Goal: Information Seeking & Learning: Check status

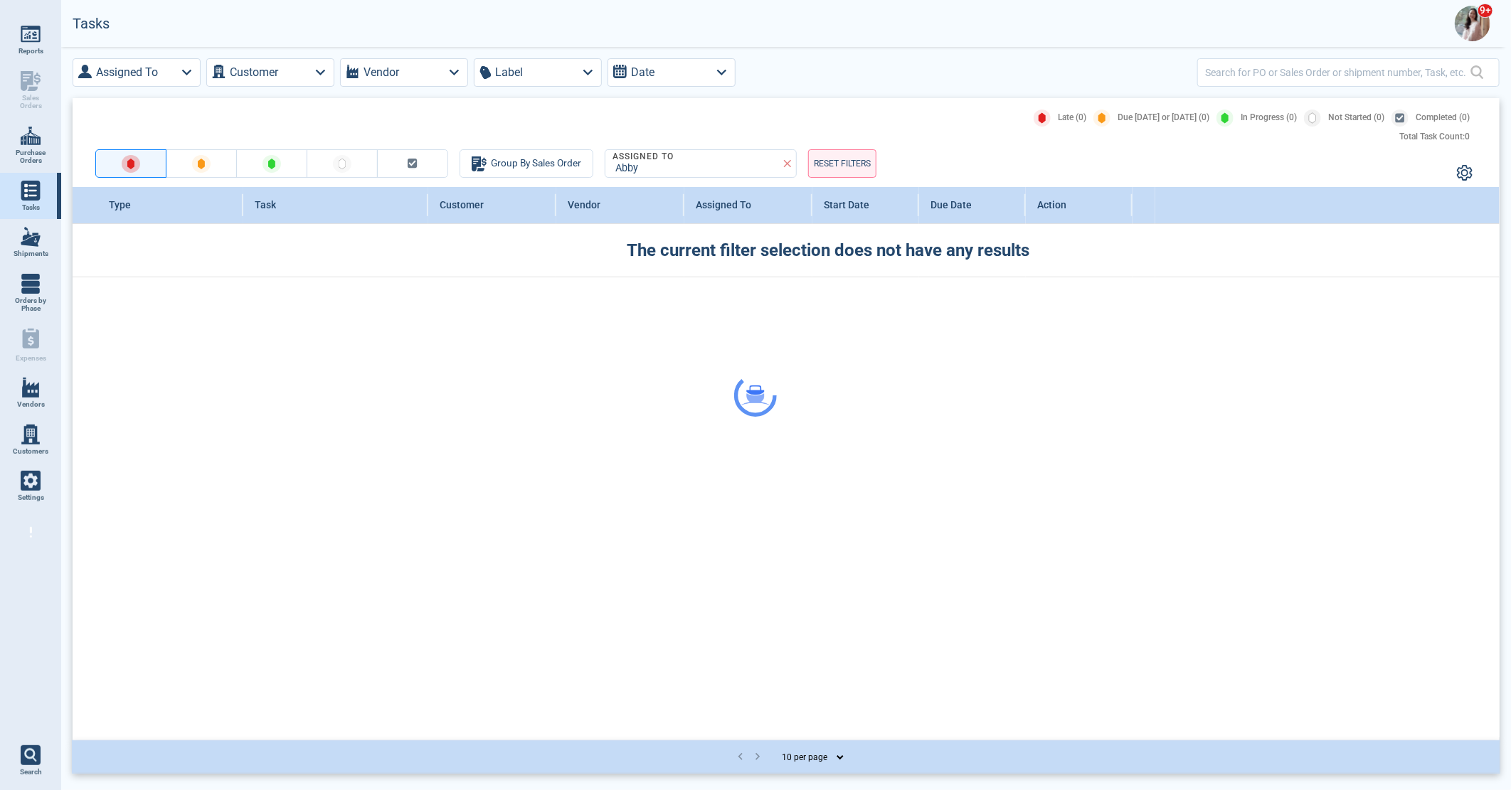
click at [1475, 12] on div at bounding box center [755, 395] width 1511 height 790
click at [1475, 20] on img at bounding box center [1473, 24] width 36 height 36
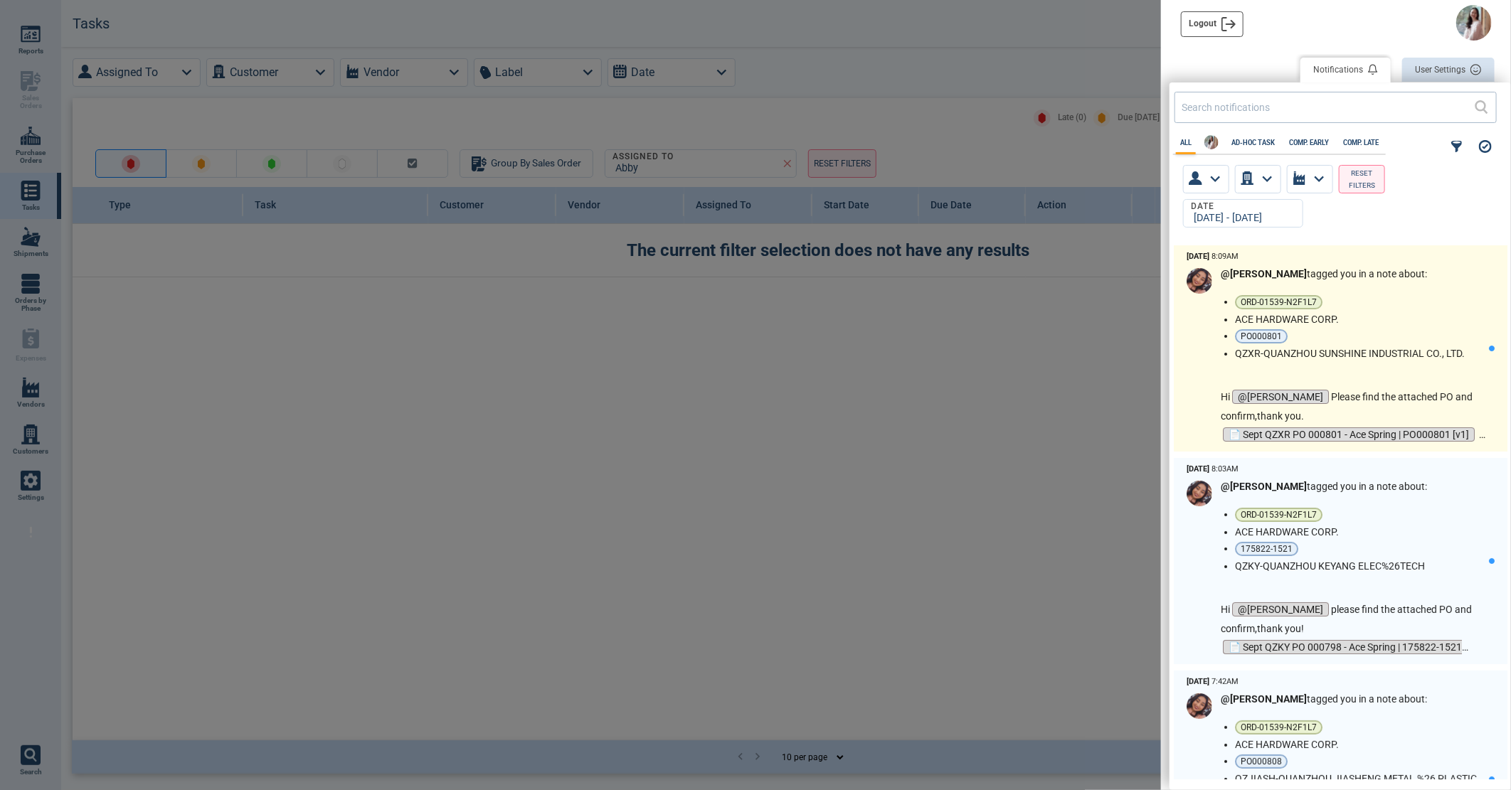
click at [1414, 310] on ul "ORD-01539-N2F1L7 ACE HARDWARE CORP. PO000801 QZXR-QUANZHOU SUNSHINE INDUSTRIAL …" at bounding box center [1362, 327] width 254 height 64
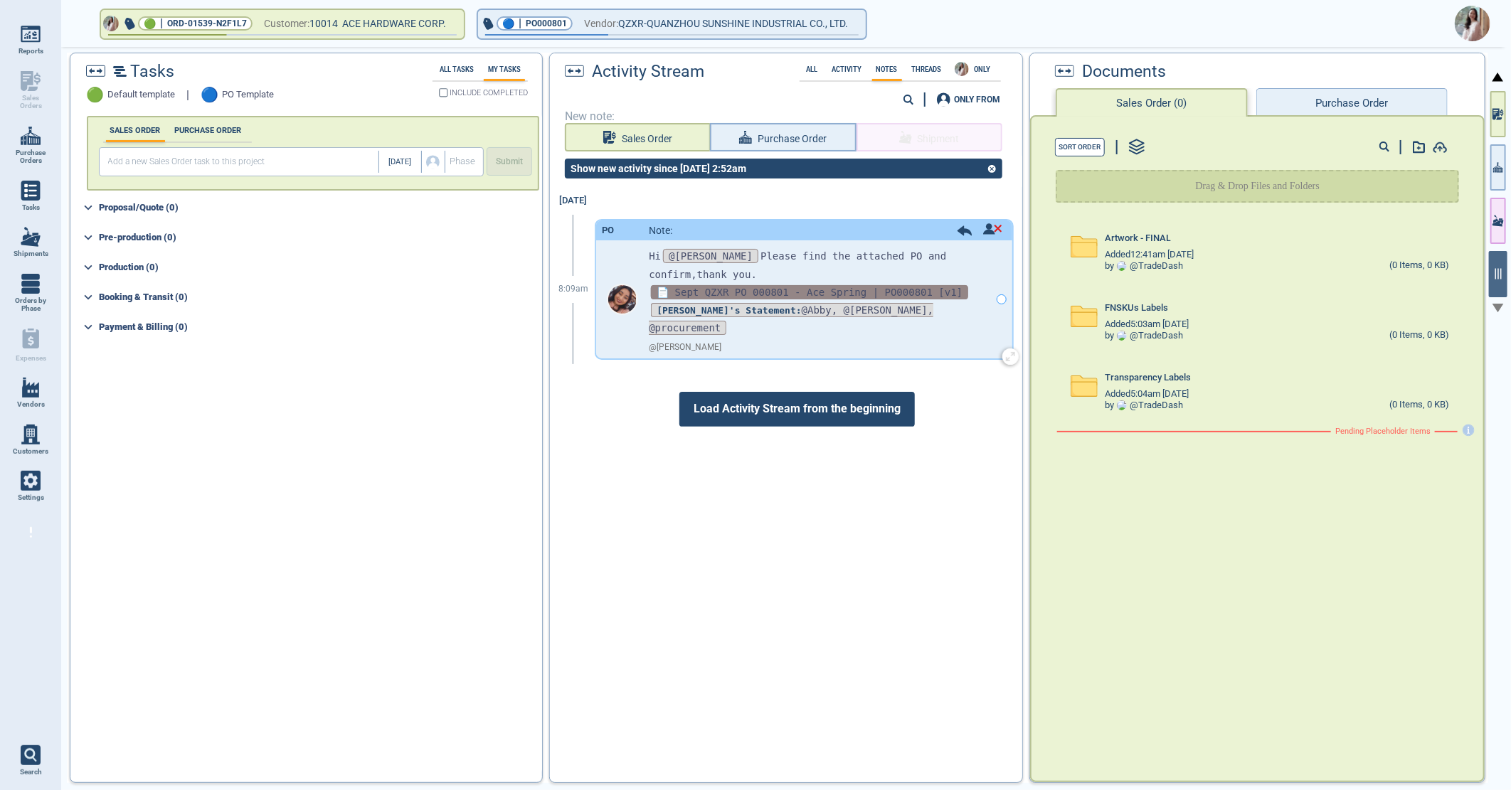
click at [790, 290] on span "📄 Sept QZXR PO 000801 - Ace Spring | PO000801 [v1]" at bounding box center [809, 292] width 317 height 14
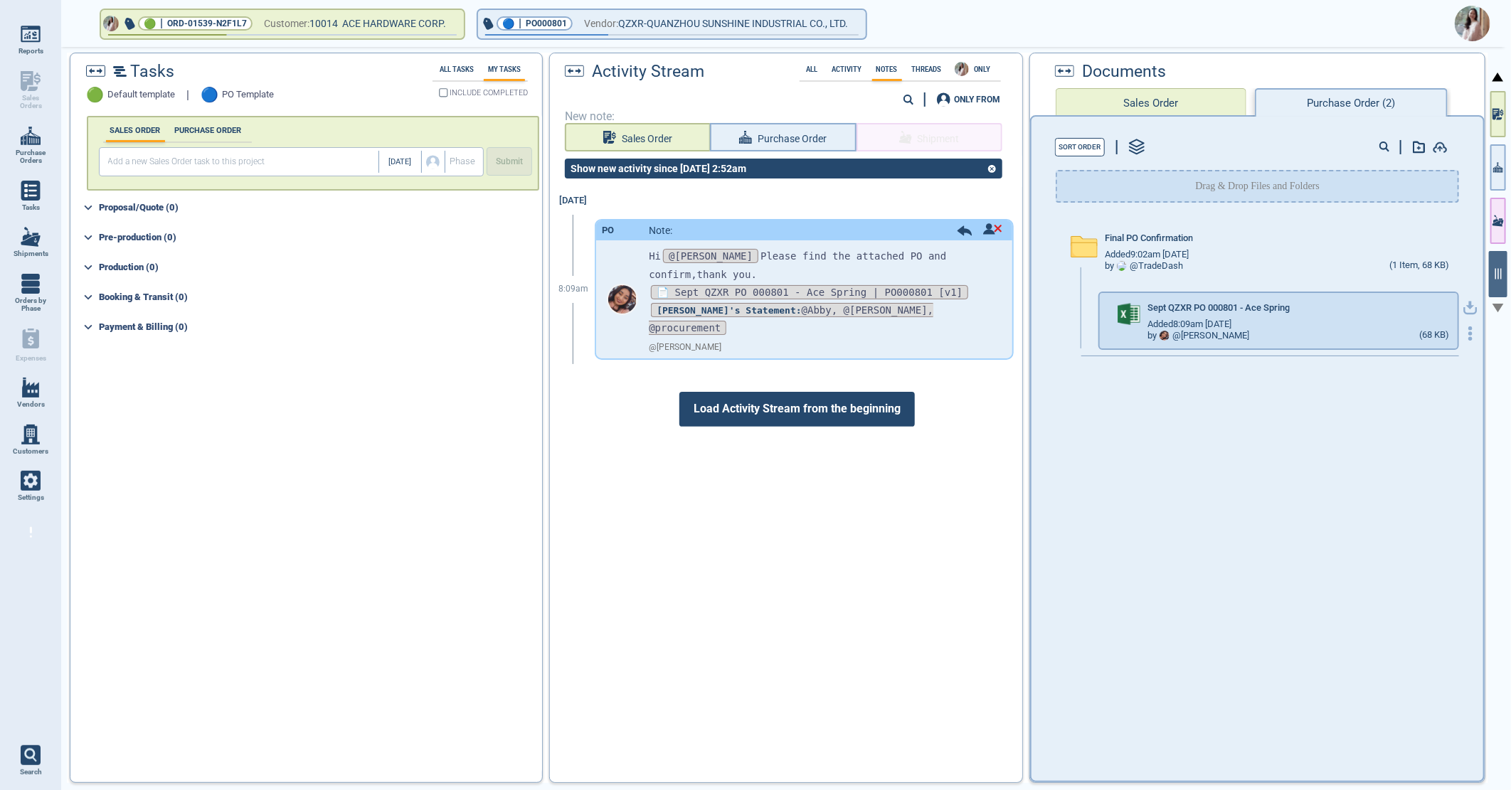
click at [1463, 309] on icon "button" at bounding box center [1470, 308] width 14 height 14
click at [1466, 26] on img at bounding box center [1473, 24] width 36 height 36
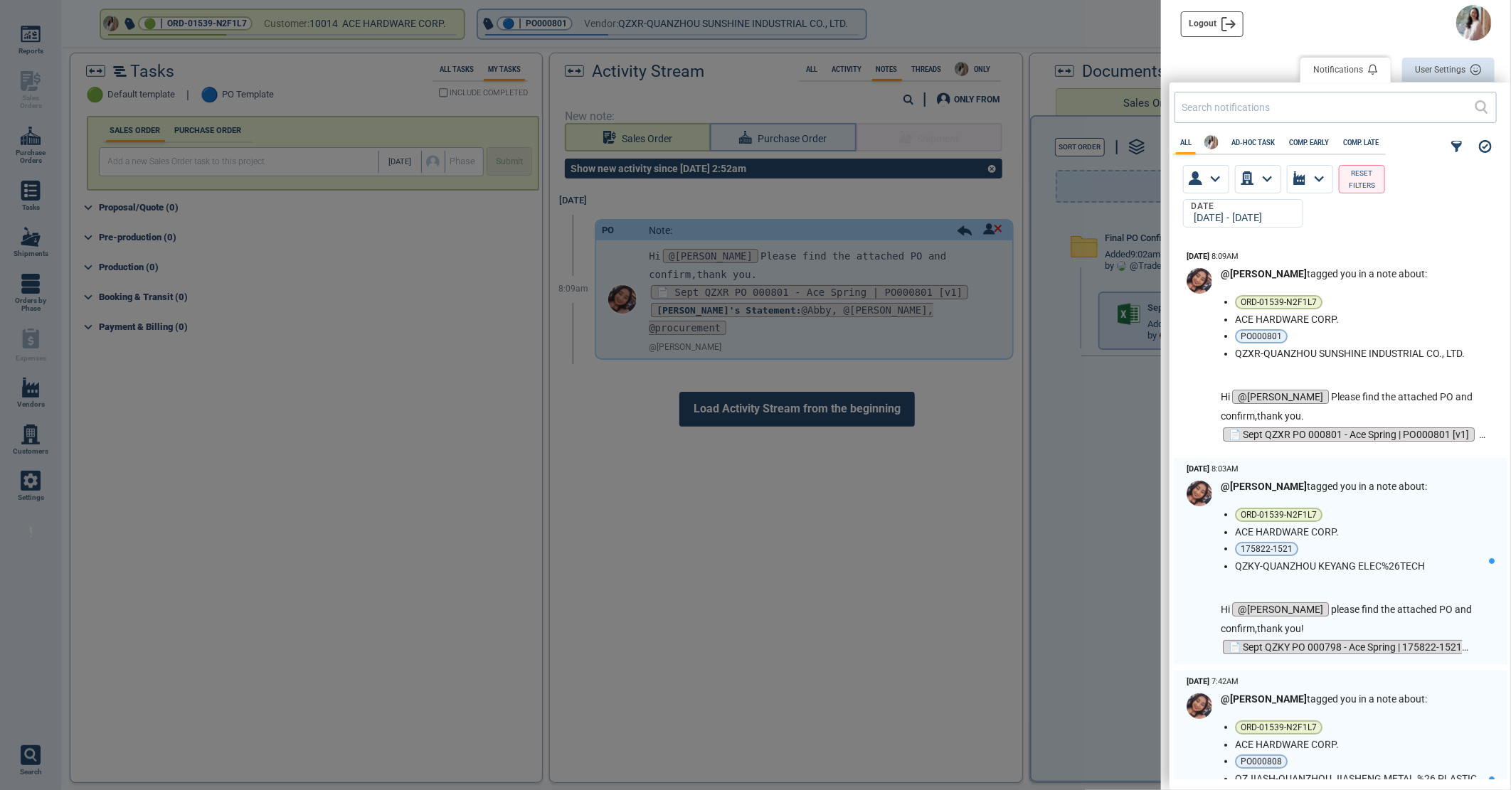
scroll to position [530, 333]
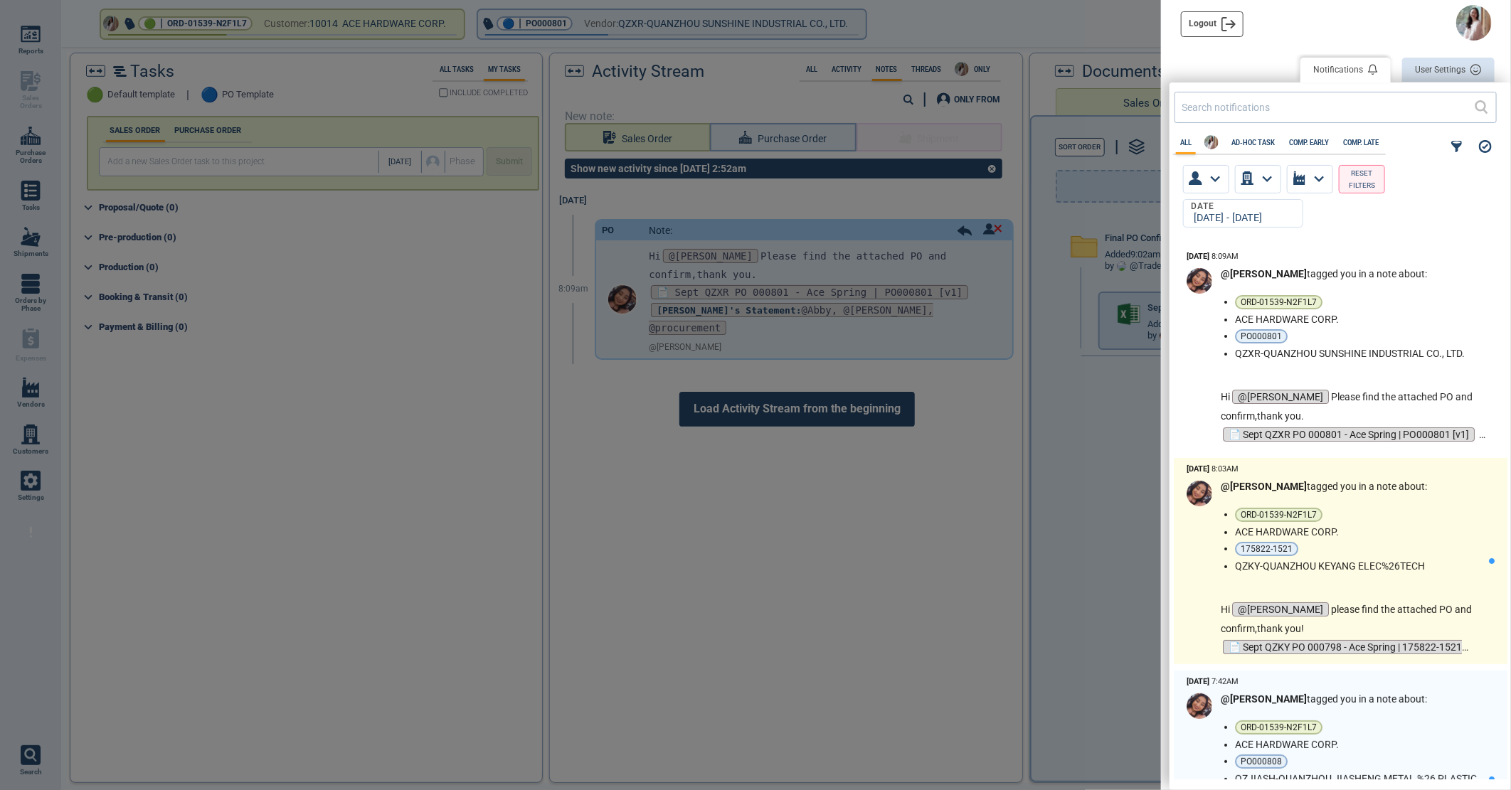
click at [1364, 530] on li "ACE HARDWARE CORP." at bounding box center [1359, 531] width 248 height 11
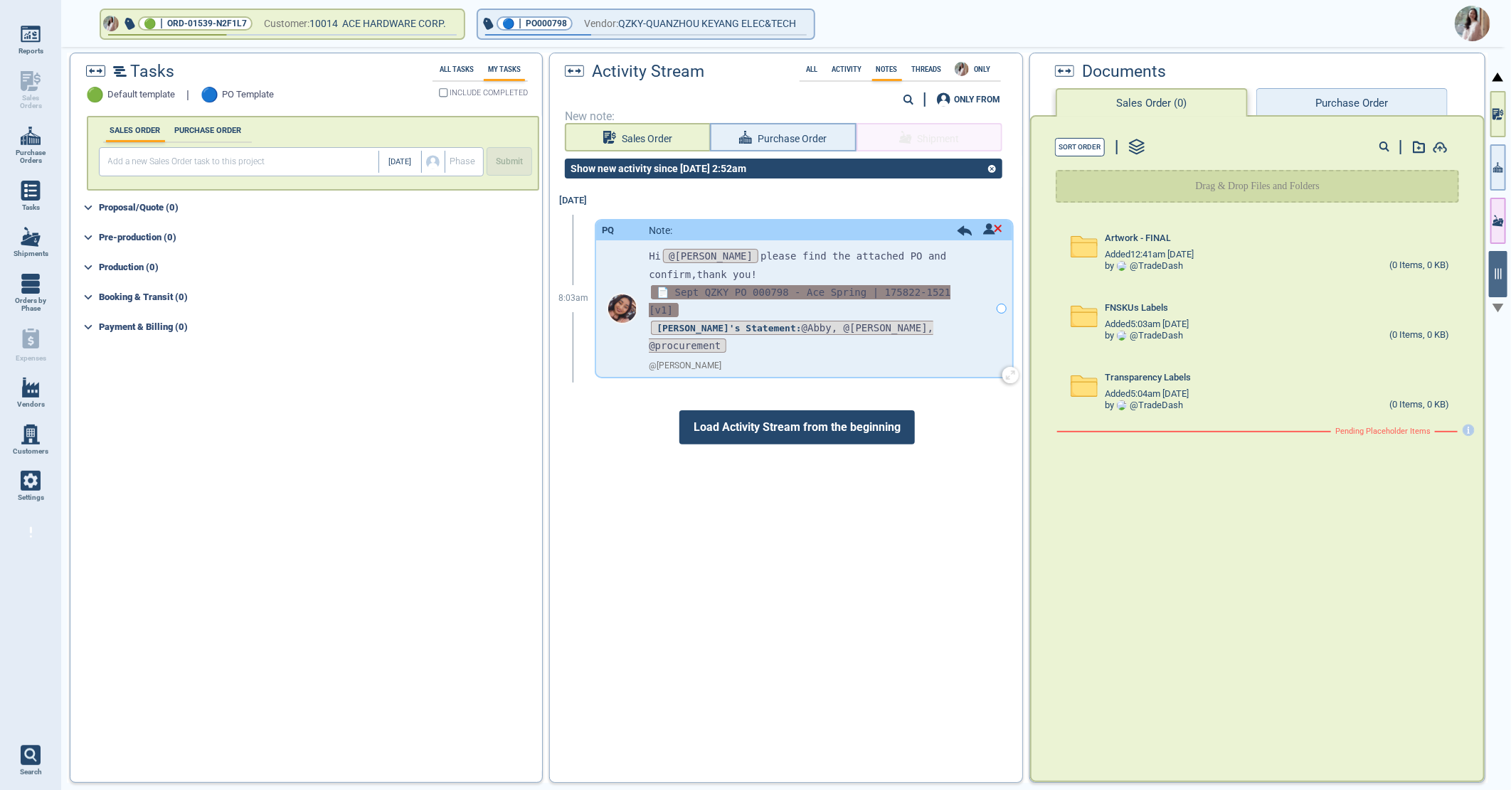
click at [743, 285] on span "📄 Sept QZKY PO 000798 - Ace Spring | 175822-1521 [v1]" at bounding box center [800, 301] width 302 height 32
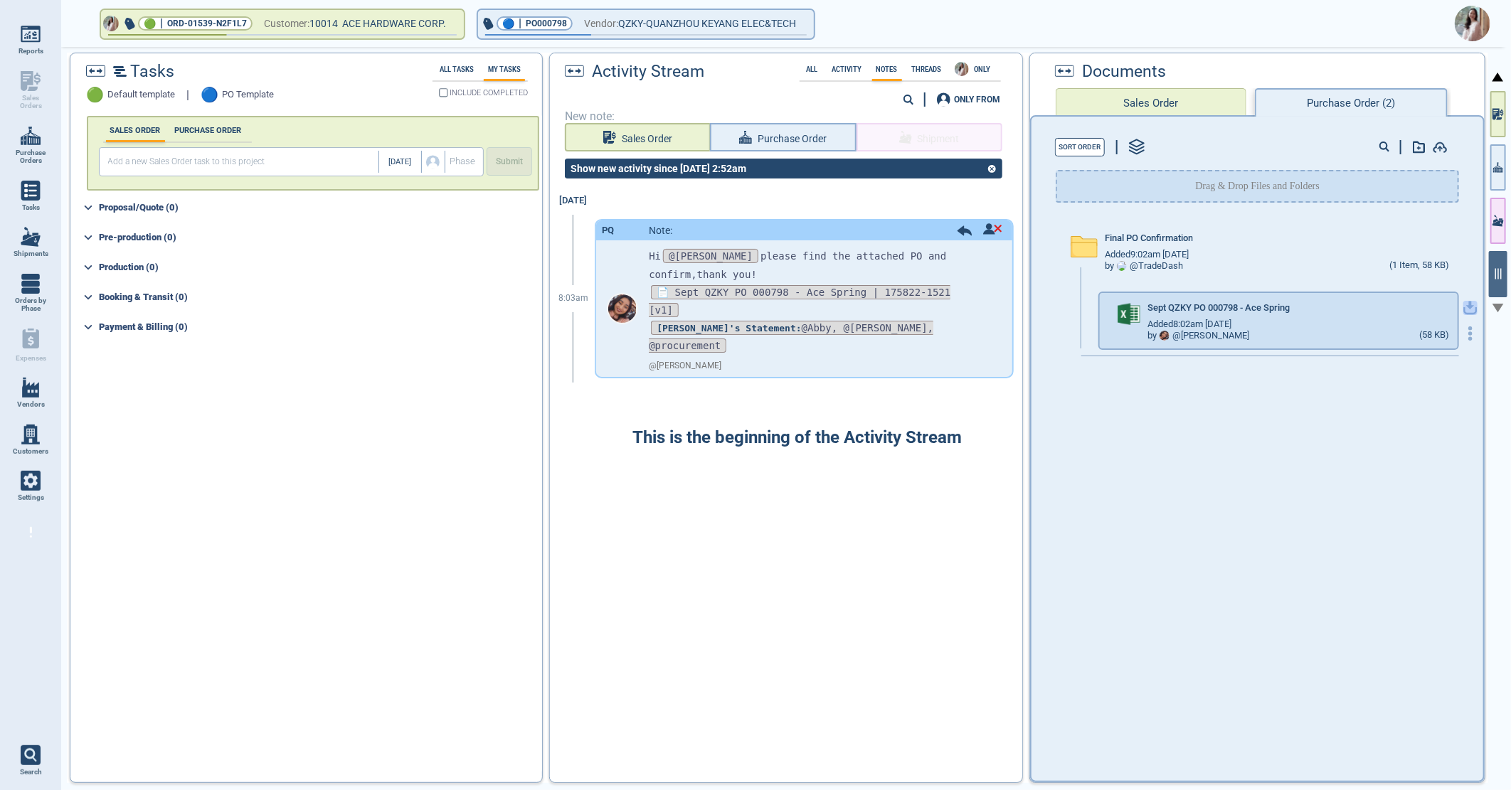
click at [1463, 307] on icon "button" at bounding box center [1470, 308] width 14 height 14
click at [1470, 17] on img at bounding box center [1473, 24] width 36 height 36
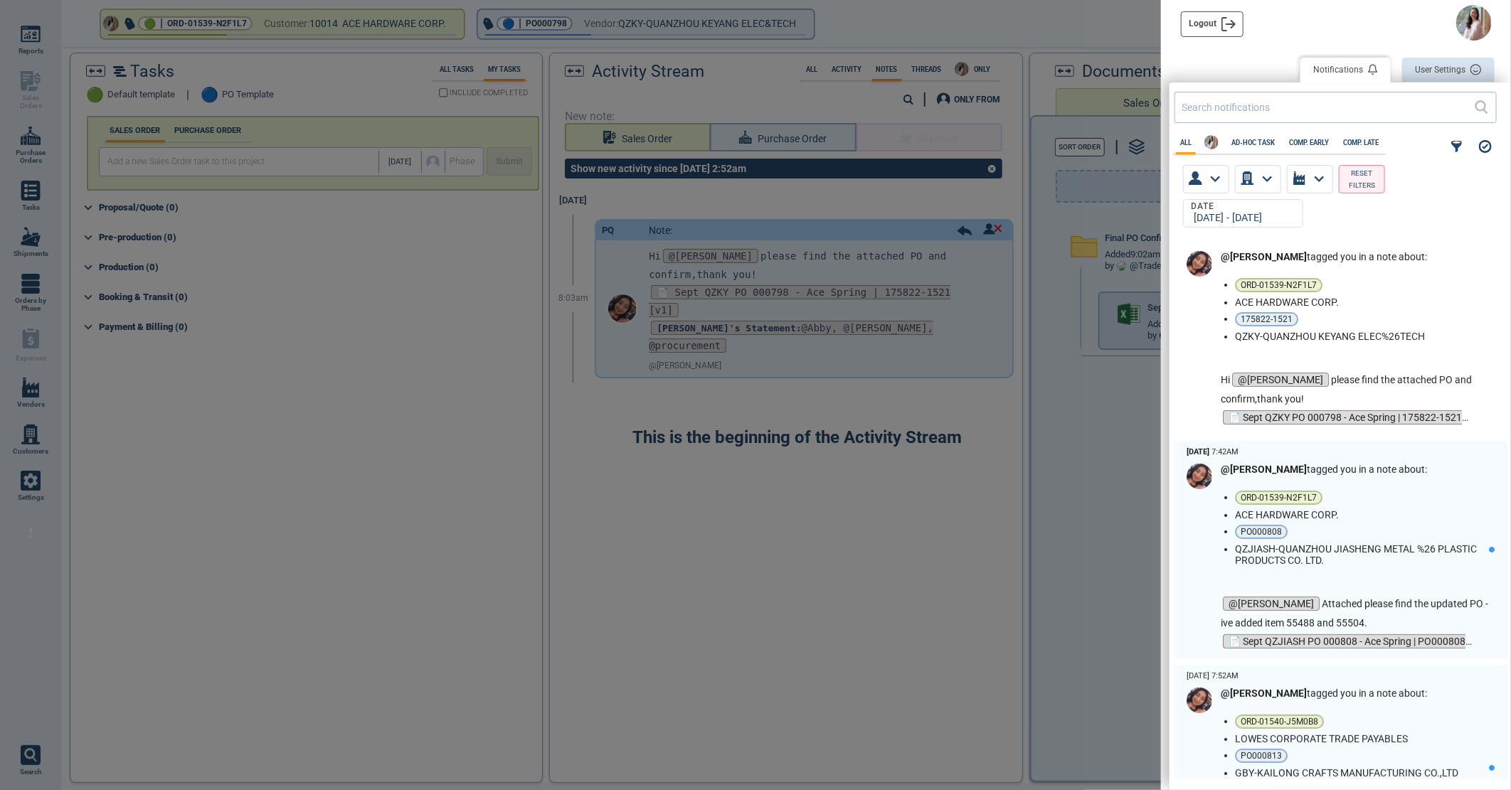
scroll to position [237, 0]
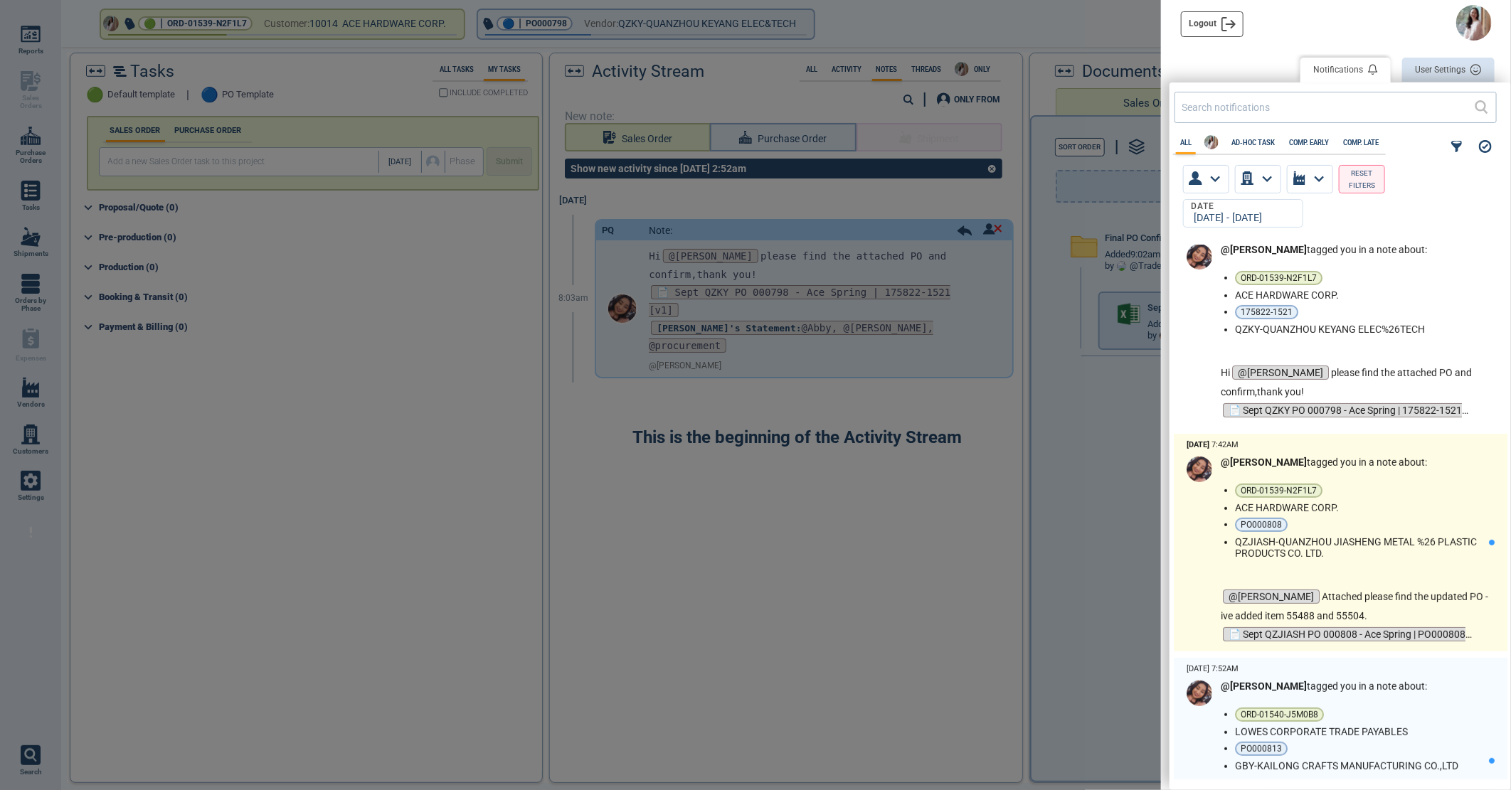
click at [1354, 494] on li "ORD-01539-N2F1L7" at bounding box center [1359, 491] width 248 height 14
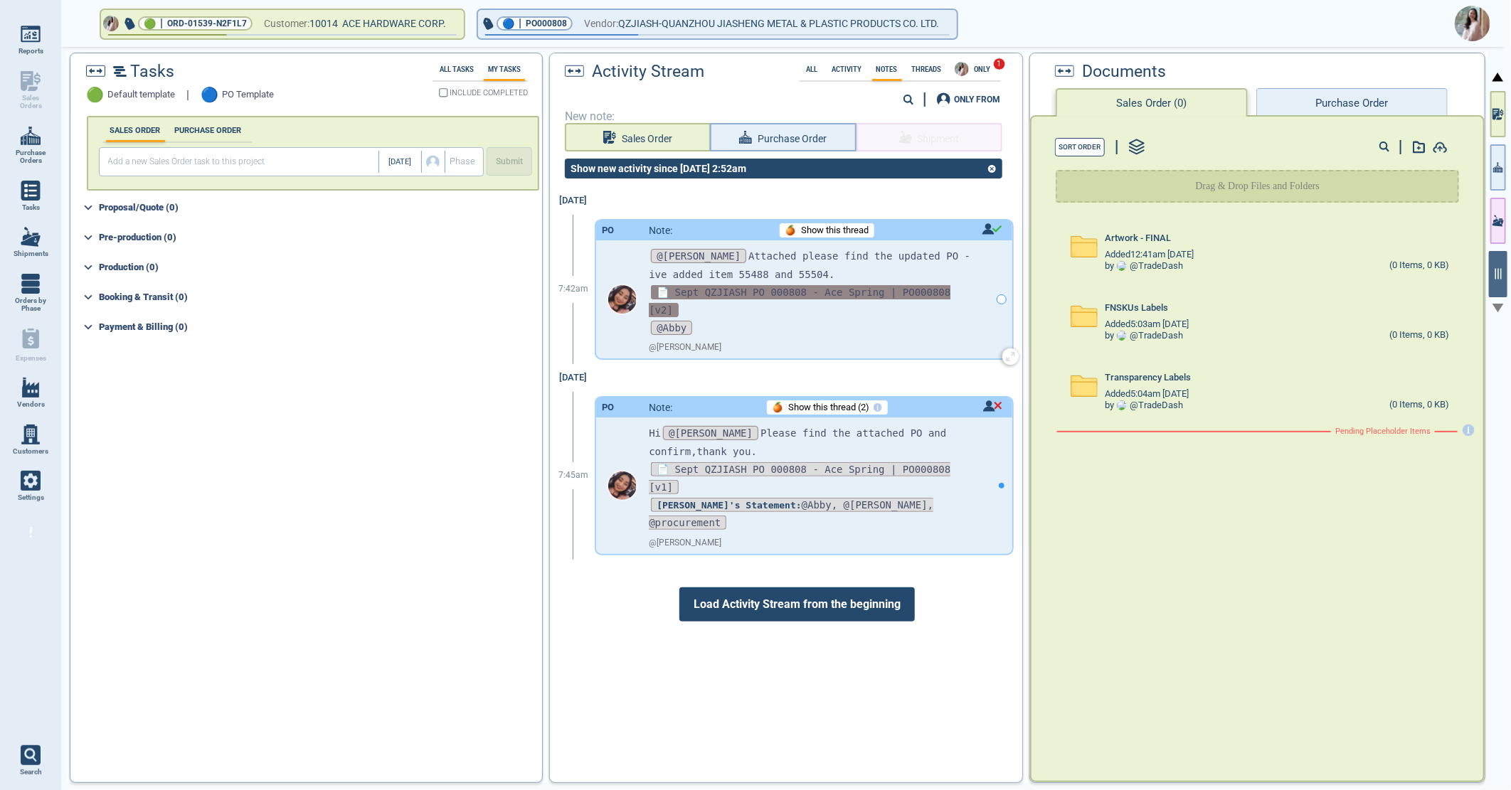
click at [764, 293] on span "📄 Sept QZJIASH PO 000808 - Ace Spring | PO000808 [v2]" at bounding box center [800, 301] width 302 height 32
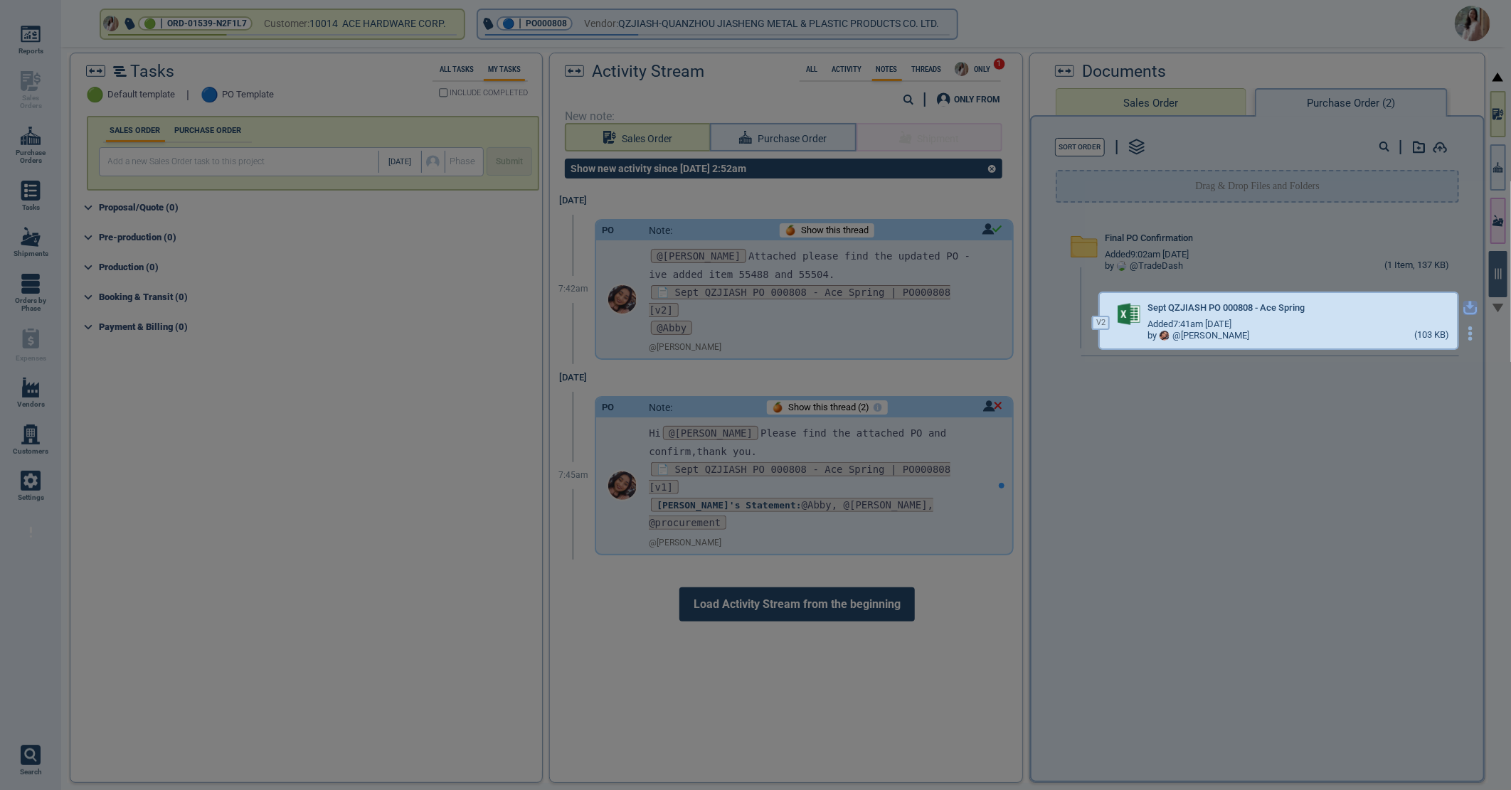
click at [1464, 304] on icon "button" at bounding box center [1470, 308] width 14 height 14
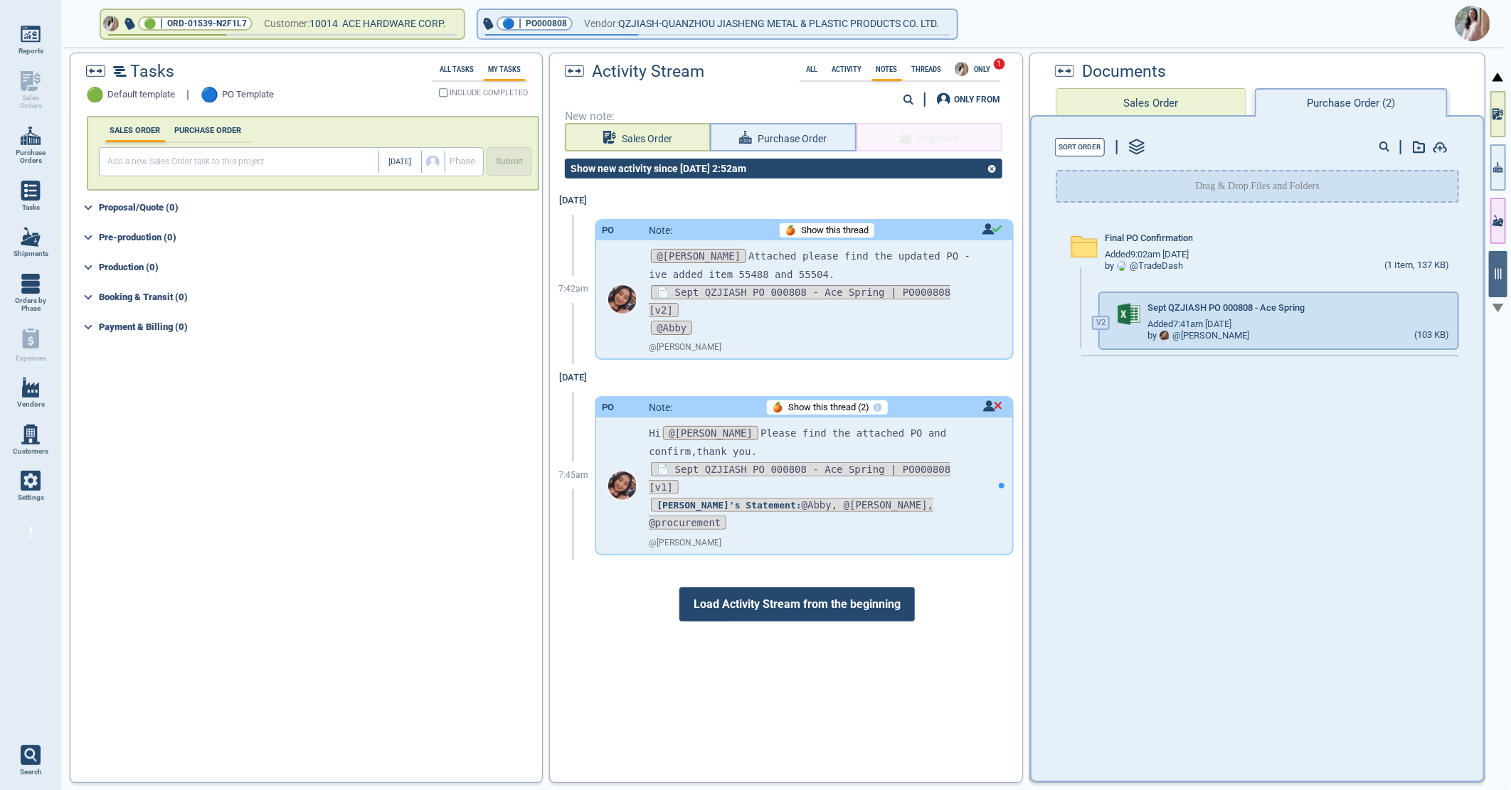
click at [1476, 20] on img at bounding box center [1473, 24] width 36 height 36
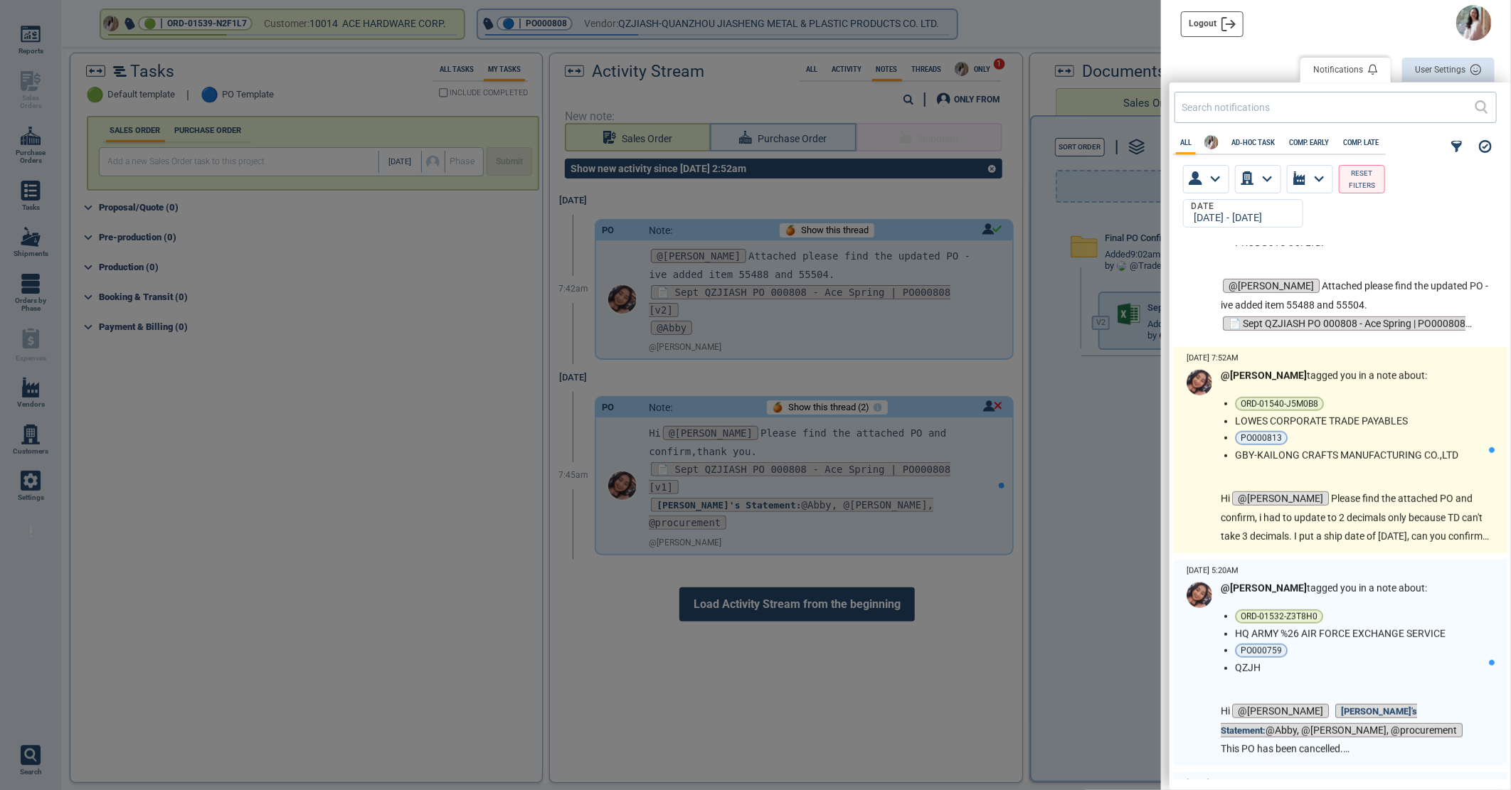
scroll to position [553, 0]
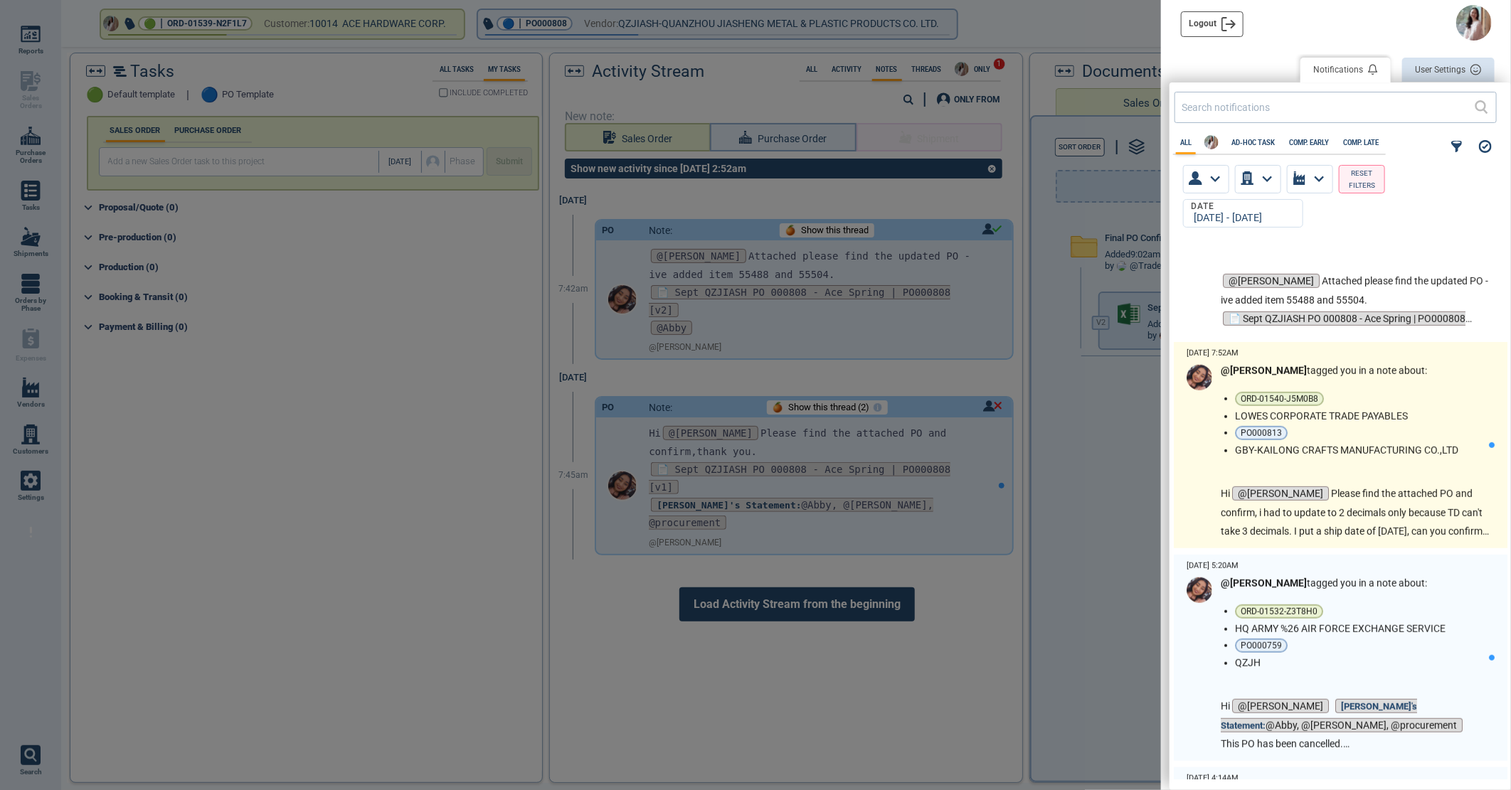
click at [1399, 413] on li "LOWES CORPORATE TRADE PAYABLES" at bounding box center [1359, 415] width 248 height 11
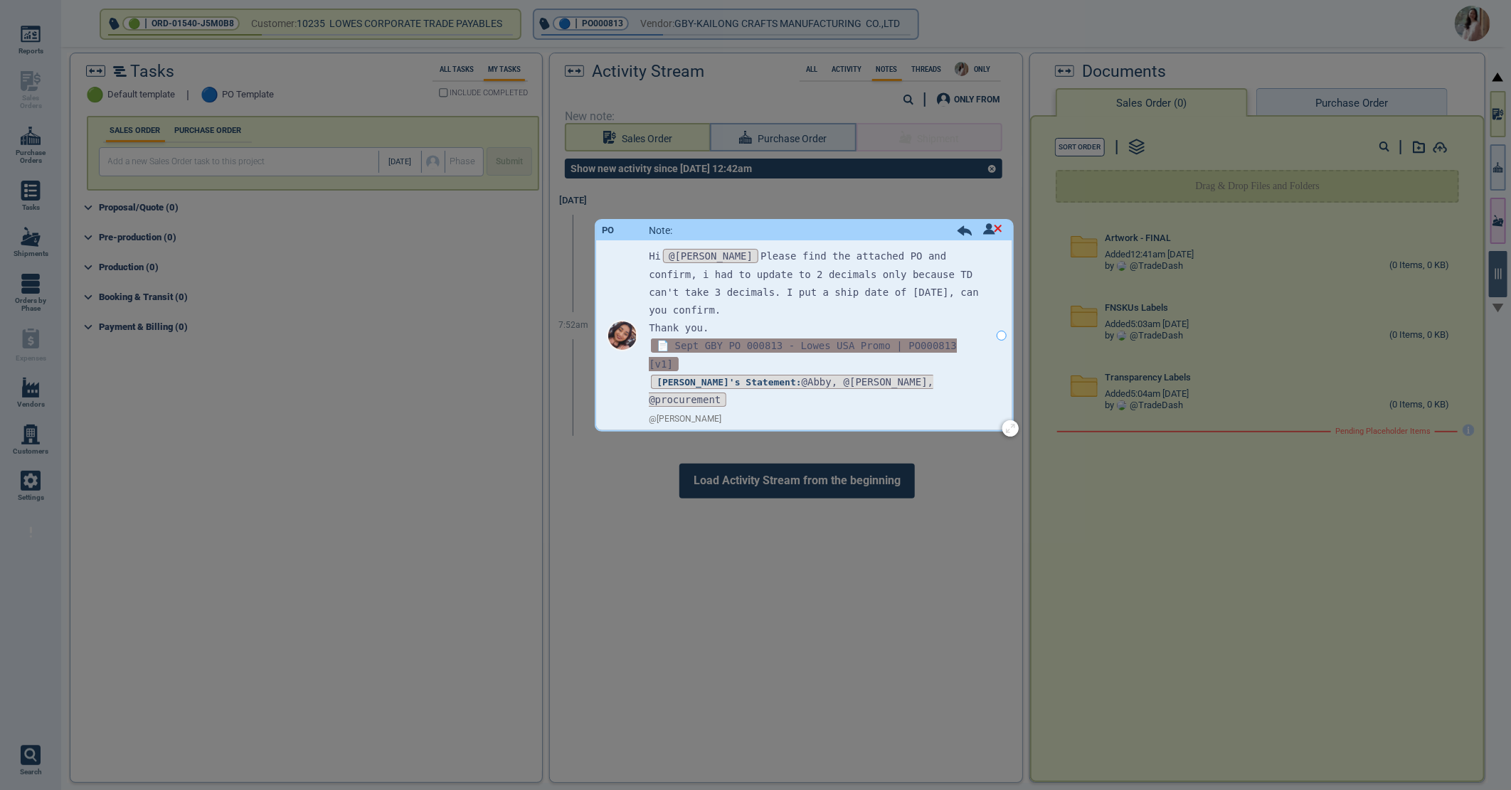
click at [755, 339] on span "📄 Sept GBY PO 000813 - Lowes USA Promo | PO000813 [v1]" at bounding box center [803, 355] width 308 height 32
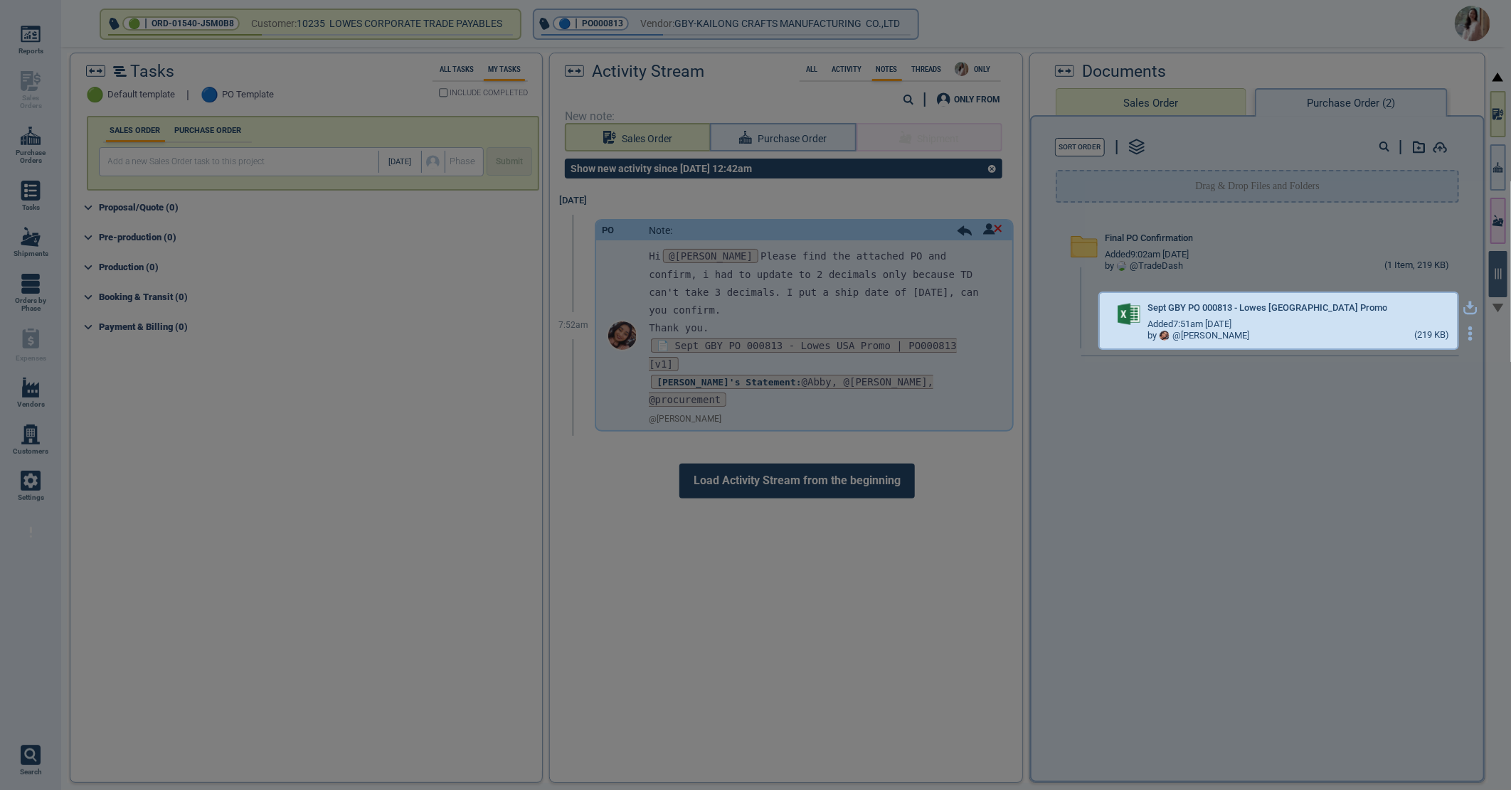
click at [1466, 304] on icon "button" at bounding box center [1470, 306] width 9 height 9
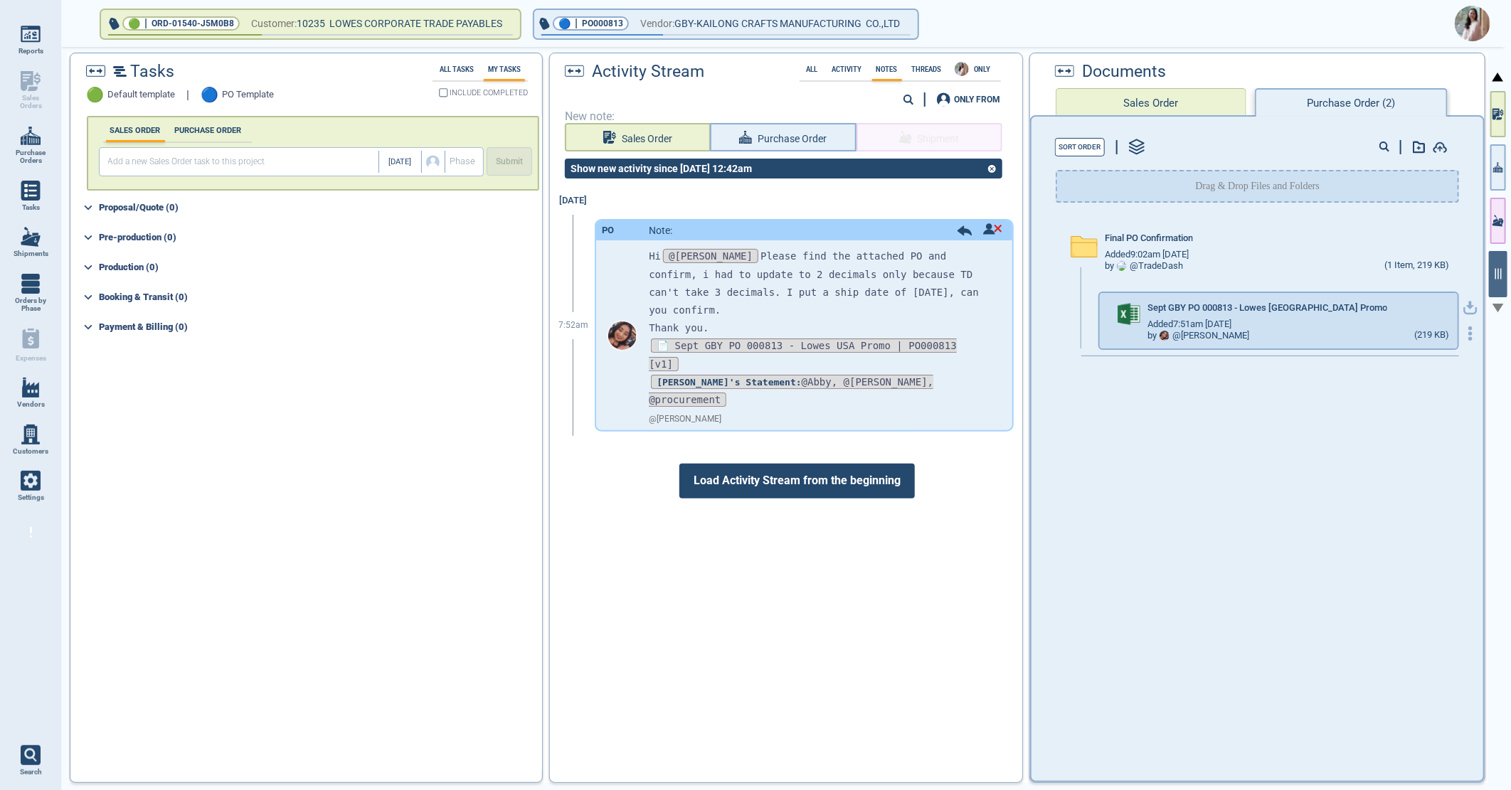
click at [1466, 304] on icon "button" at bounding box center [1470, 306] width 9 height 9
click at [1480, 18] on img at bounding box center [1473, 24] width 36 height 36
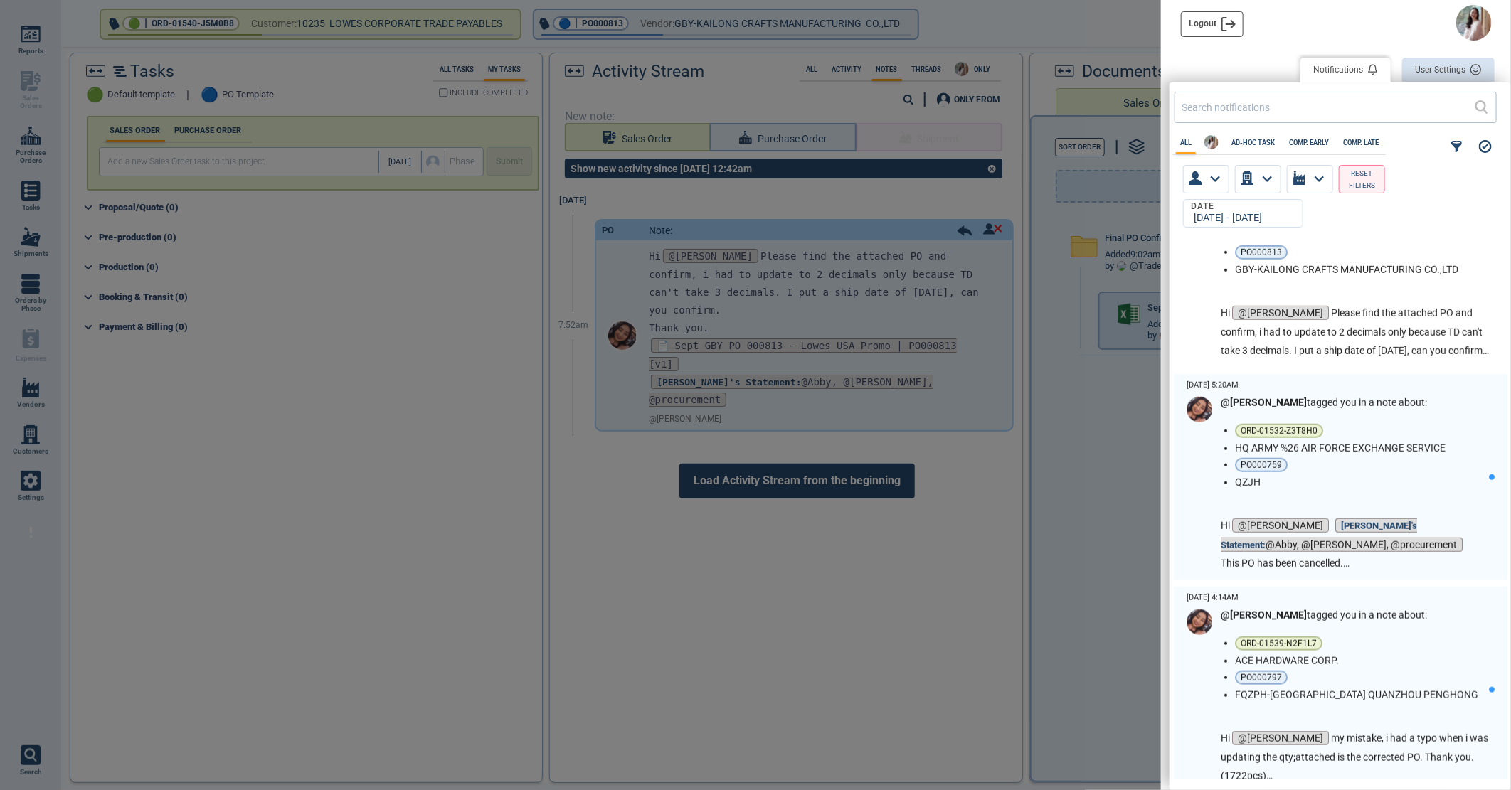
scroll to position [790, 0]
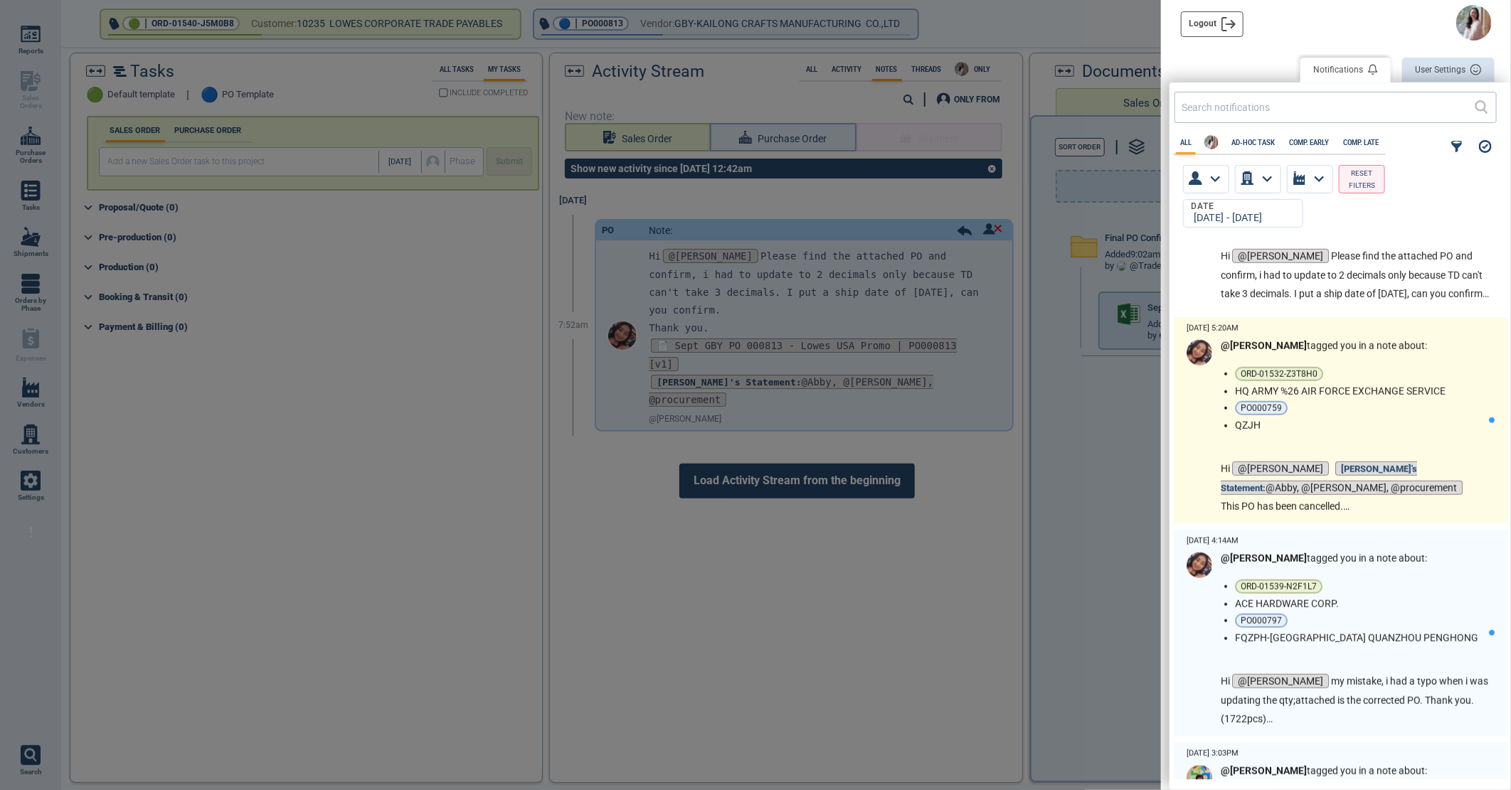
click at [1321, 428] on li "QZJH" at bounding box center [1359, 425] width 248 height 11
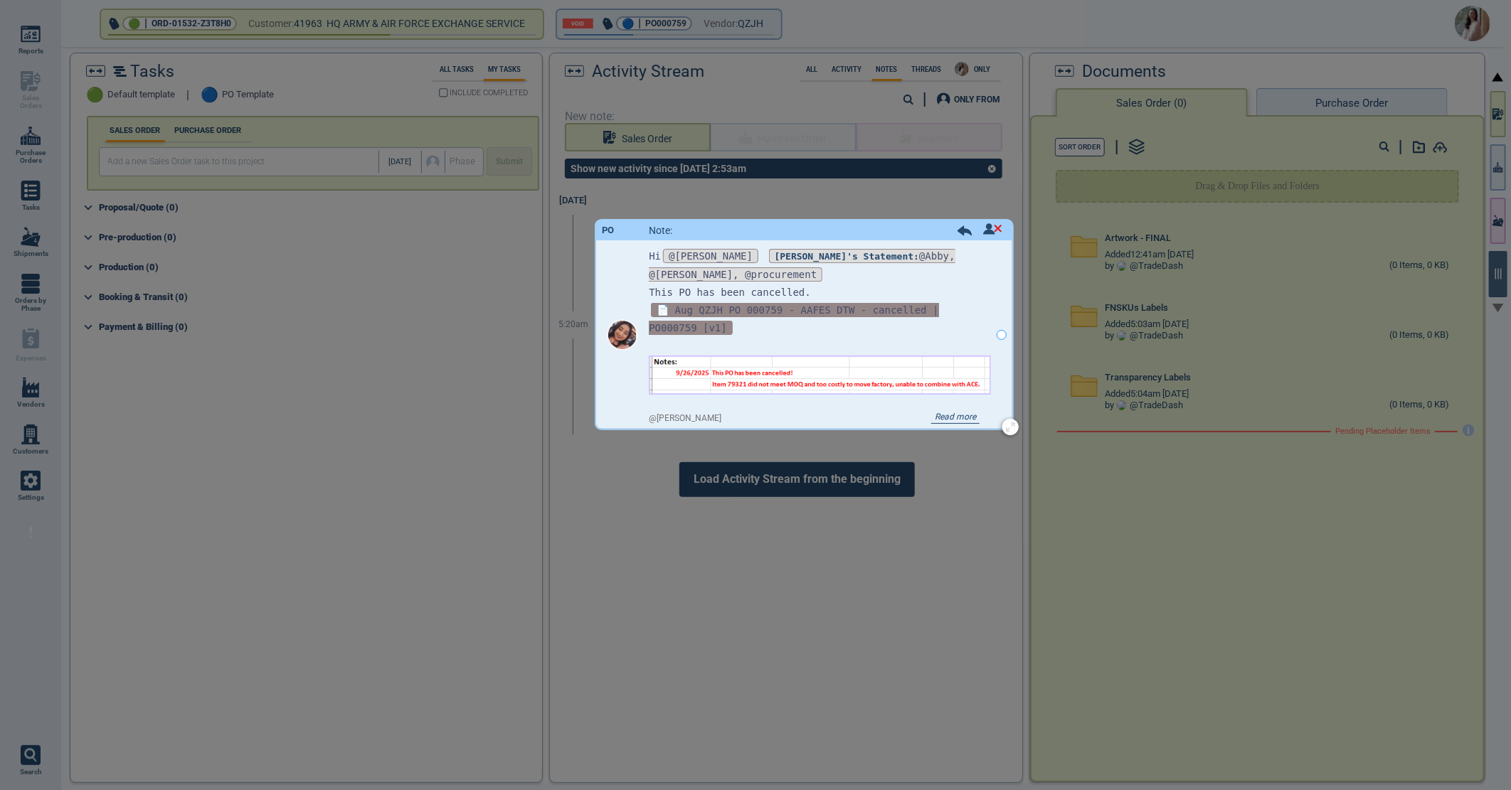
click at [755, 304] on span "📄 Aug QZJH PO 000759 - AAFES DTW - cancelled | PO000759 [v1]" at bounding box center [794, 319] width 290 height 32
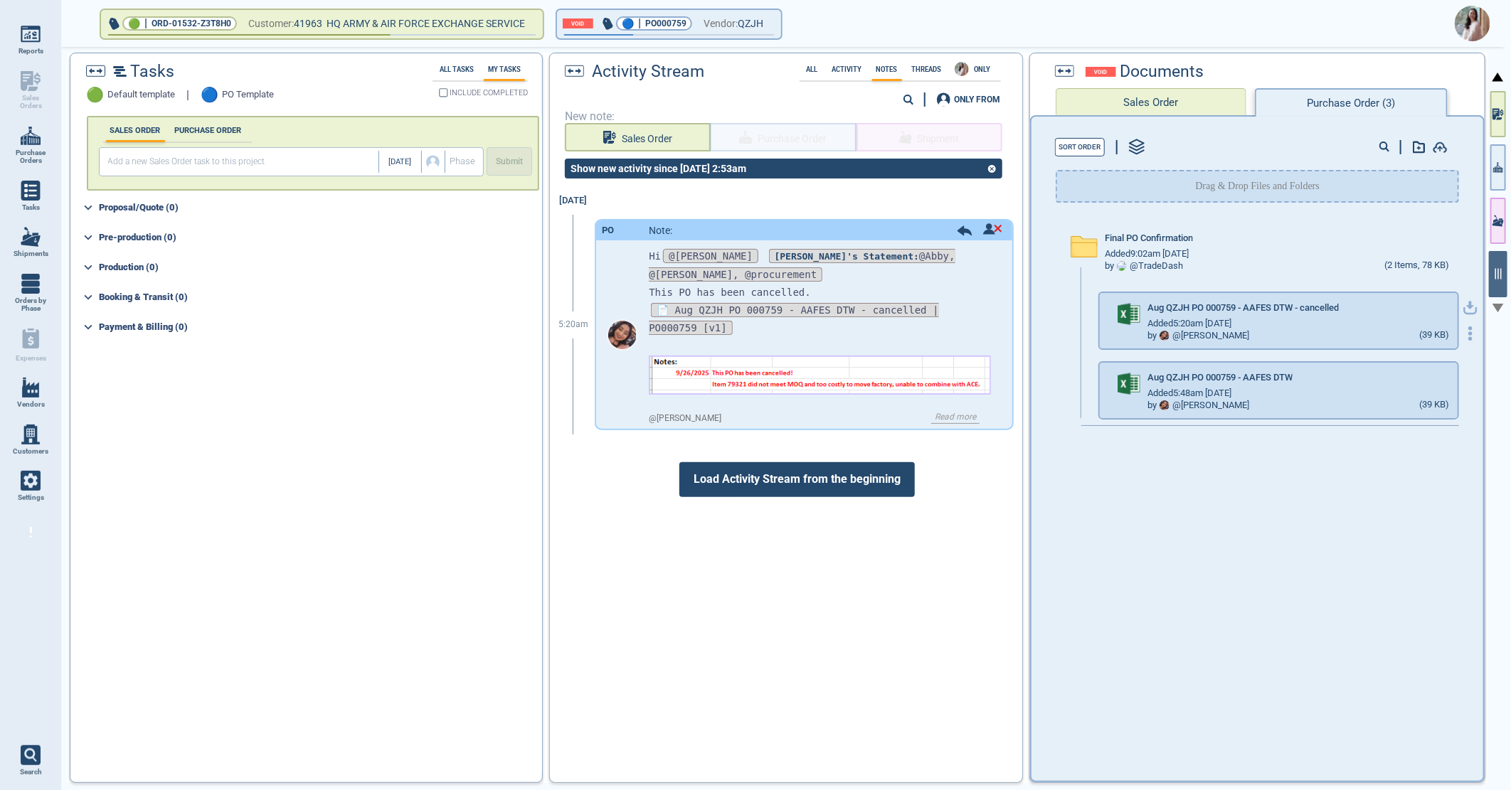
click at [1463, 309] on icon "button" at bounding box center [1470, 308] width 14 height 14
click at [1462, 18] on img at bounding box center [1473, 24] width 36 height 36
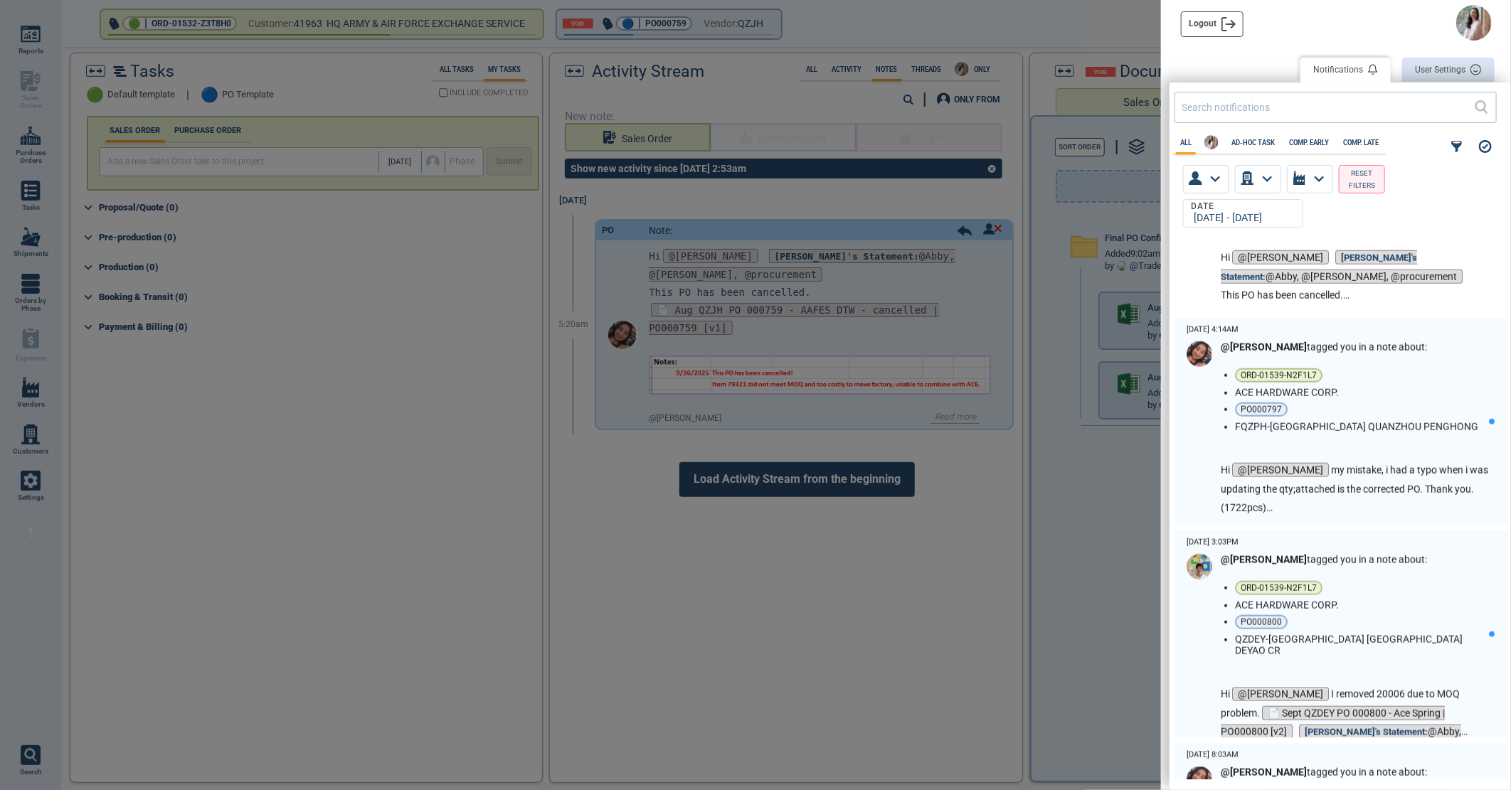
scroll to position [1027, 0]
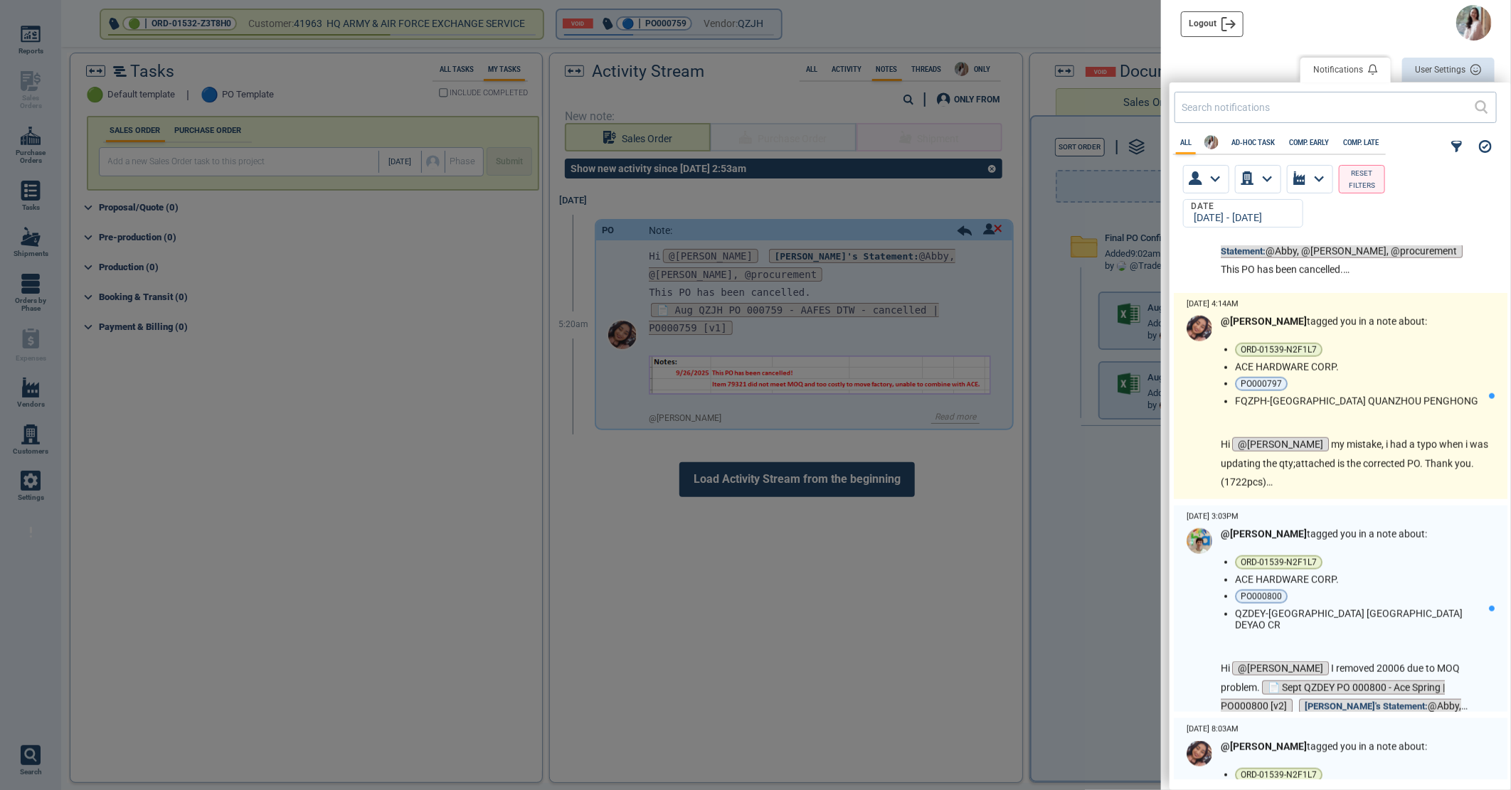
click at [1402, 423] on div "@[PERSON_NAME] tagged you in a note about: ORD-01539-N2F1L7 ACE HARDWARE CORP. …" at bounding box center [1355, 404] width 268 height 176
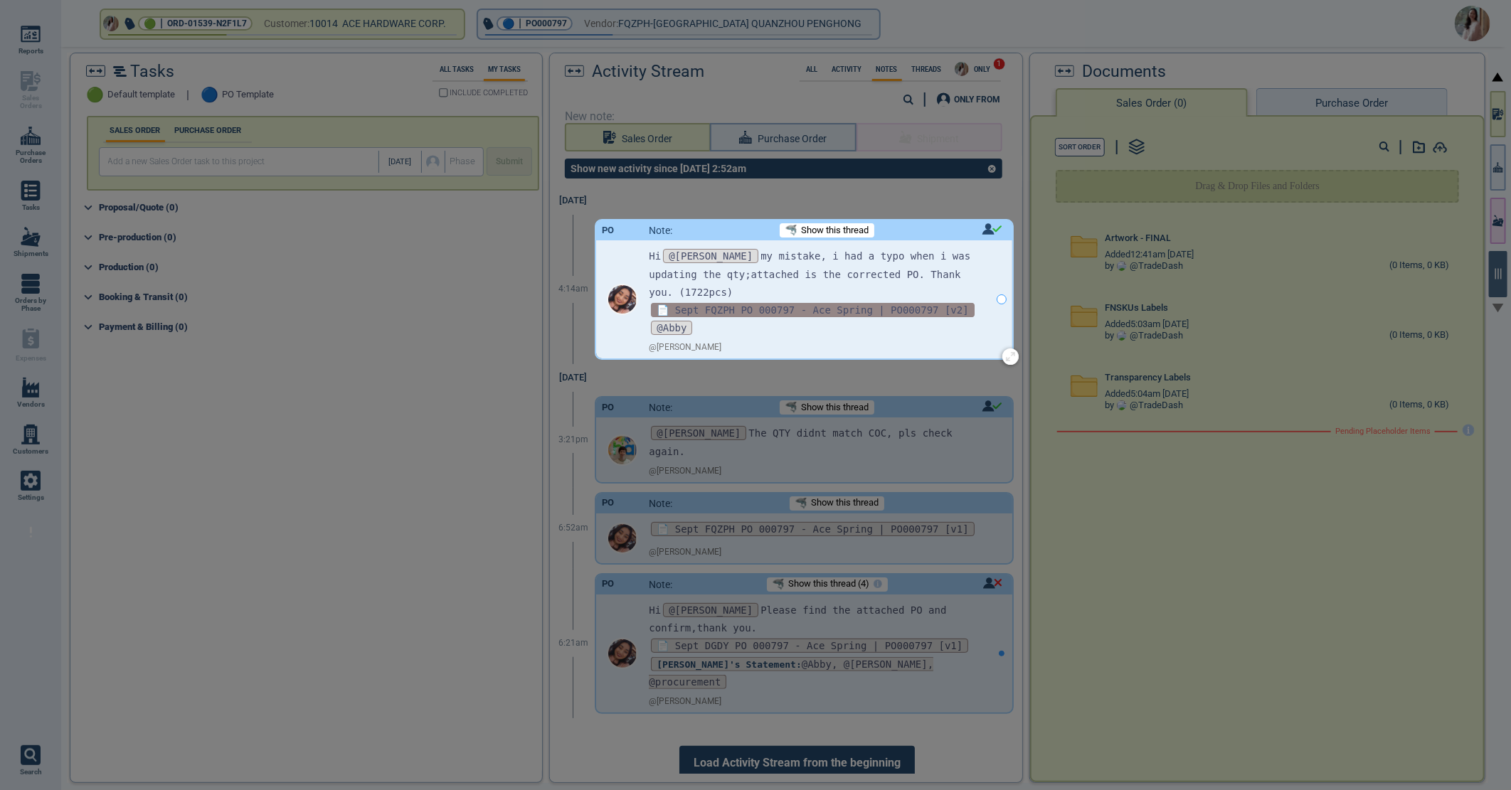
click at [773, 303] on span "📄 Sept FQZPH PO 000797 - Ace Spring | PO000797 [v2]" at bounding box center [812, 310] width 323 height 14
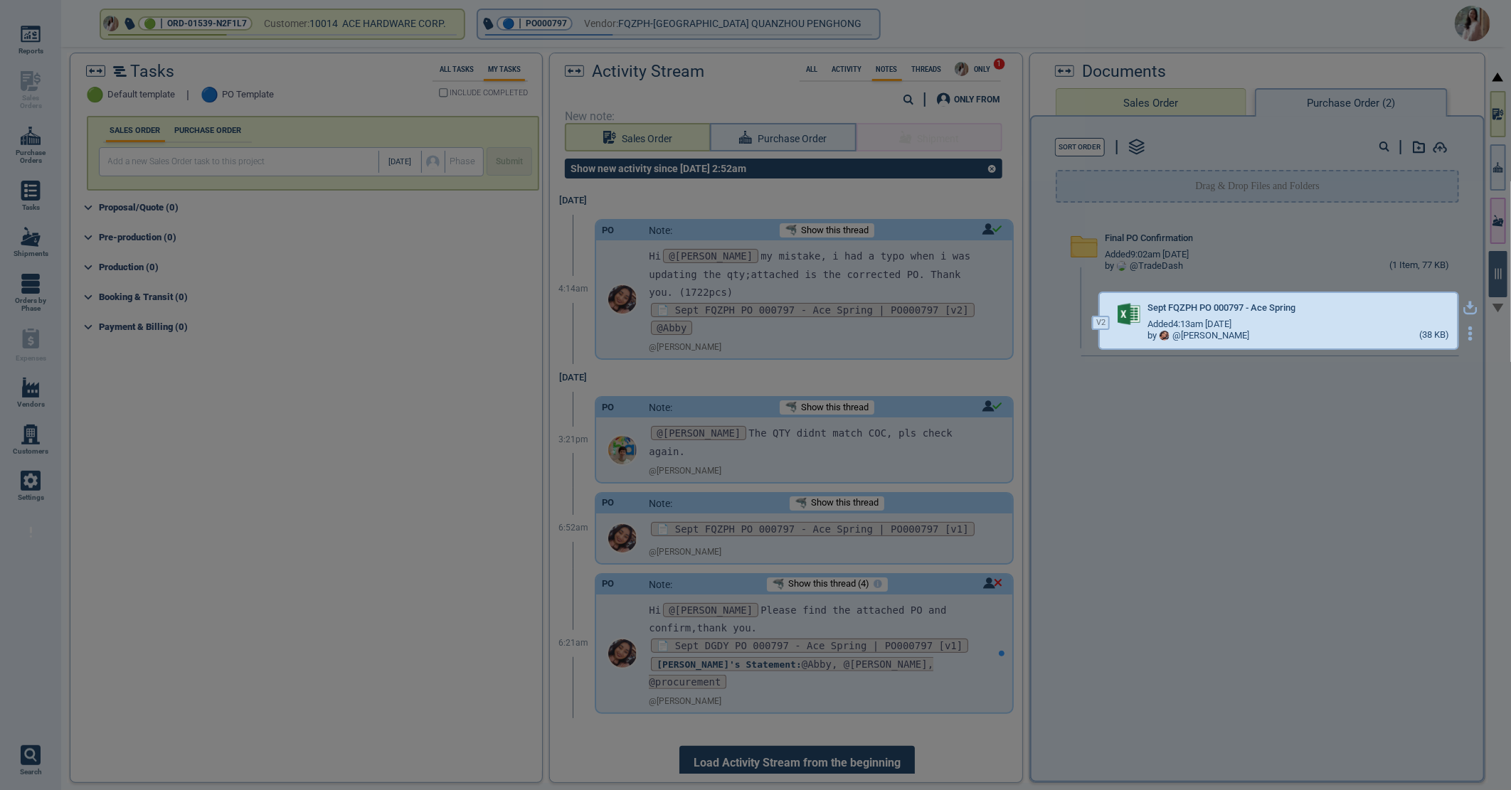
click at [1466, 306] on icon "button" at bounding box center [1470, 306] width 9 height 9
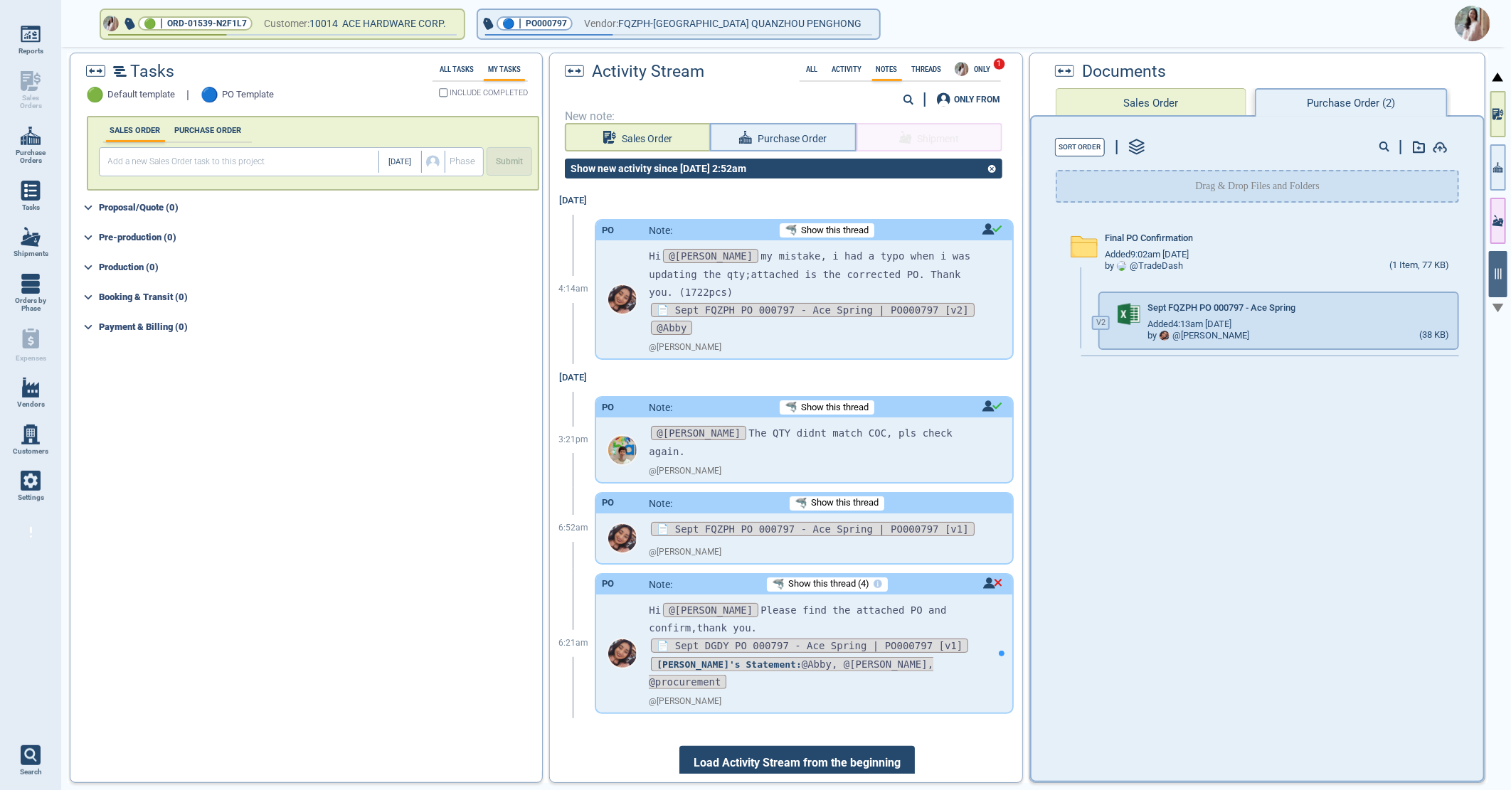
click at [1470, 21] on img at bounding box center [1473, 24] width 36 height 36
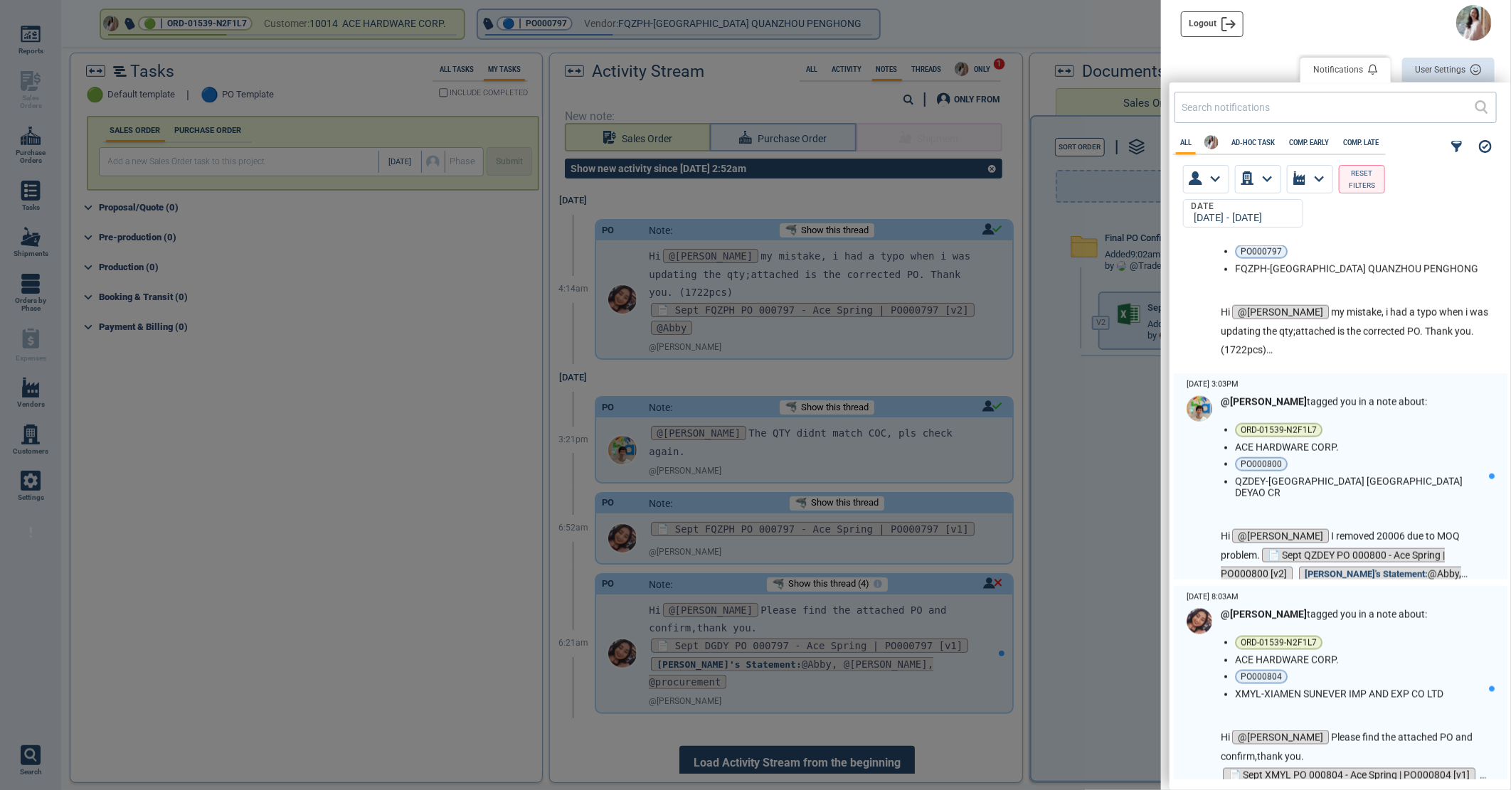
scroll to position [1185, 0]
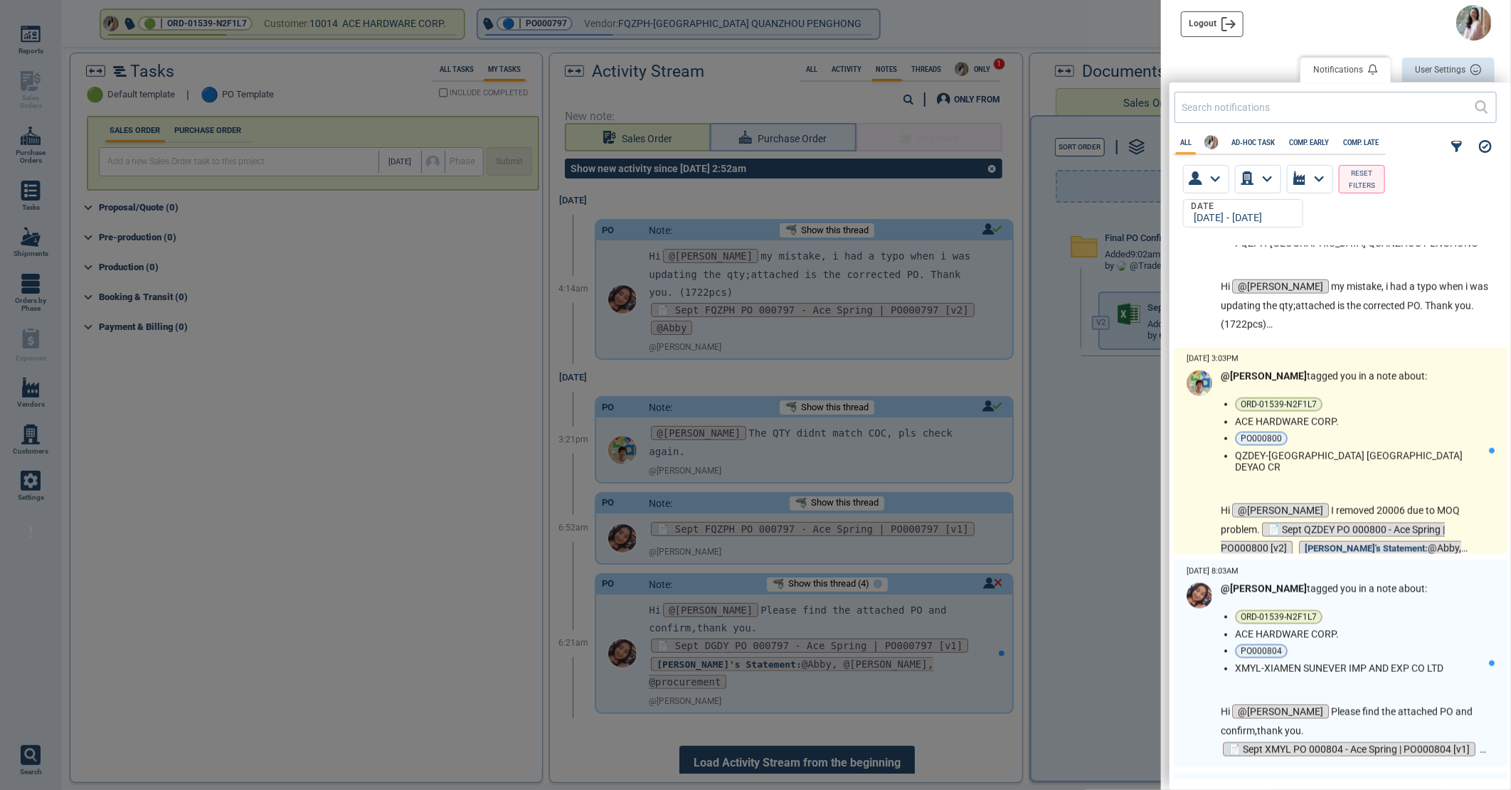
click at [1374, 408] on li "ORD-01539-N2F1L7" at bounding box center [1359, 405] width 248 height 14
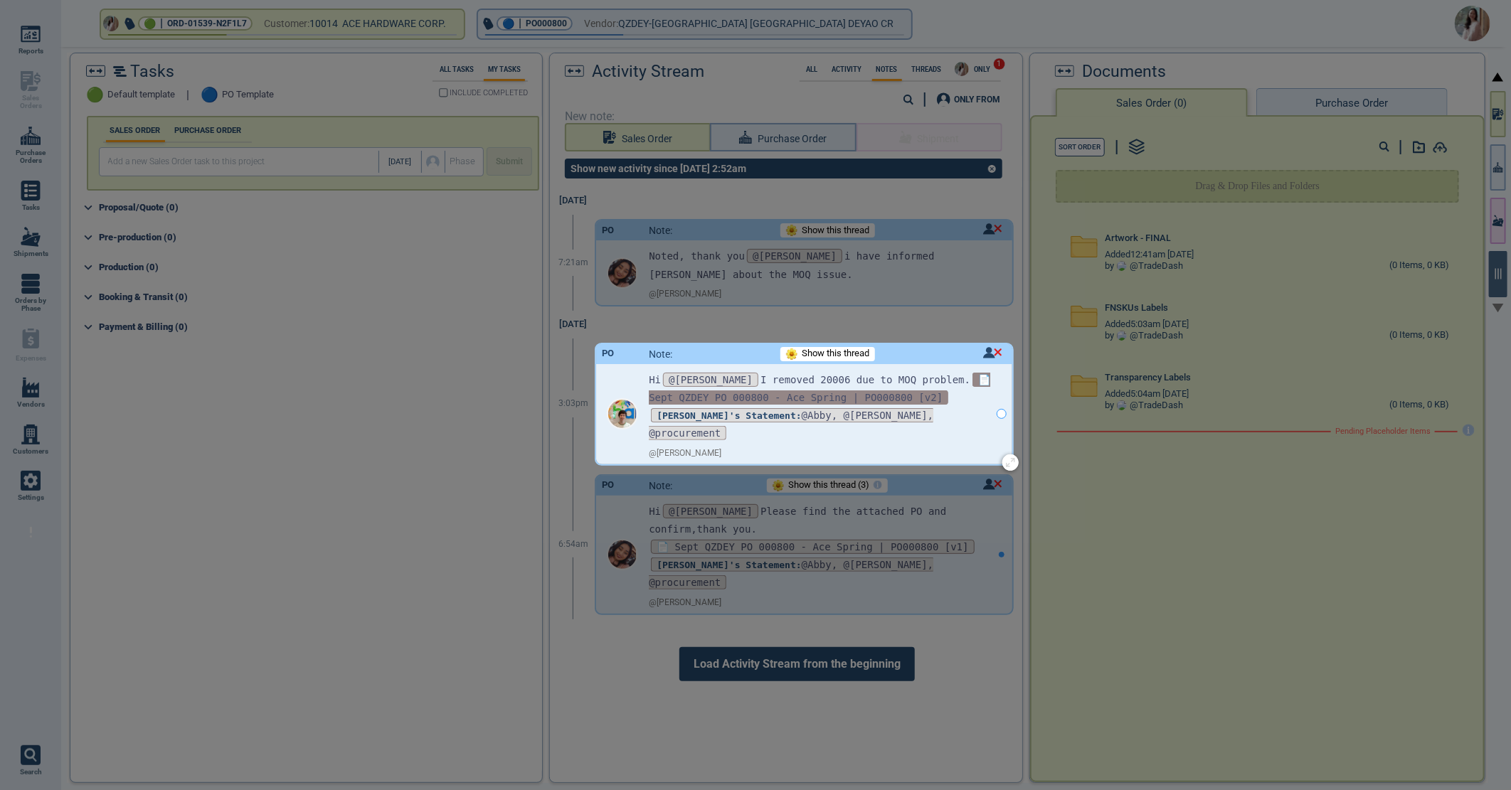
click at [738, 396] on span "📄 Sept QZDEY PO 000800 - Ace Spring | PO000800 [v2]" at bounding box center [819, 389] width 341 height 32
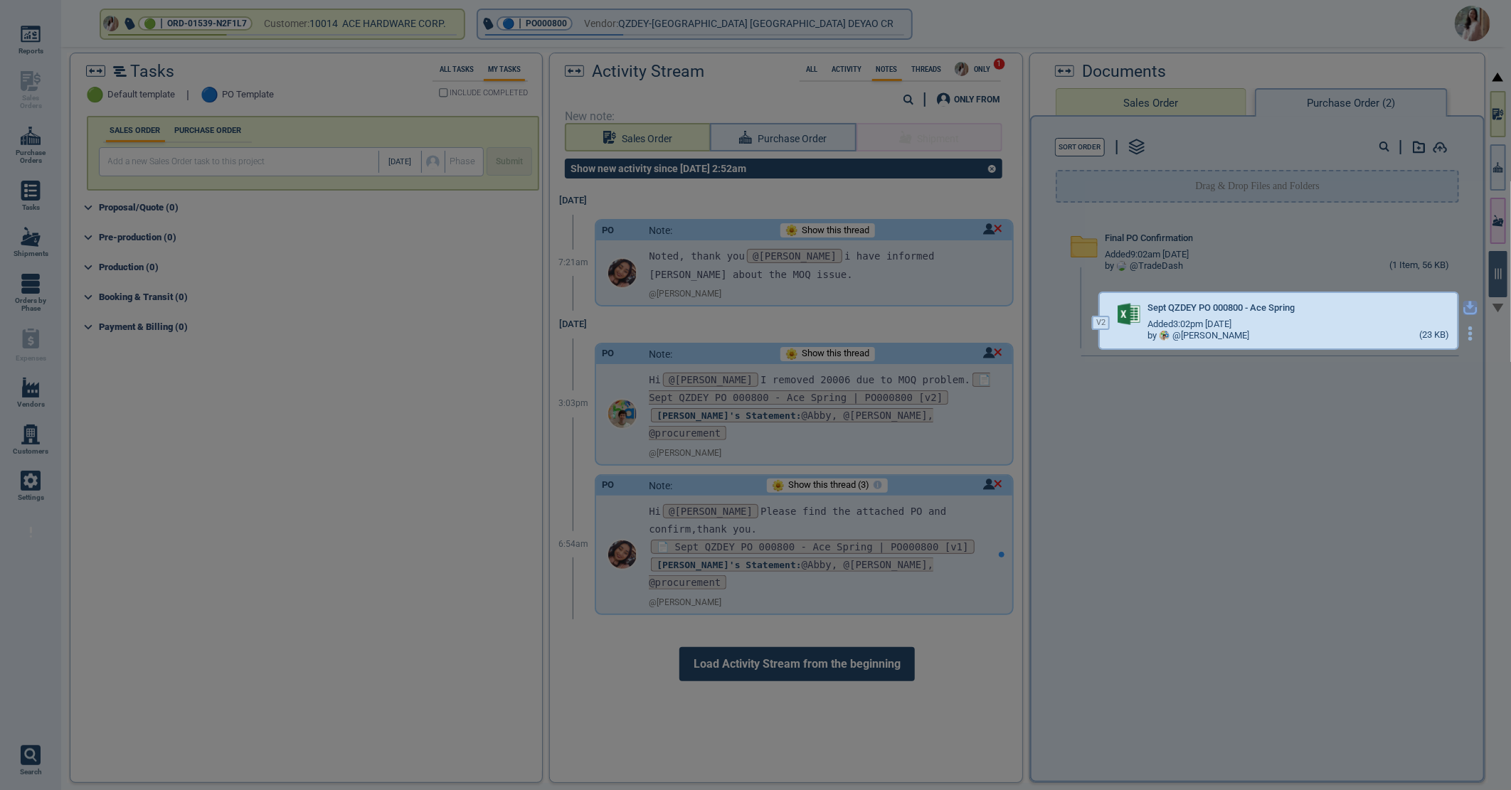
click at [1463, 304] on icon "button" at bounding box center [1470, 308] width 14 height 14
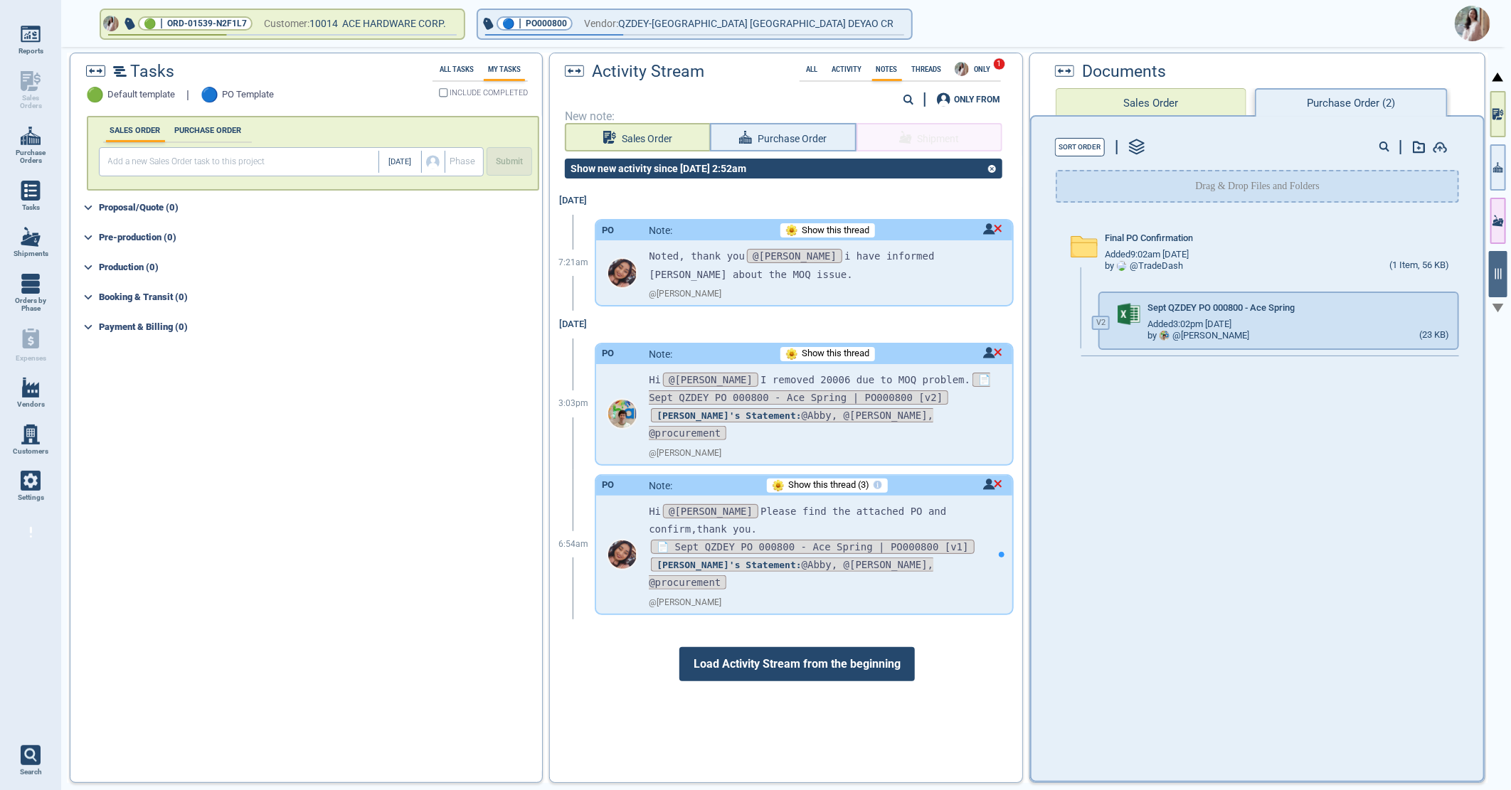
click at [1464, 14] on img at bounding box center [1473, 24] width 36 height 36
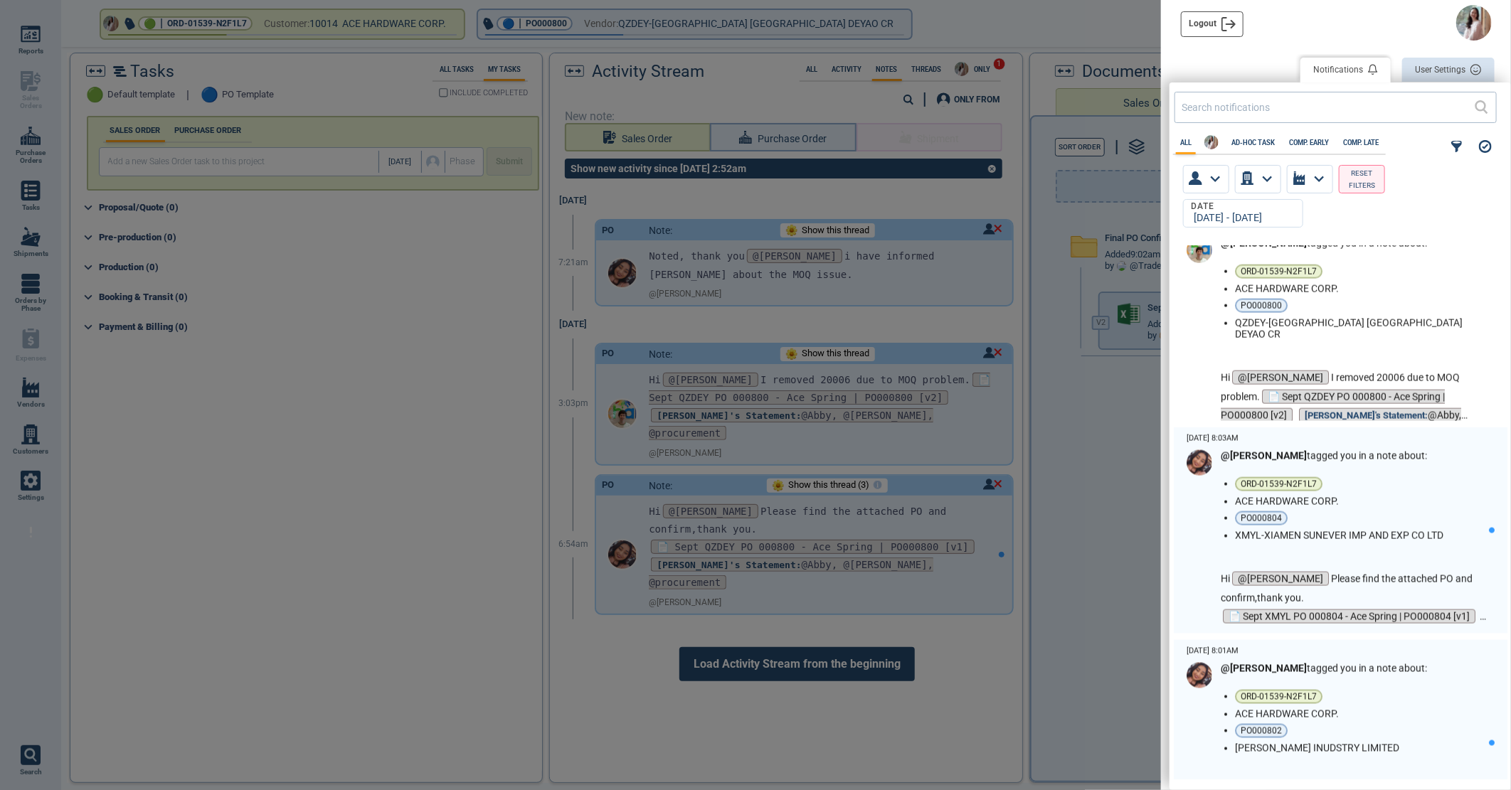
scroll to position [1343, 0]
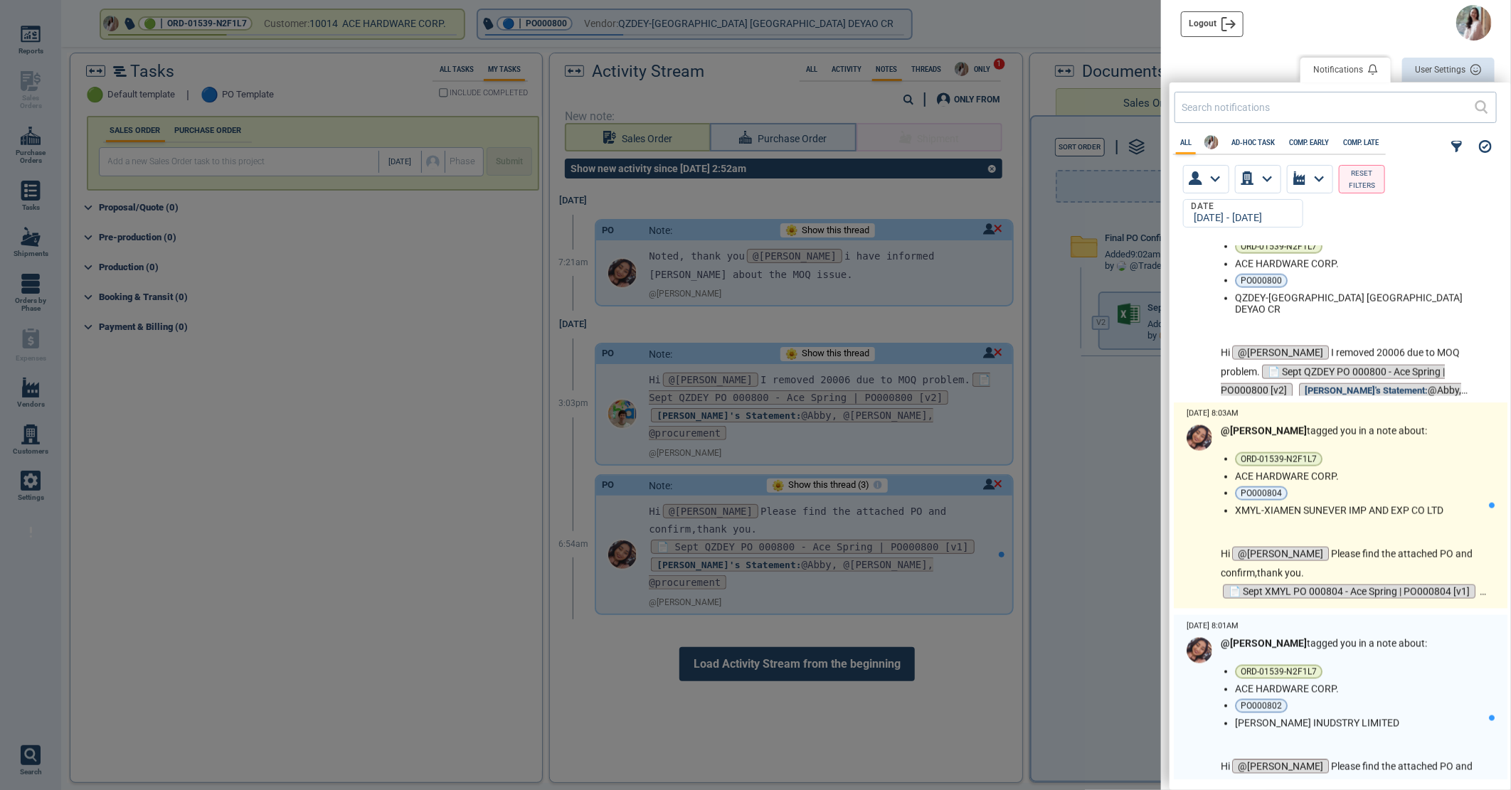
click at [1393, 463] on li "ORD-01539-N2F1L7" at bounding box center [1359, 459] width 248 height 14
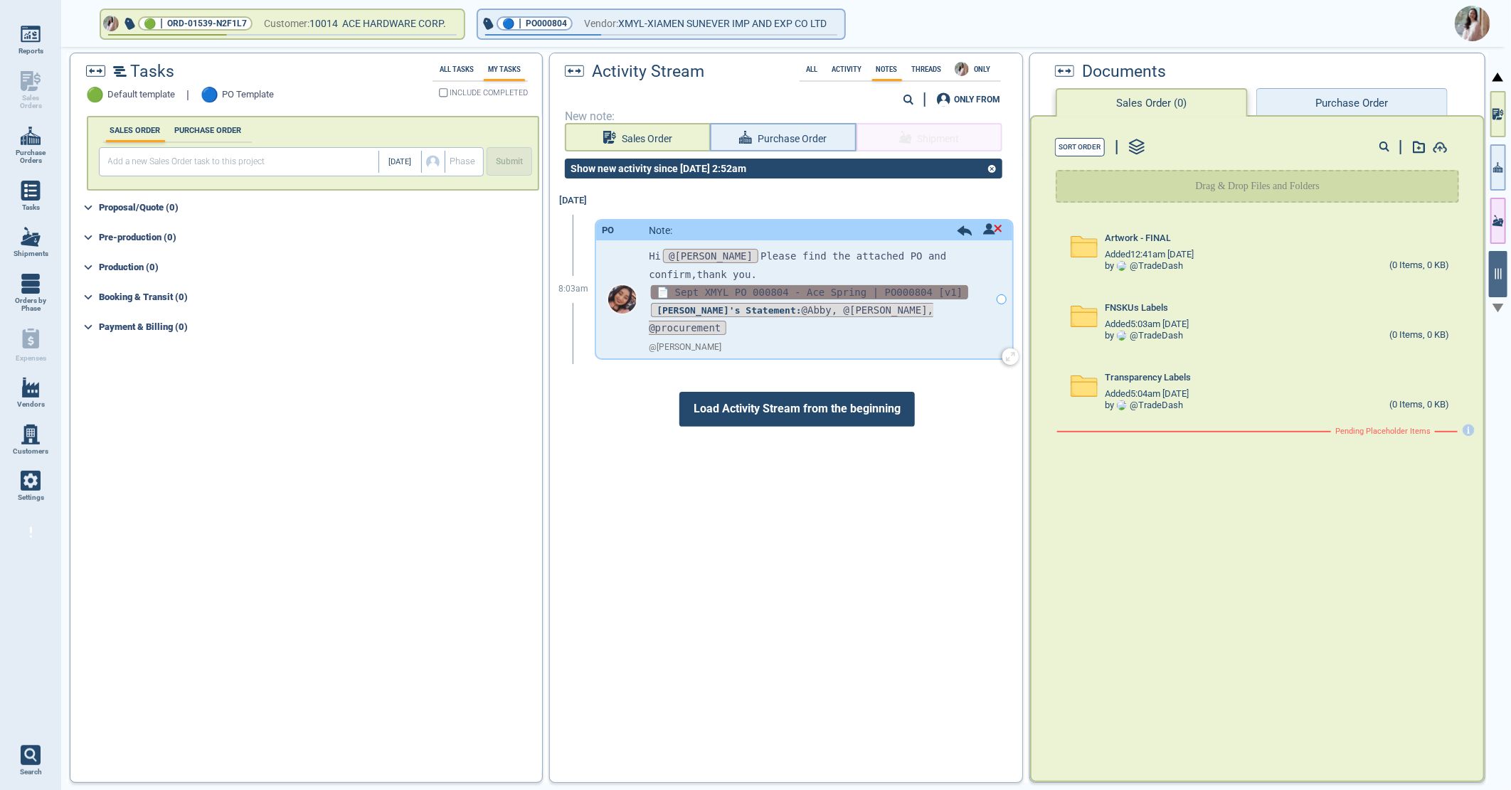
click at [733, 286] on span "📄 Sept XMYL PO 000804 - Ace Spring | PO000804 [v1]" at bounding box center [809, 292] width 317 height 14
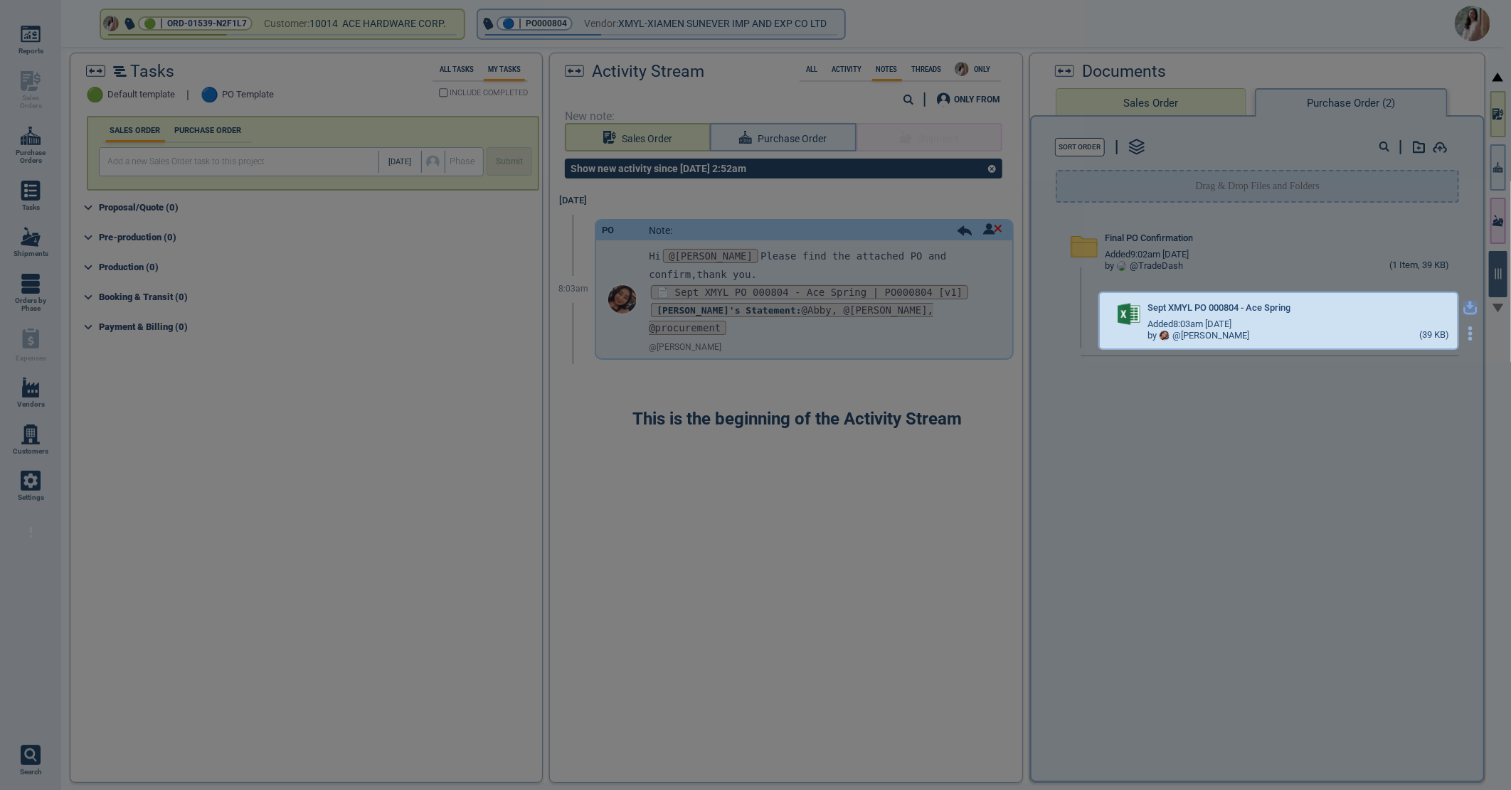
click at [1463, 302] on icon "button" at bounding box center [1470, 308] width 14 height 14
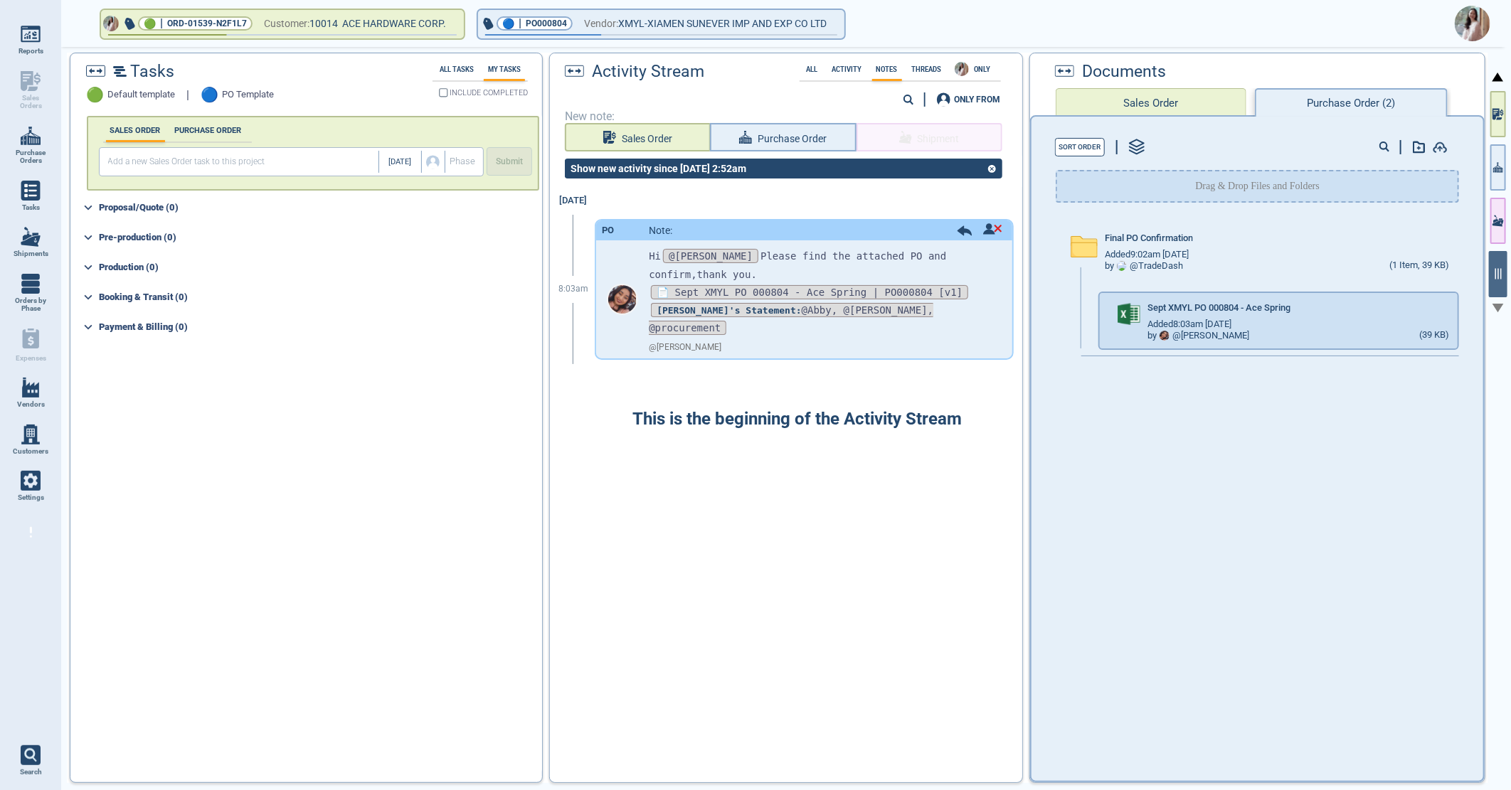
click at [1471, 26] on img at bounding box center [1473, 24] width 36 height 36
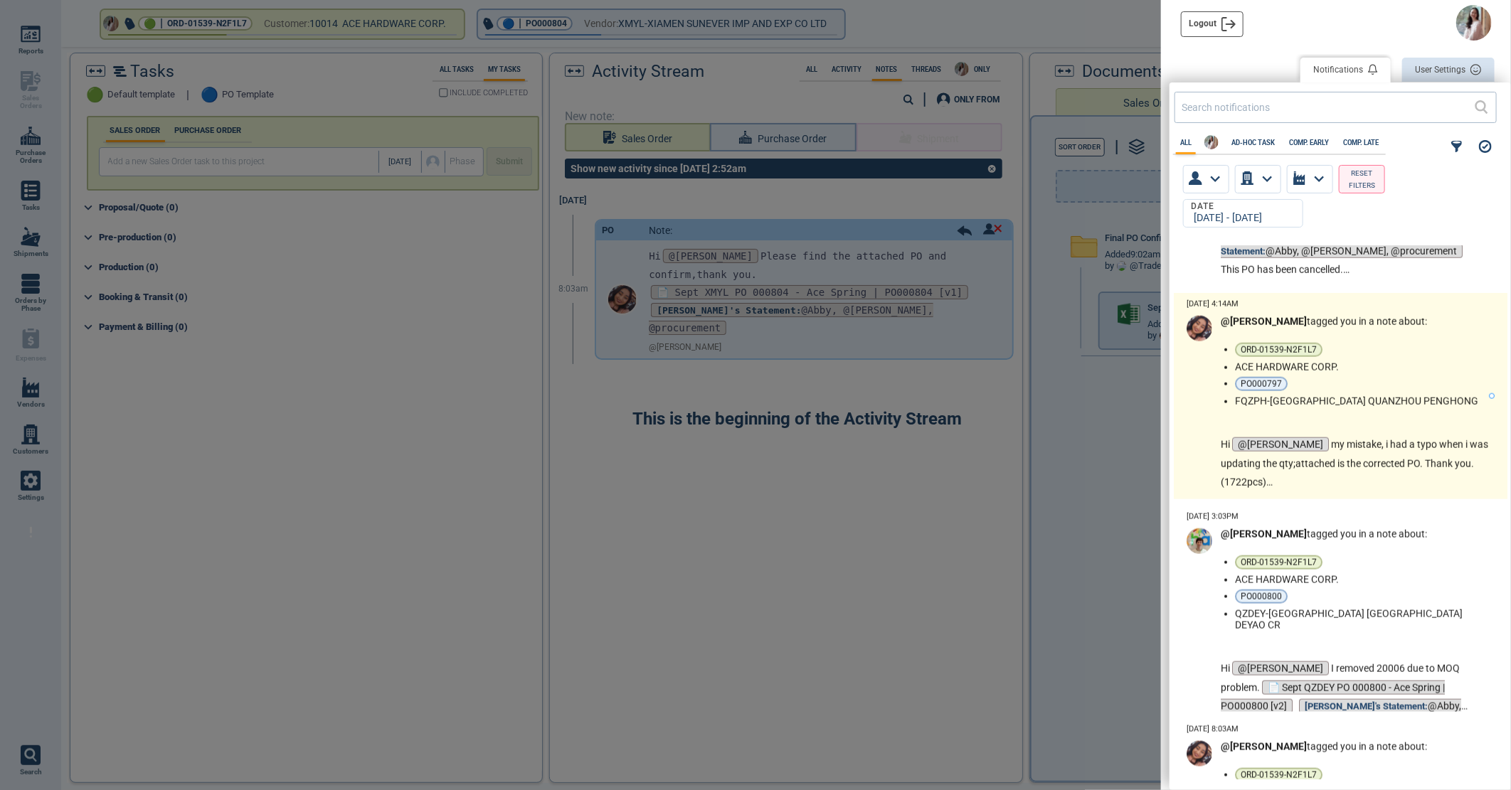
scroll to position [1581, 0]
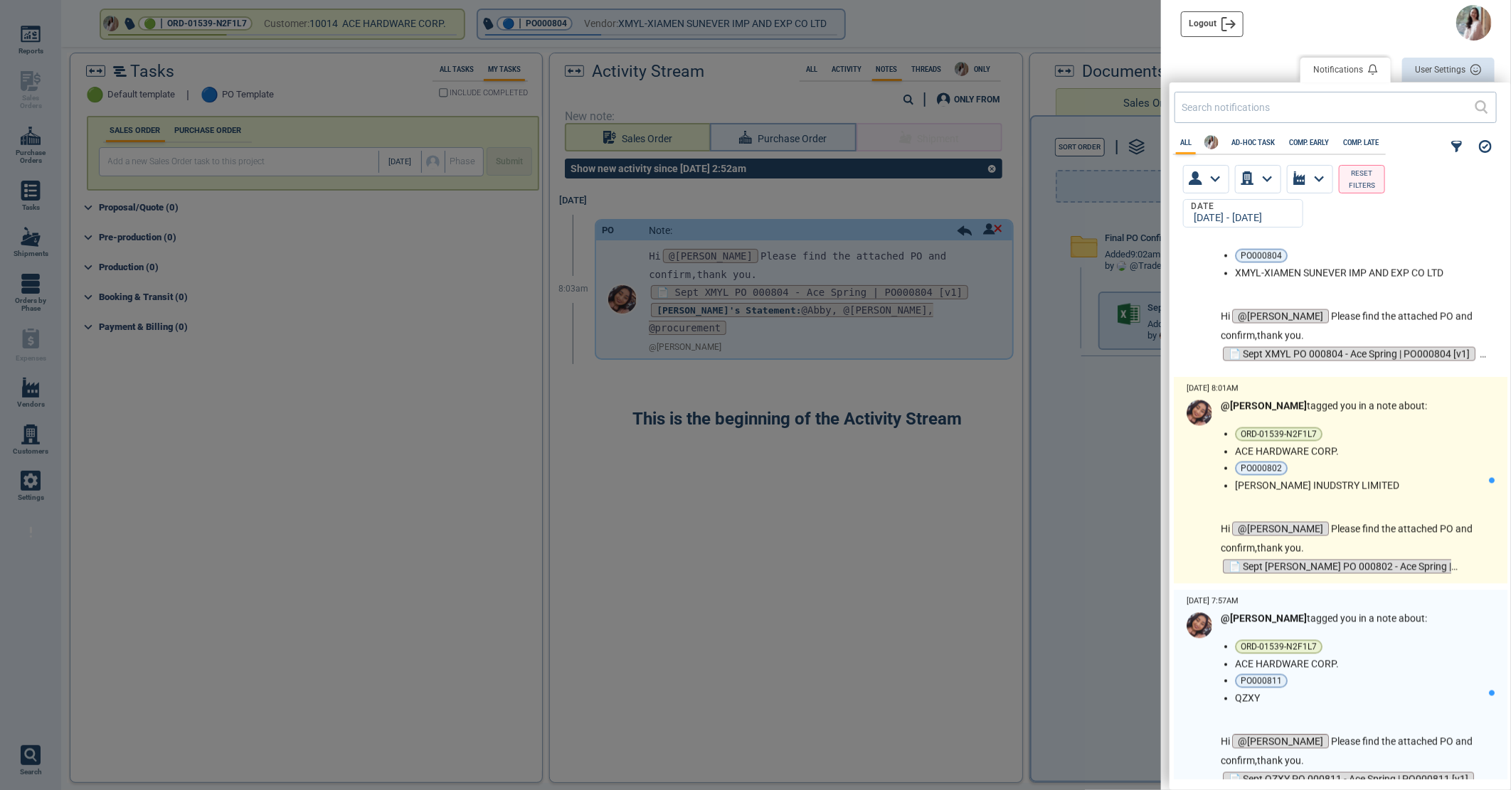
click at [1468, 452] on li "ACE HARDWARE CORP." at bounding box center [1359, 451] width 248 height 11
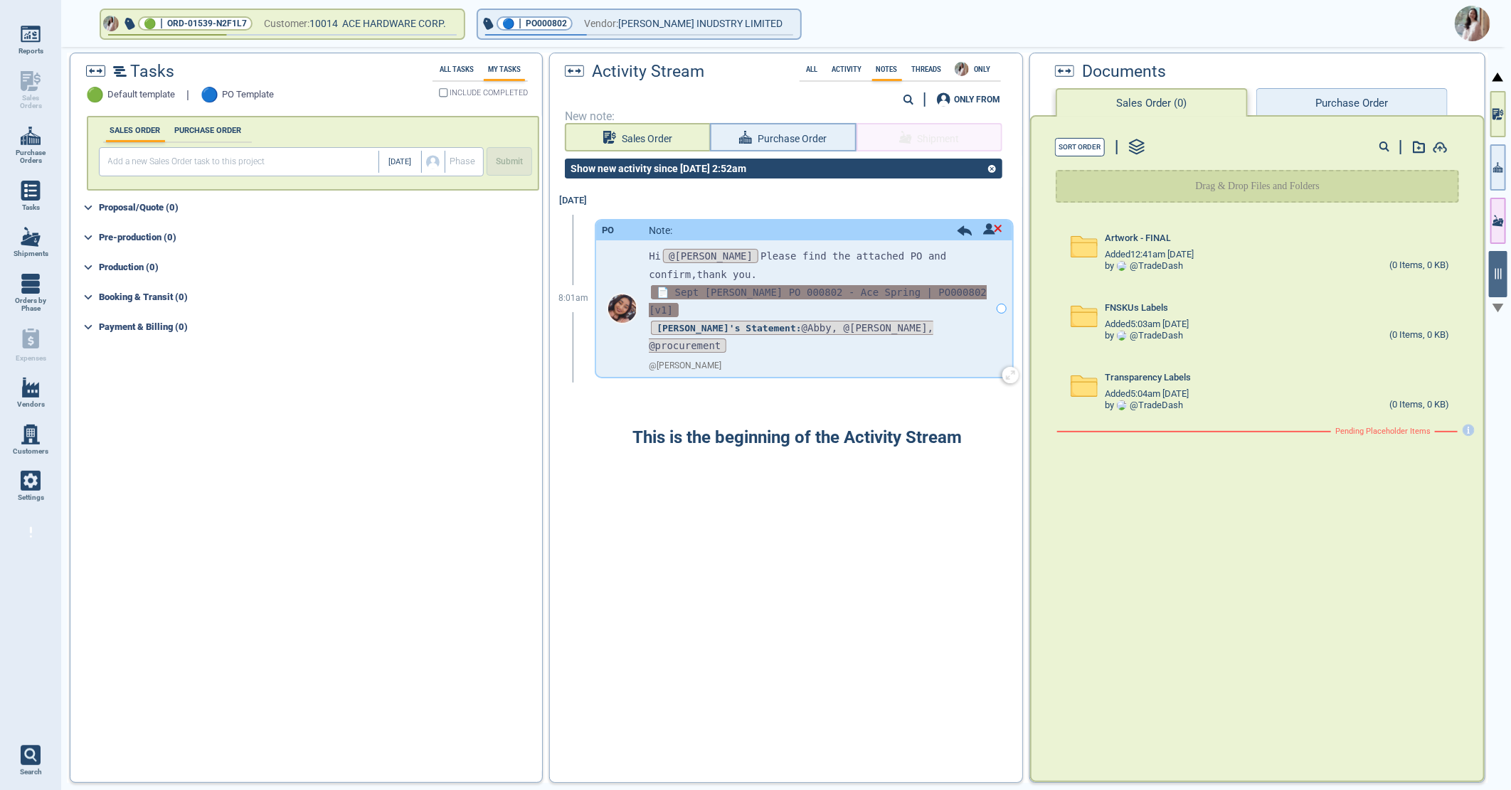
click at [728, 288] on span "📄 Sept [PERSON_NAME] PO 000802 - Ace Spring | PO000802 [v1]" at bounding box center [818, 301] width 338 height 32
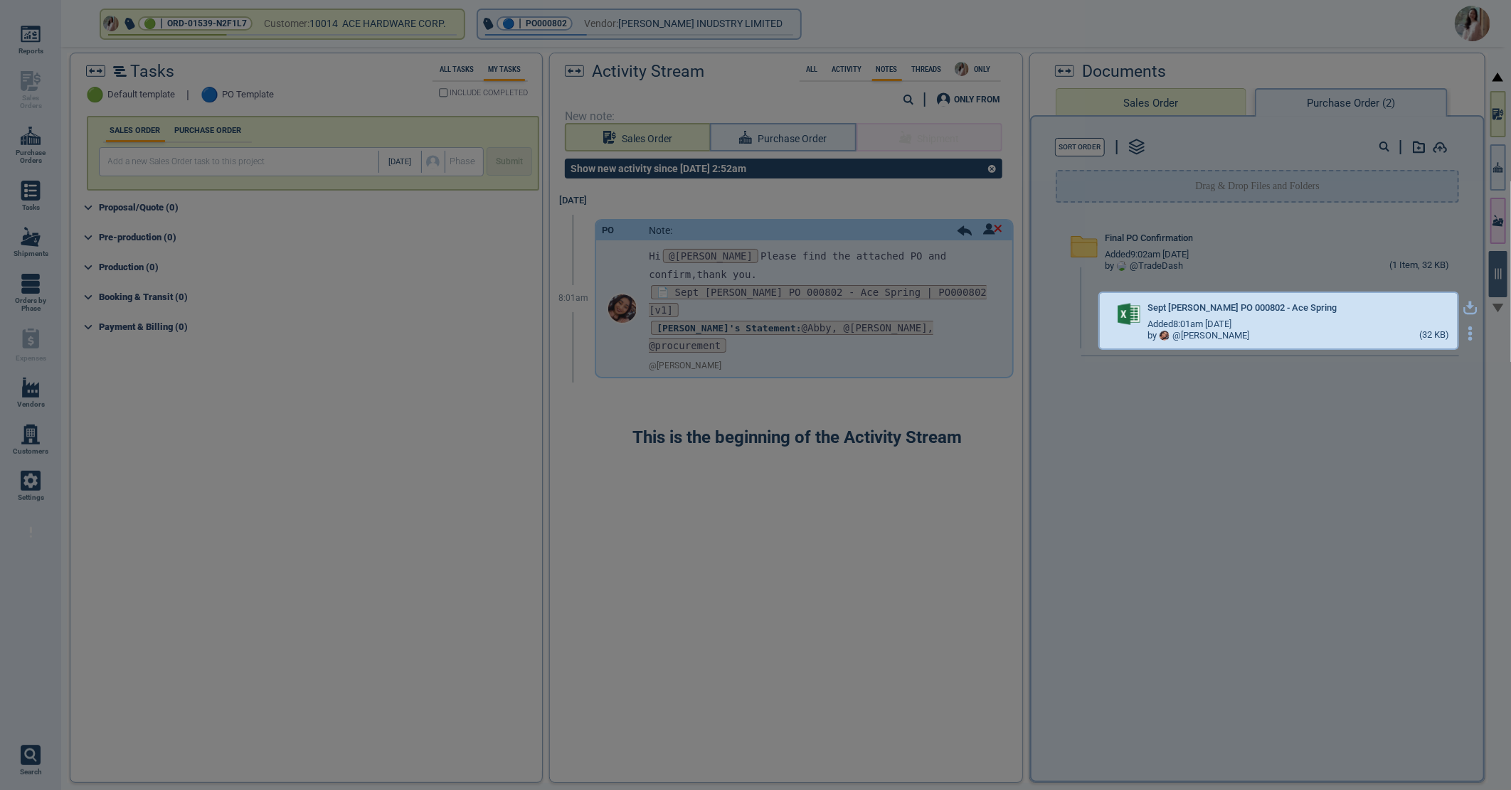
click at [1463, 307] on icon "button" at bounding box center [1470, 308] width 14 height 14
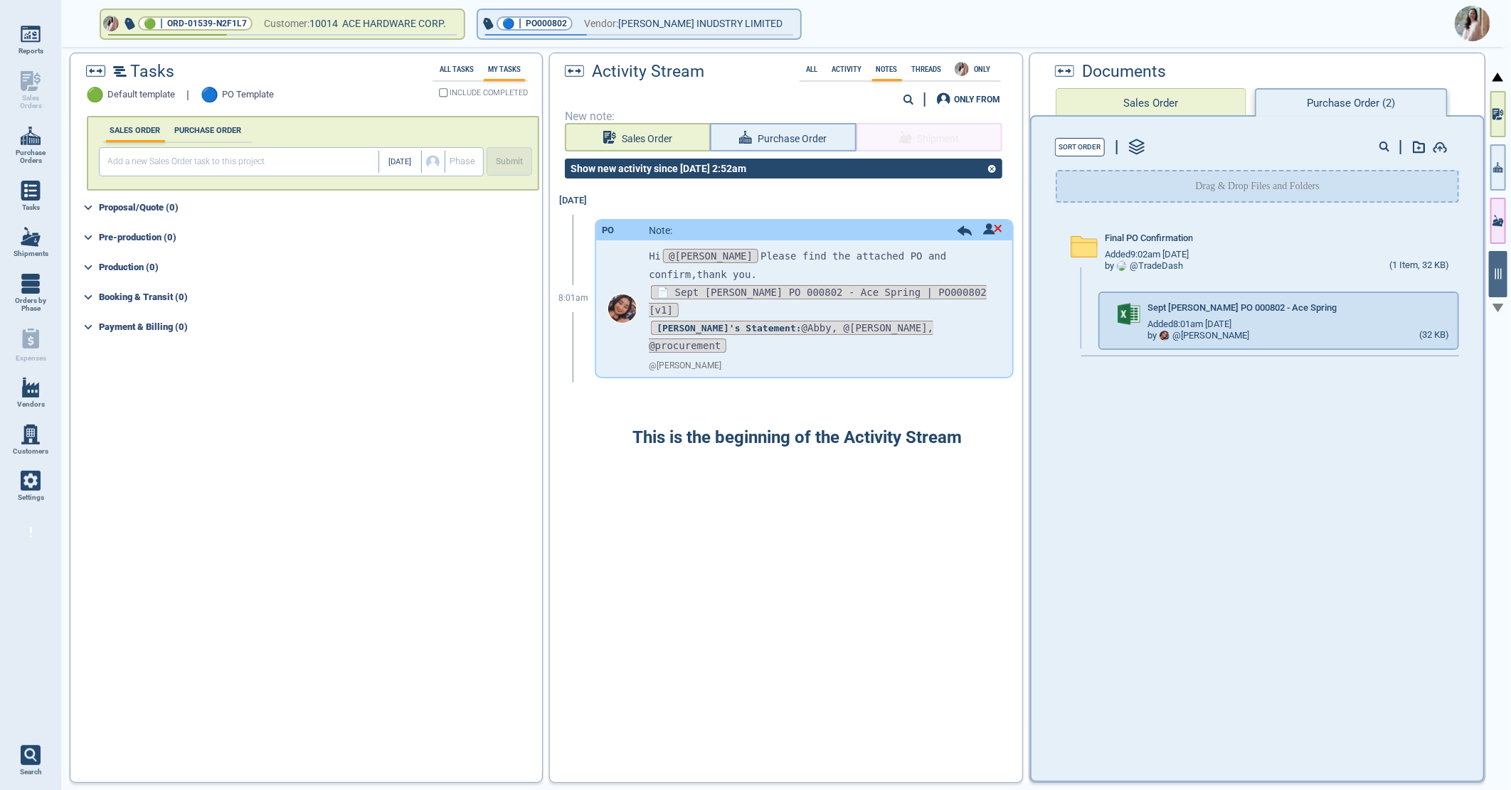
click at [1473, 22] on img at bounding box center [1473, 24] width 36 height 36
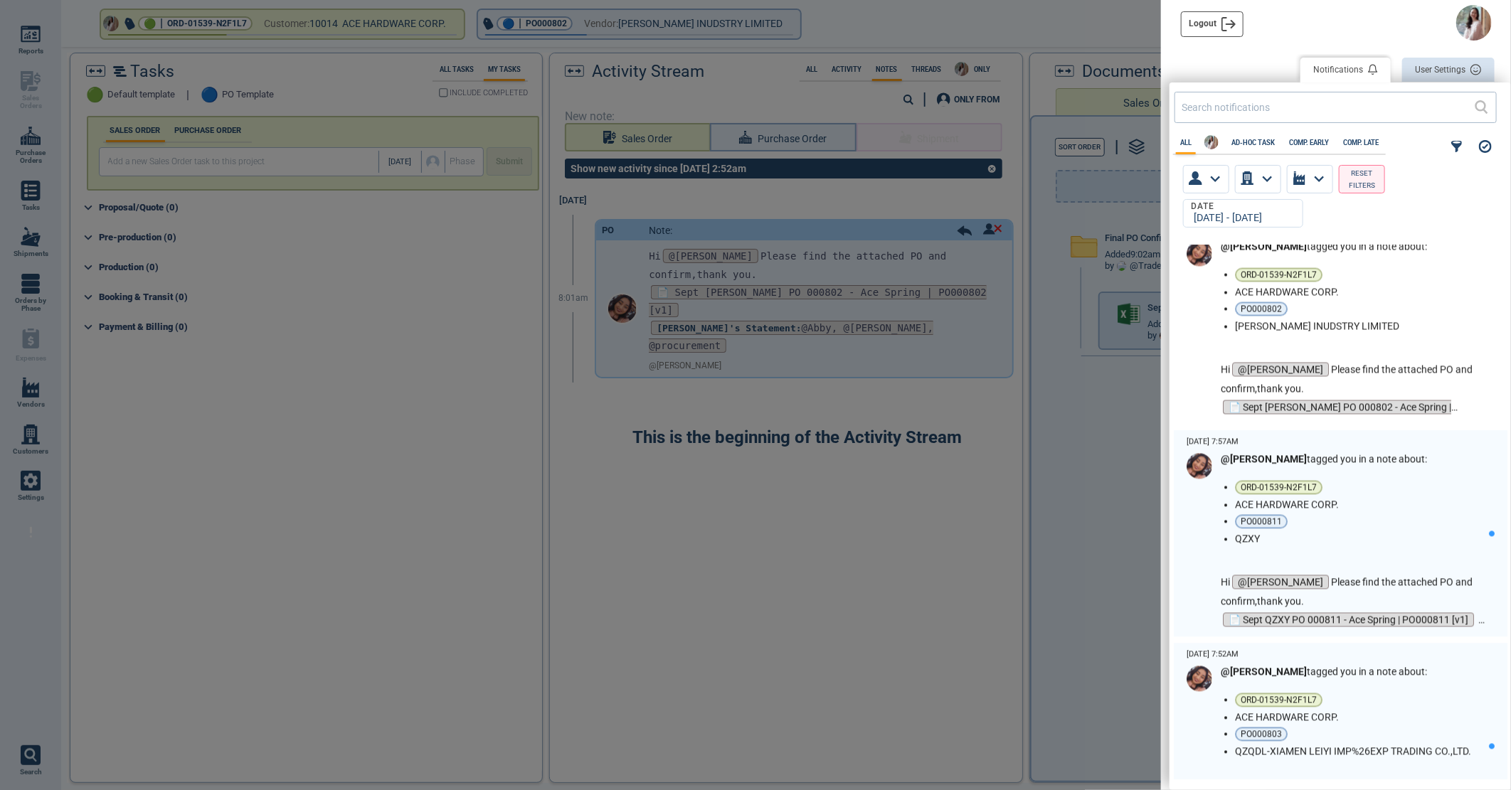
scroll to position [1818, 0]
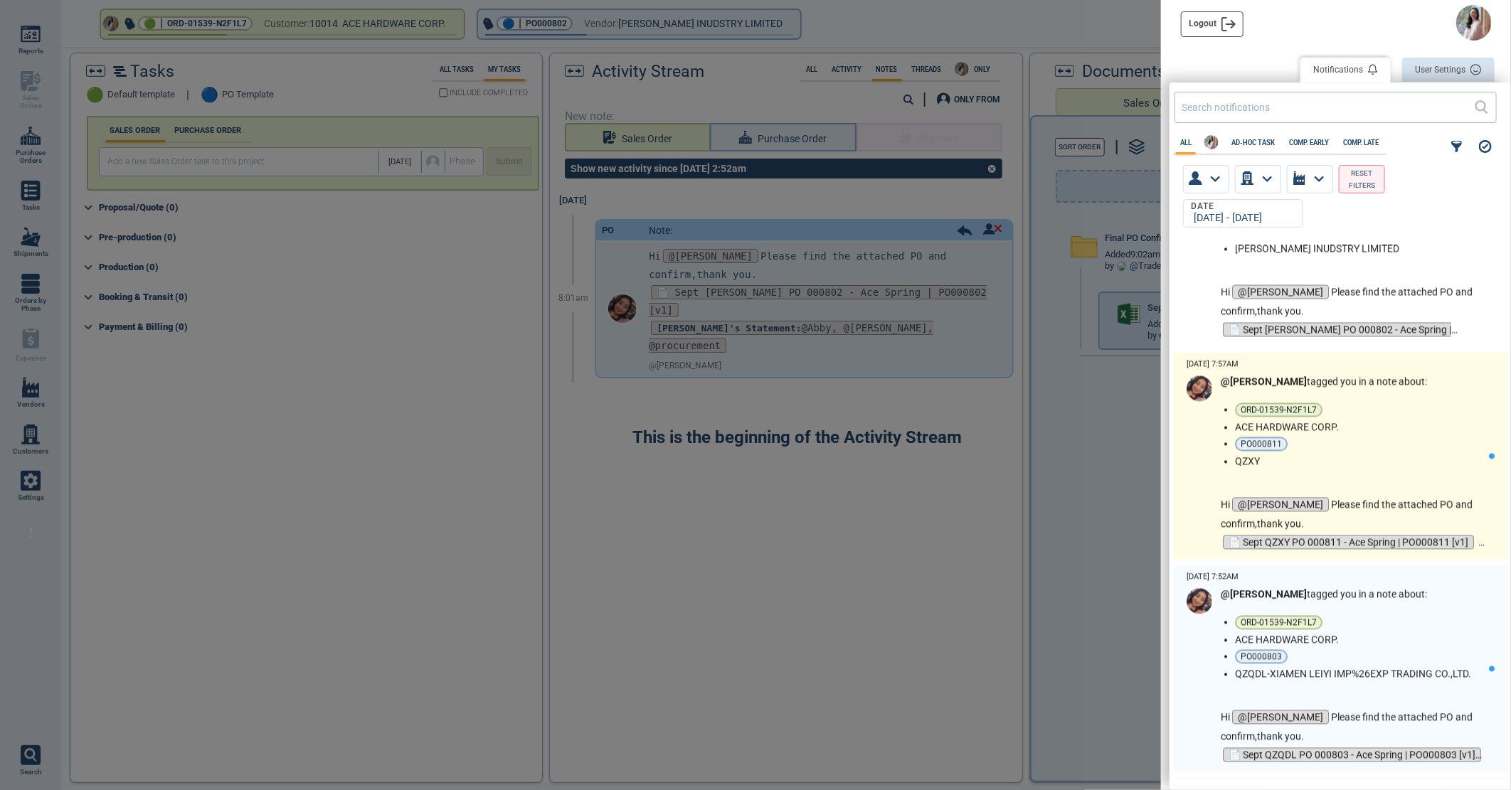
click at [1458, 415] on li "ORD-01539-N2F1L7" at bounding box center [1359, 410] width 248 height 14
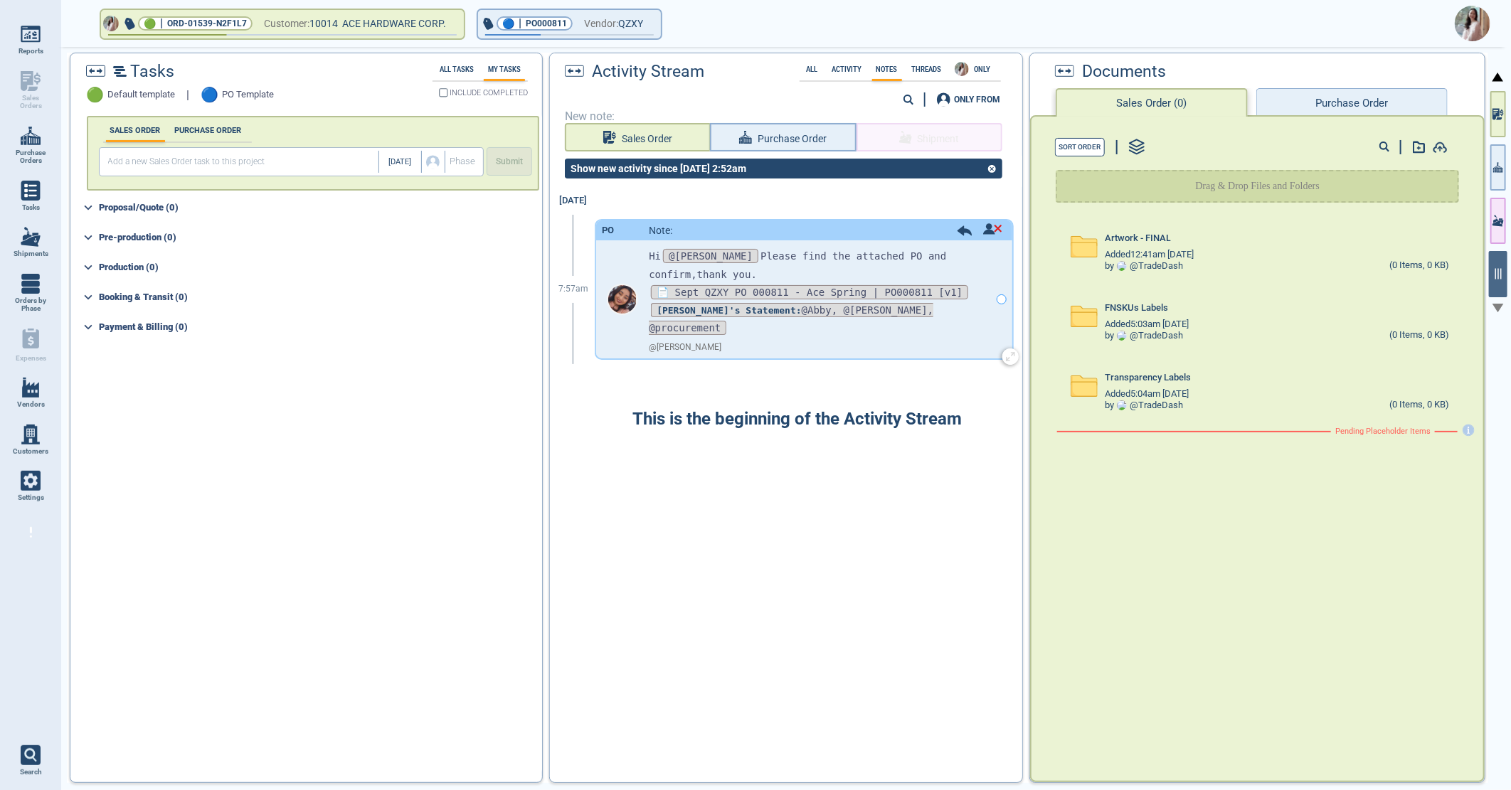
click at [801, 297] on p "📄 Sept QZXY PO 000811 - Ace Spring | PO000811 [v1]" at bounding box center [819, 293] width 341 height 18
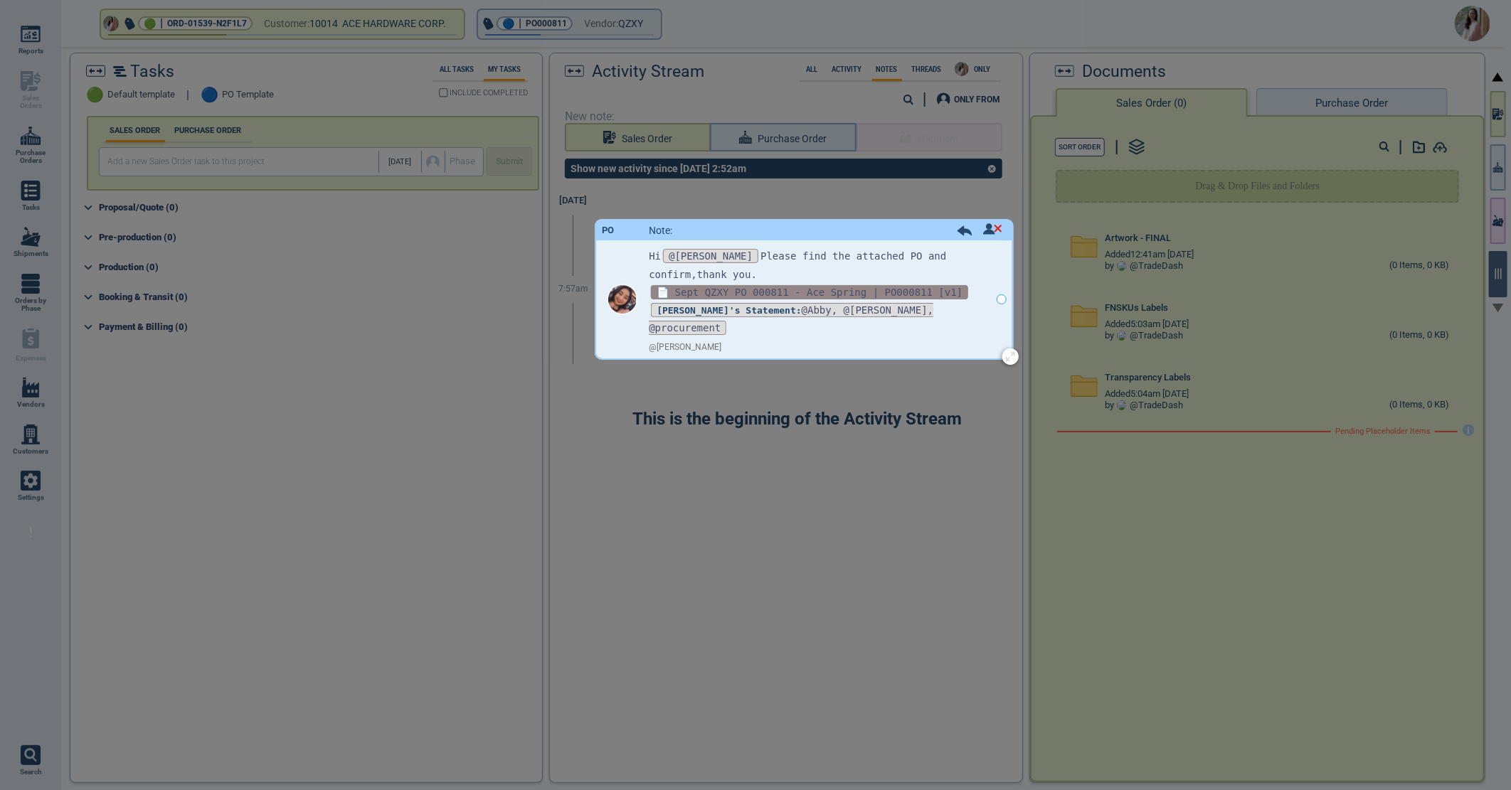
click at [802, 287] on span "📄 Sept QZXY PO 000811 - Ace Spring | PO000811 [v1]" at bounding box center [809, 292] width 317 height 14
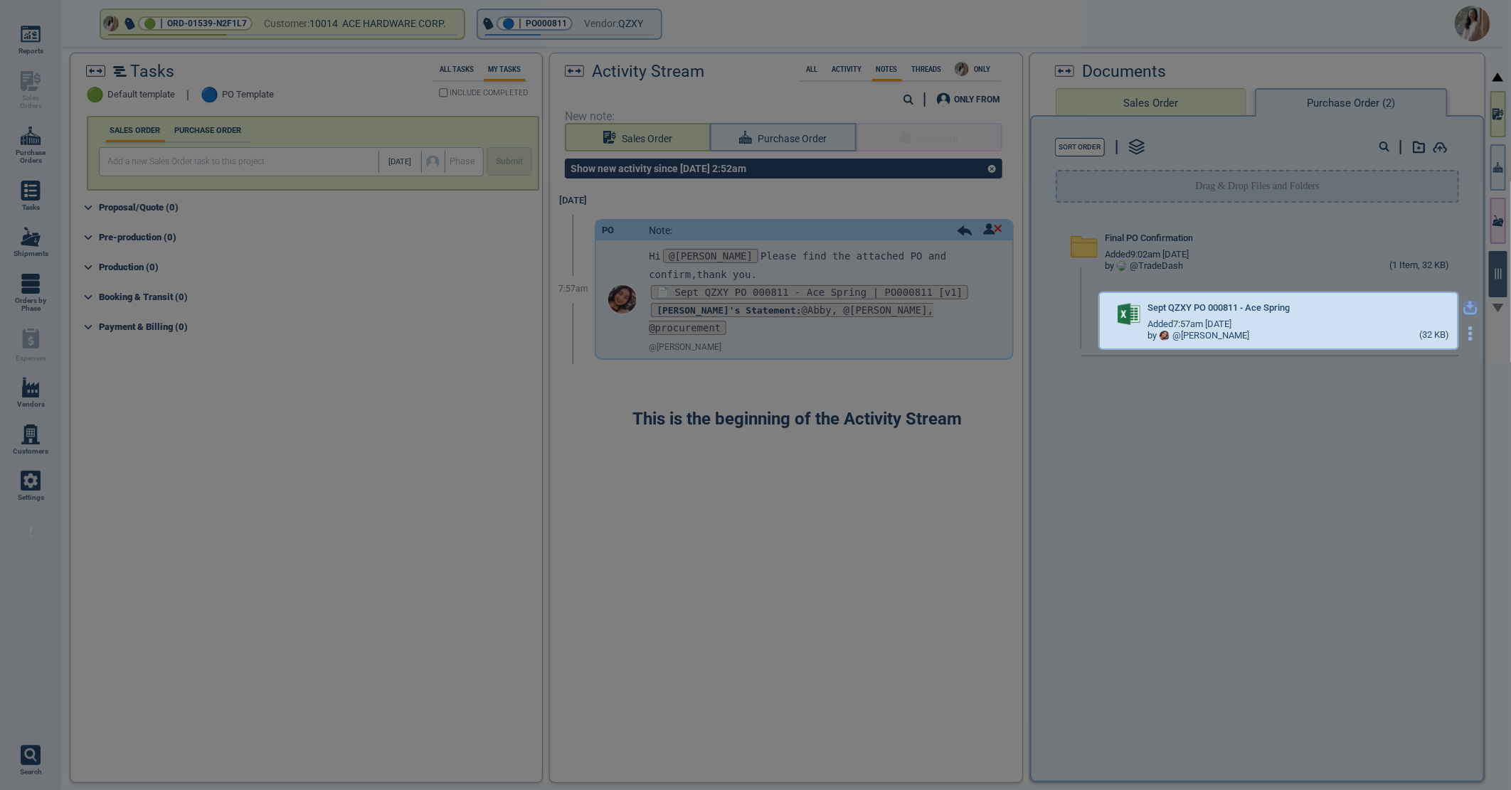
click at [1466, 303] on icon "button" at bounding box center [1470, 306] width 9 height 9
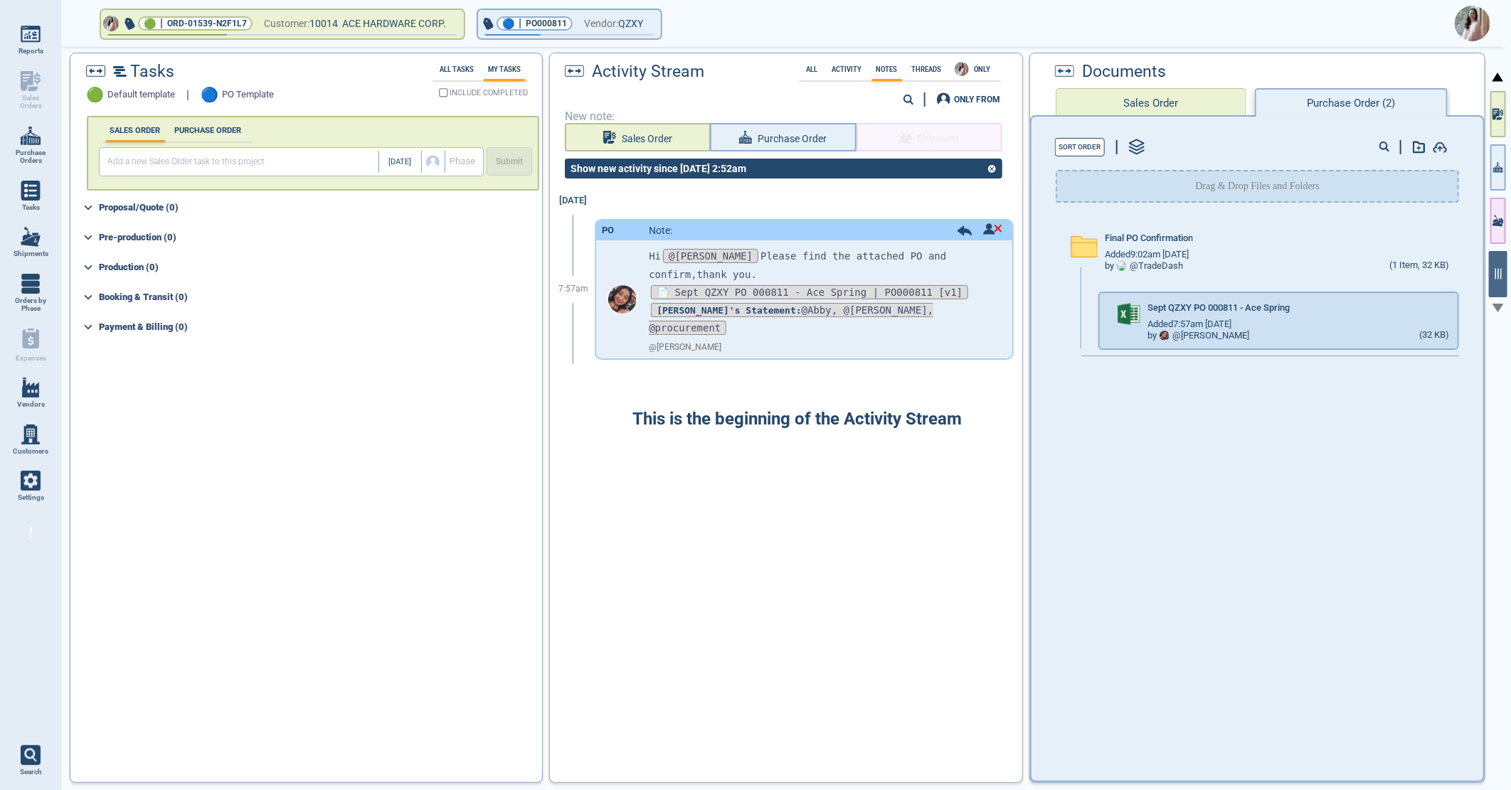
click at [1482, 22] on img at bounding box center [1473, 24] width 36 height 36
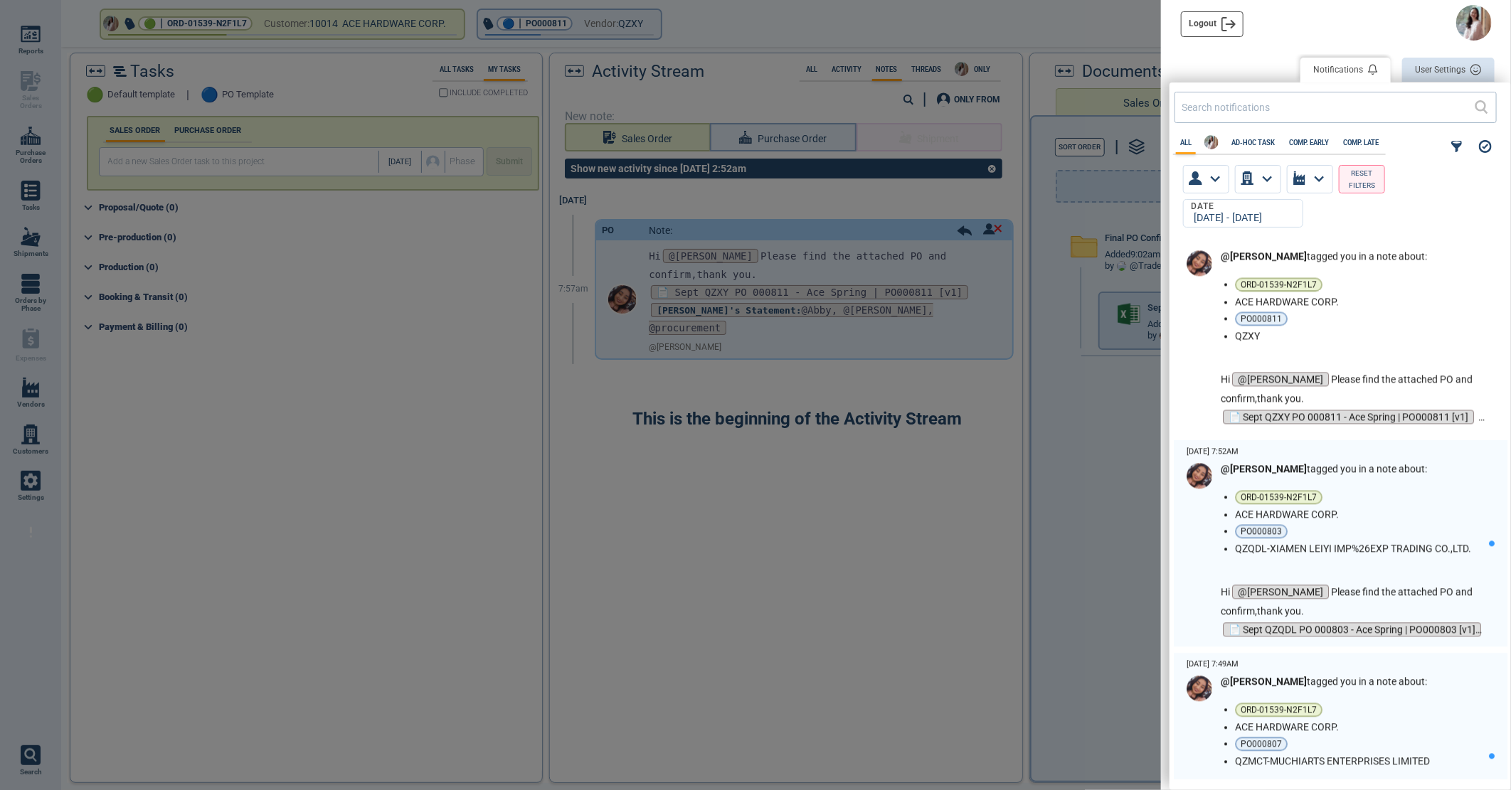
scroll to position [2054, 0]
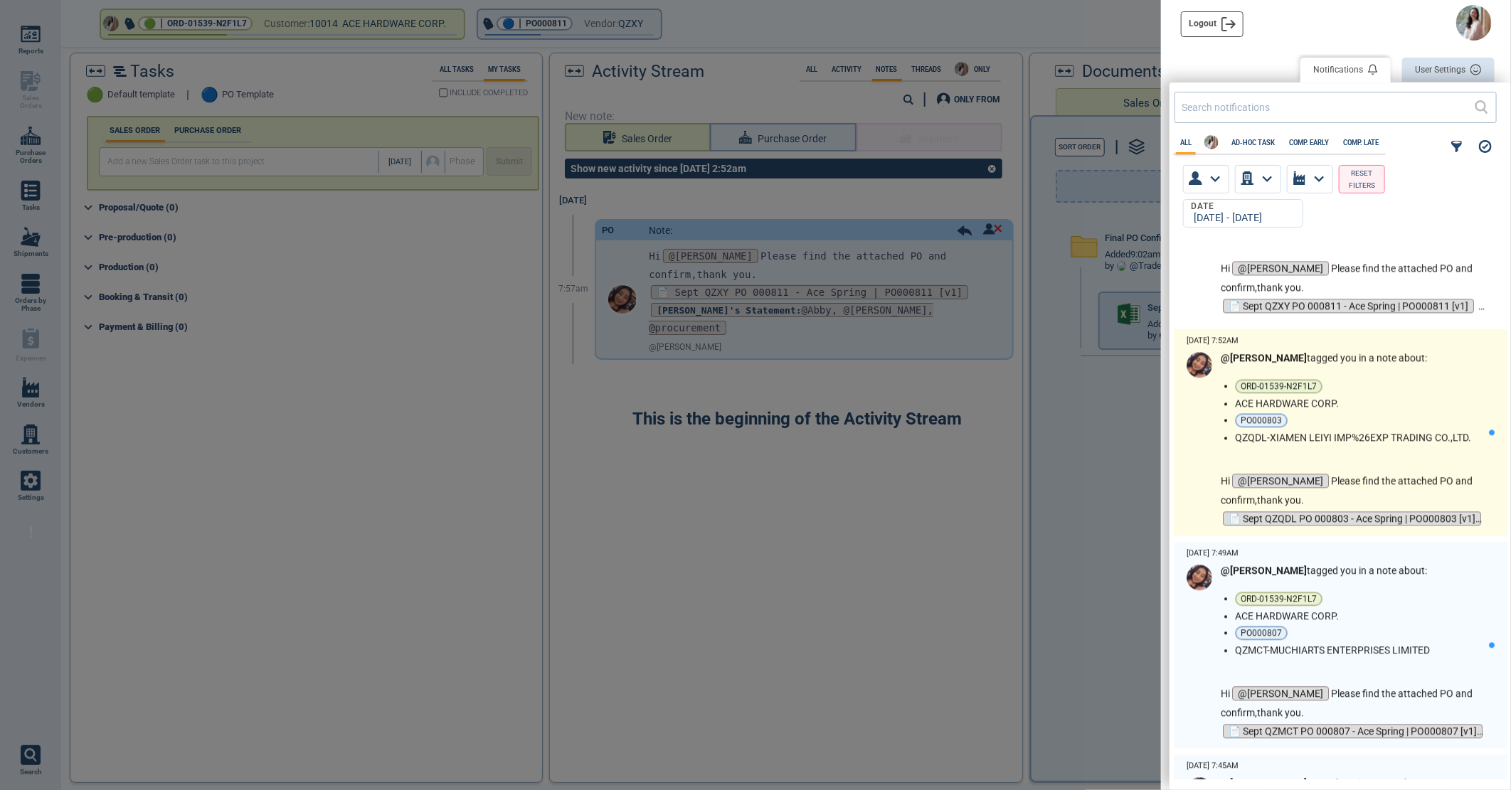
click at [1427, 394] on ul "ORD-01539-N2F1L7 ACE HARDWARE CORP. PO000803 QZQDL-XIAMEN LEIYI IMP%26EXP TRADI…" at bounding box center [1362, 411] width 254 height 64
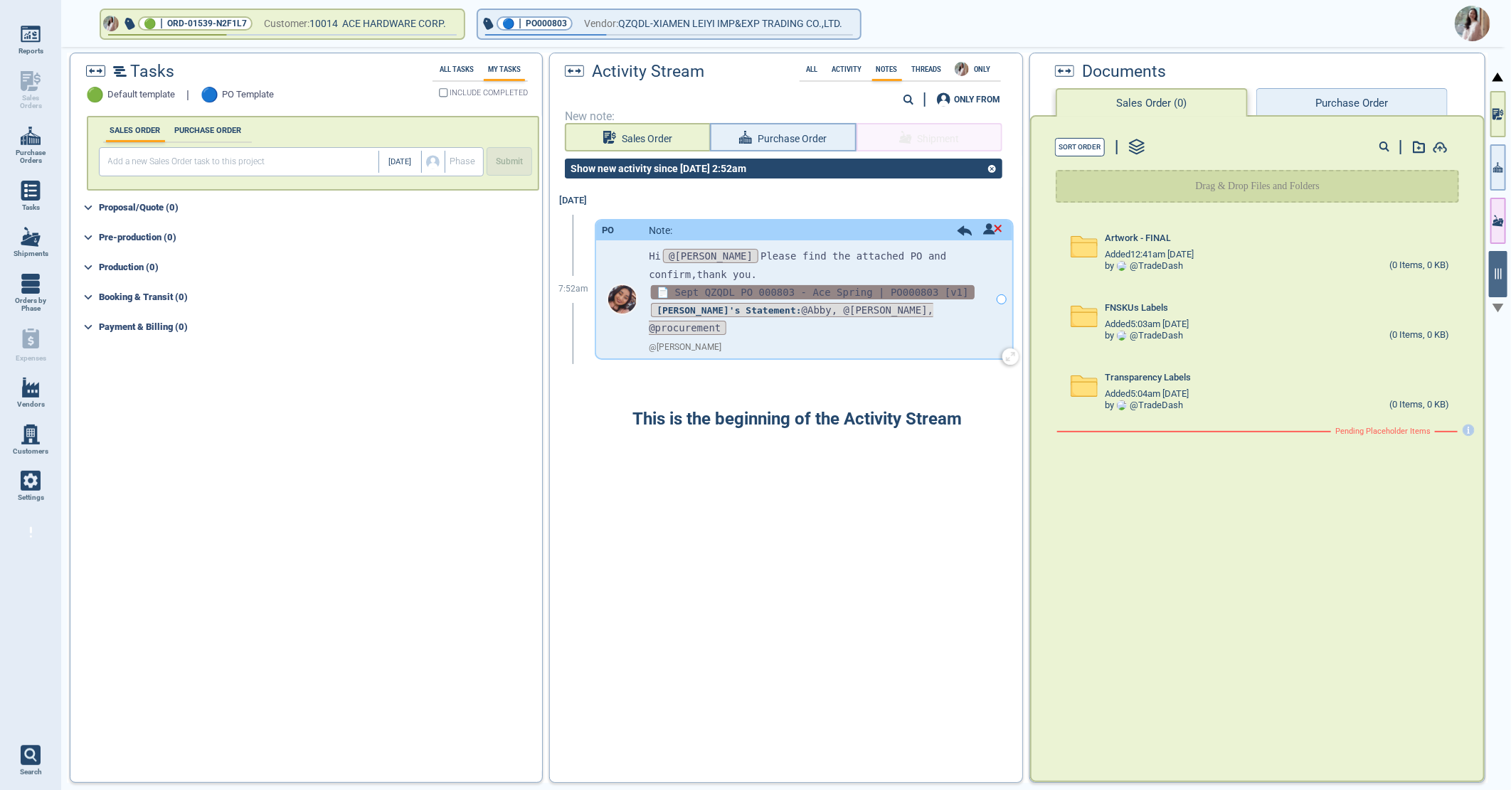
click at [831, 285] on span "📄 Sept QZQDL PO 000803 - Ace Spring | PO000803 [v1]" at bounding box center [812, 292] width 323 height 14
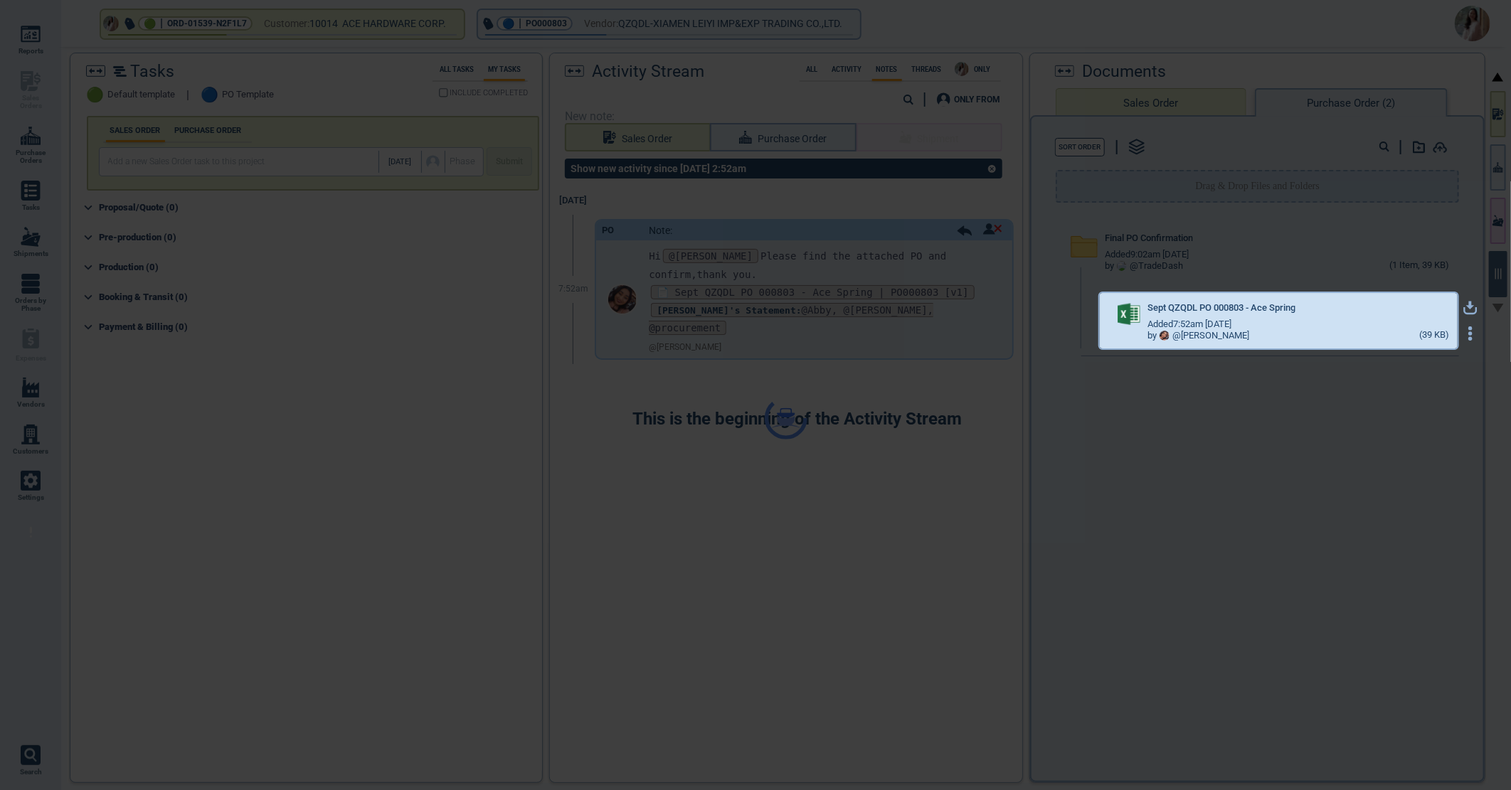
click at [1455, 306] on div "Tasks 🟢 Default template | 🔵 PO Template All Tasks My Tasks INCLUDE COMPLETED S…" at bounding box center [777, 418] width 1421 height 731
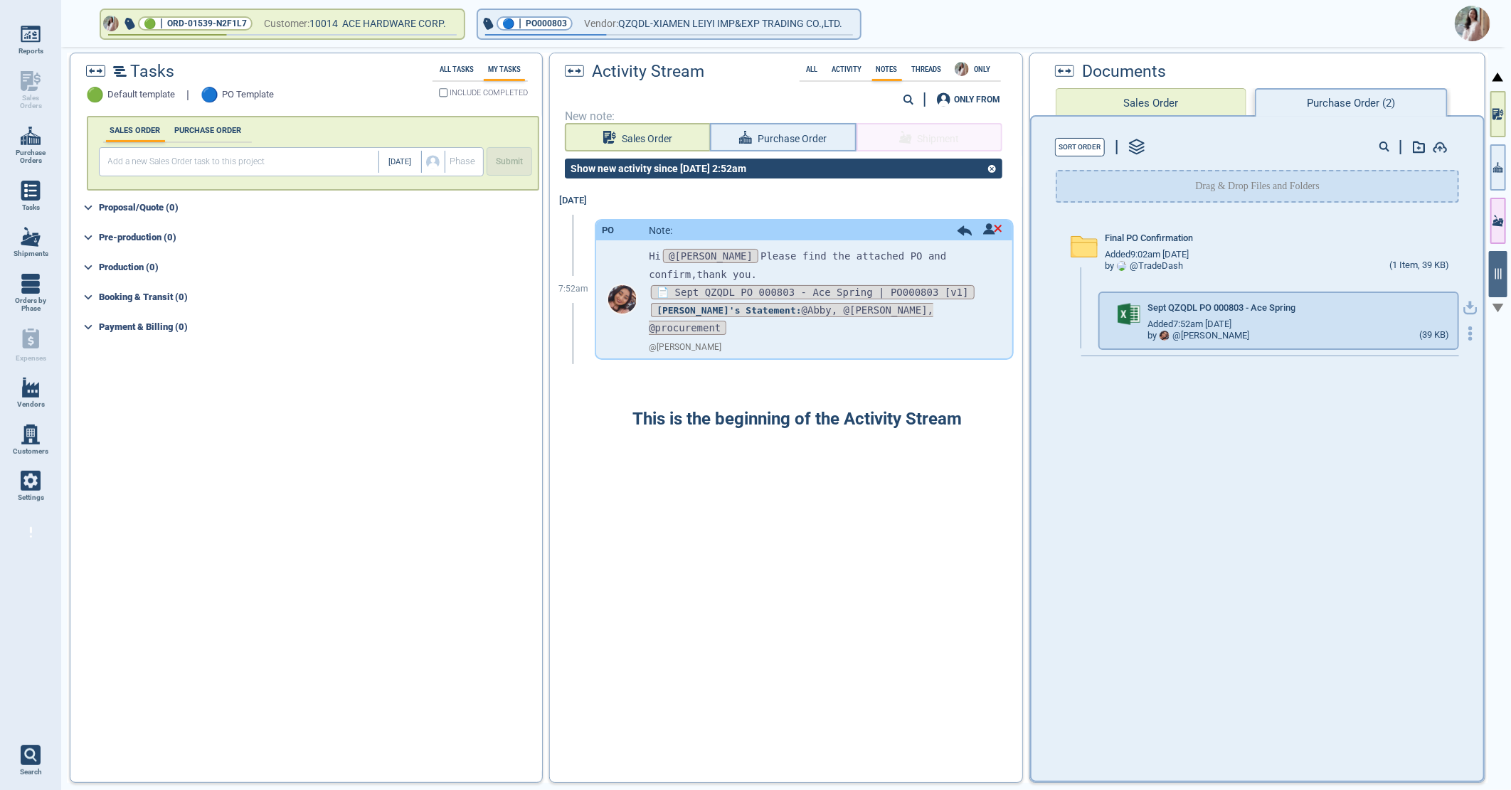
click at [1466, 303] on icon "button" at bounding box center [1470, 306] width 9 height 9
click at [1473, 18] on img at bounding box center [1473, 24] width 36 height 36
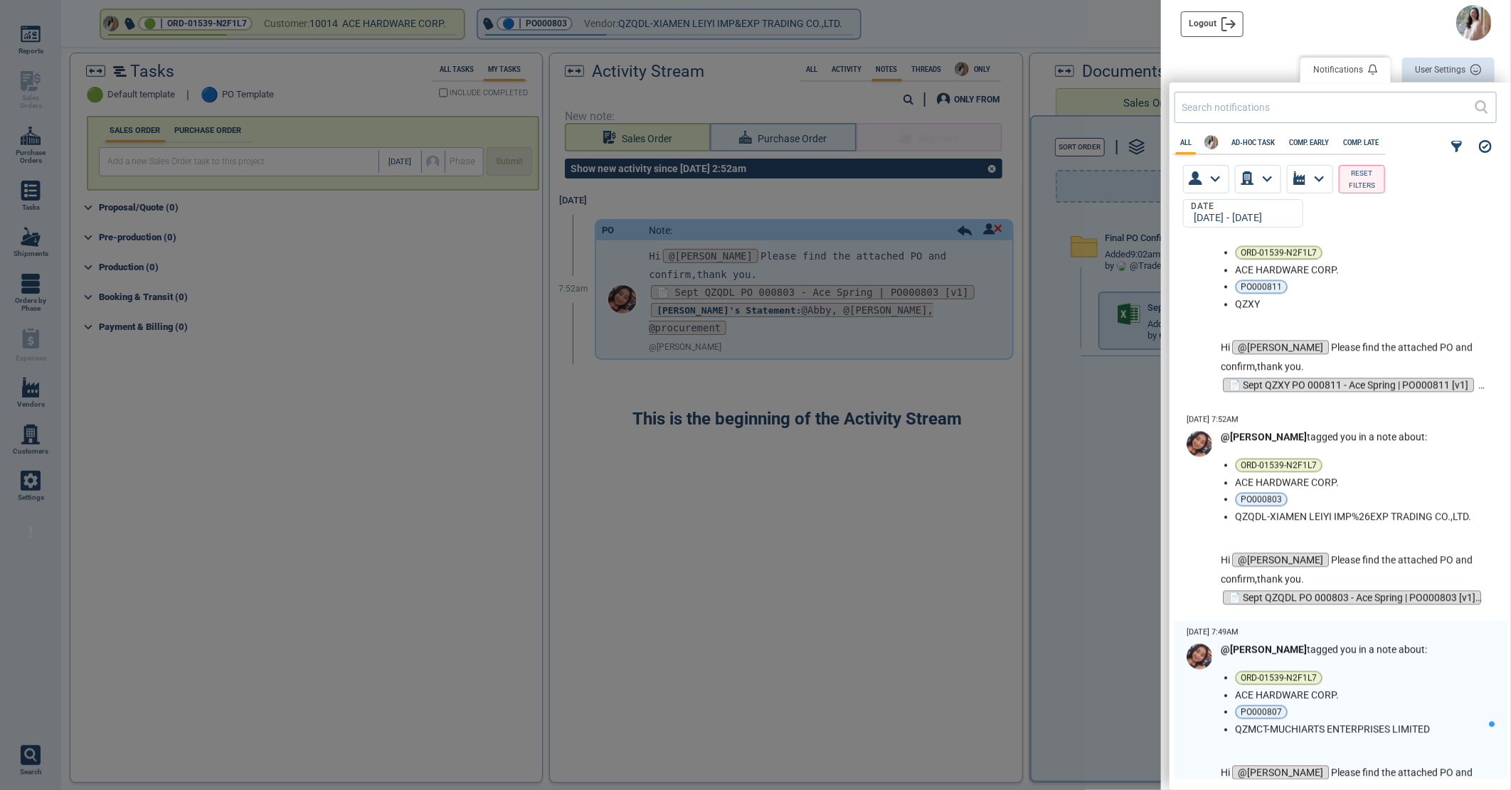
scroll to position [2292, 0]
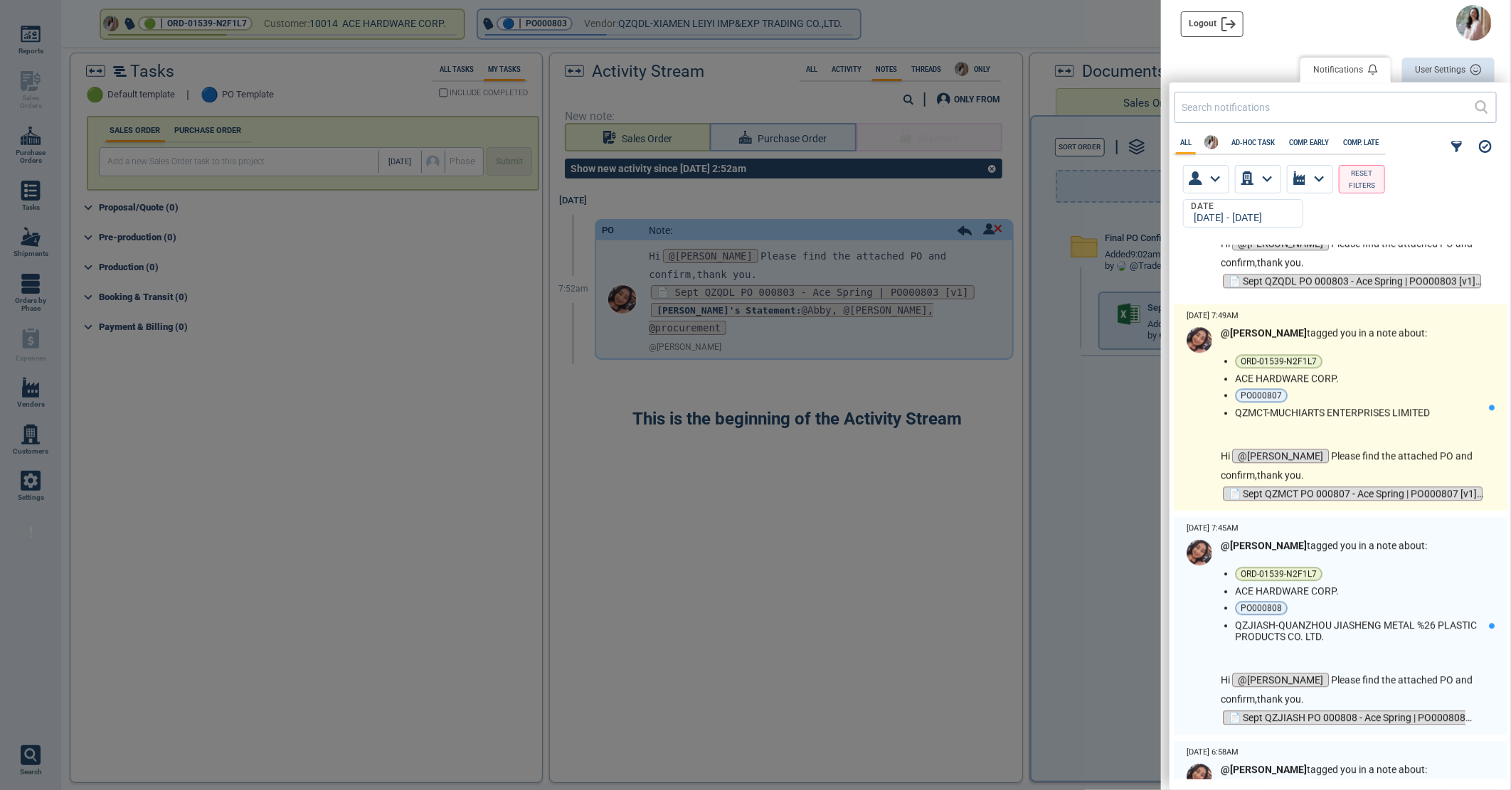
click at [1403, 379] on li "ACE HARDWARE CORP." at bounding box center [1359, 378] width 248 height 11
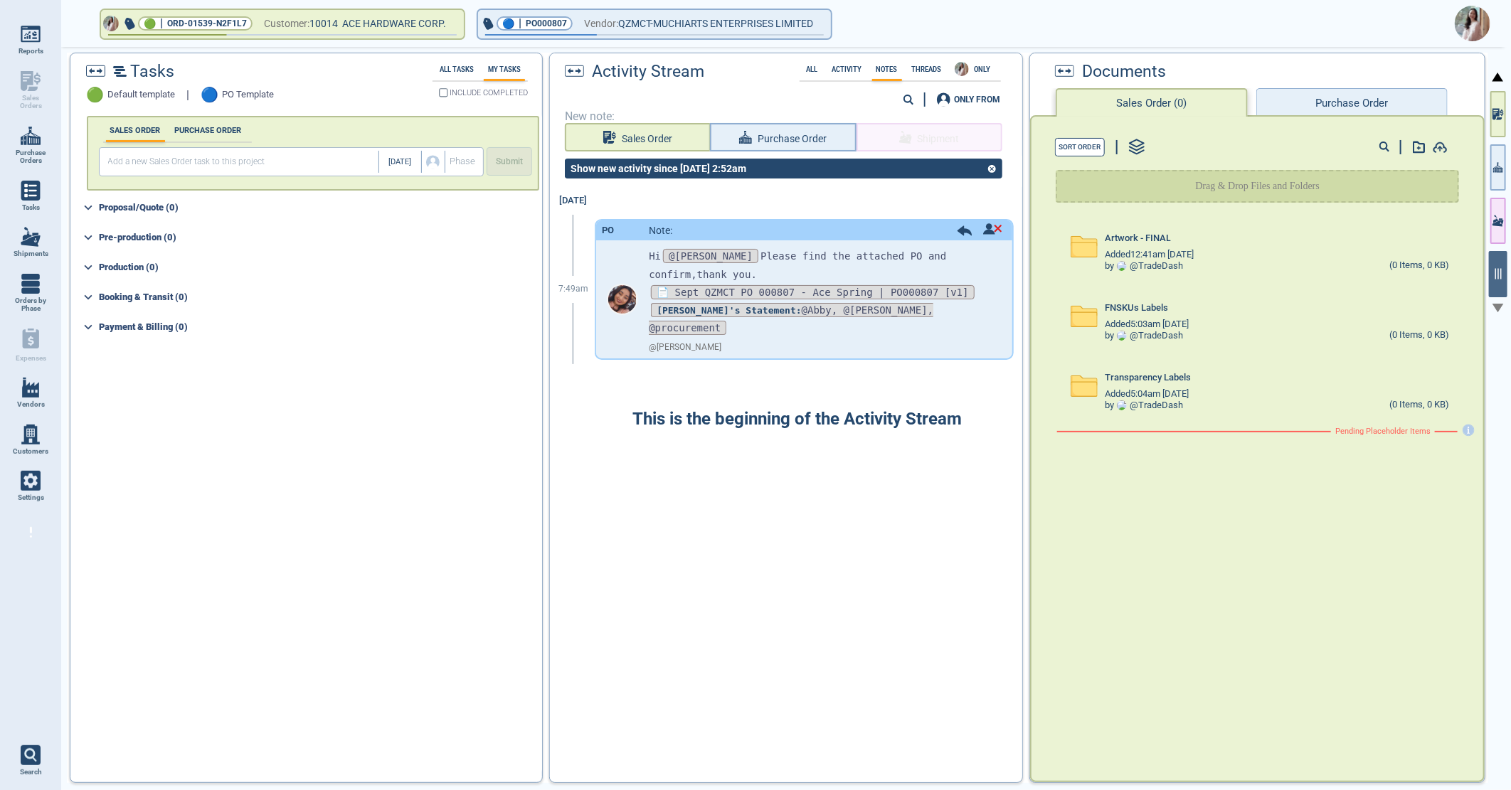
click at [802, 290] on span "📄 Sept QZMCT PO 000807 - Ace Spring | PO000807 [v1]" at bounding box center [812, 292] width 323 height 14
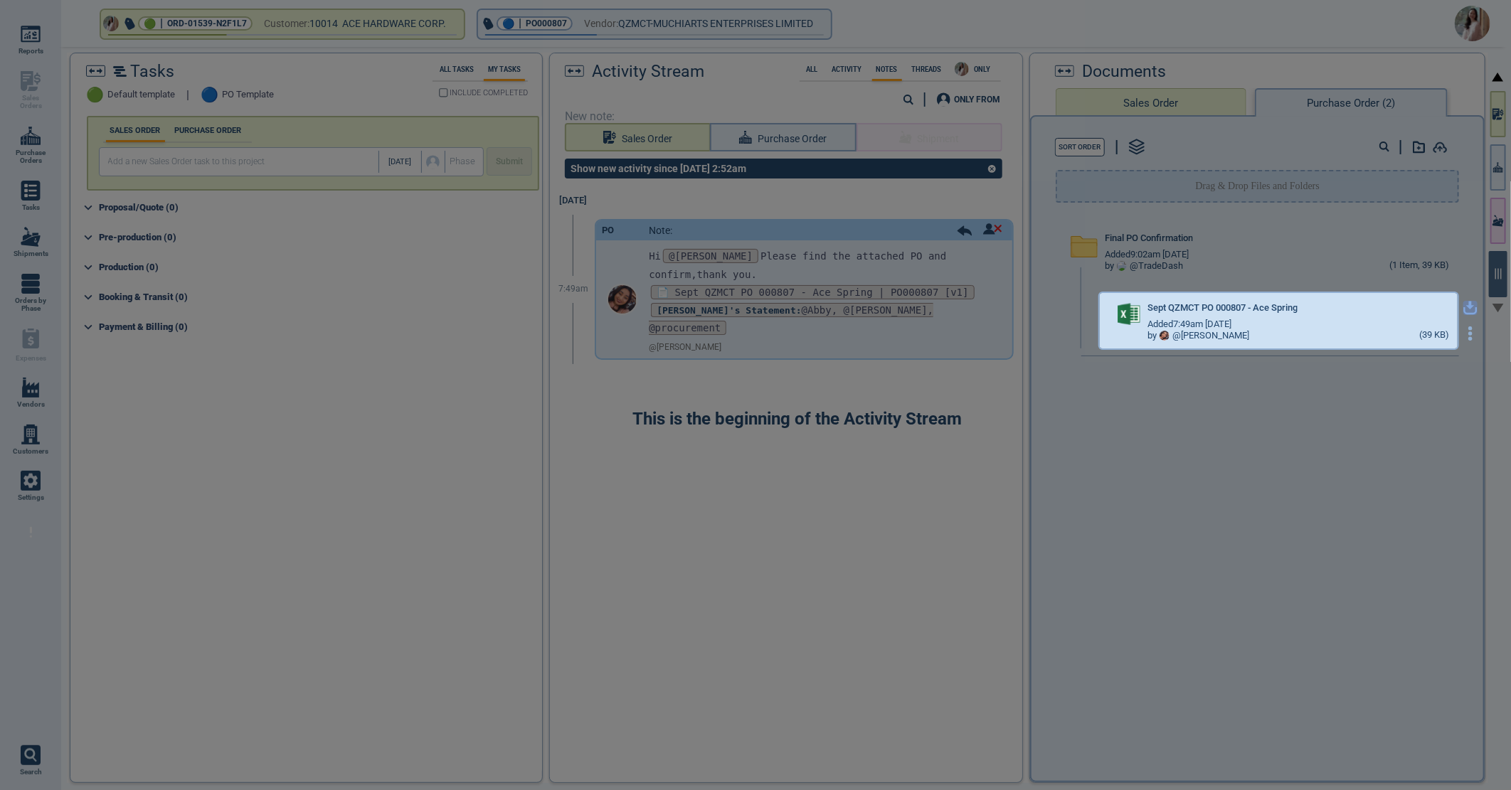
click at [1466, 306] on icon "button" at bounding box center [1470, 306] width 9 height 9
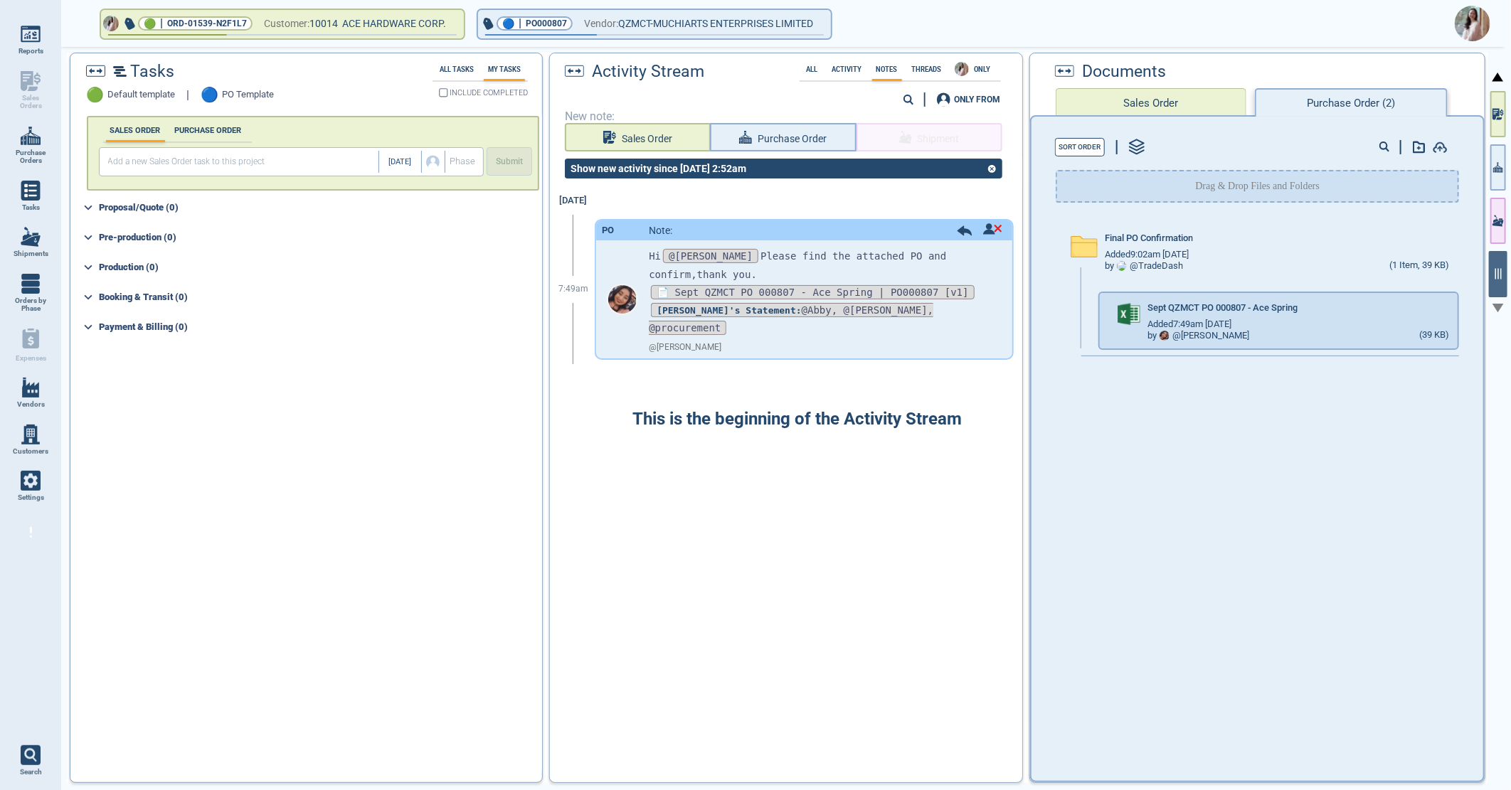
click at [1475, 18] on img at bounding box center [1473, 24] width 36 height 36
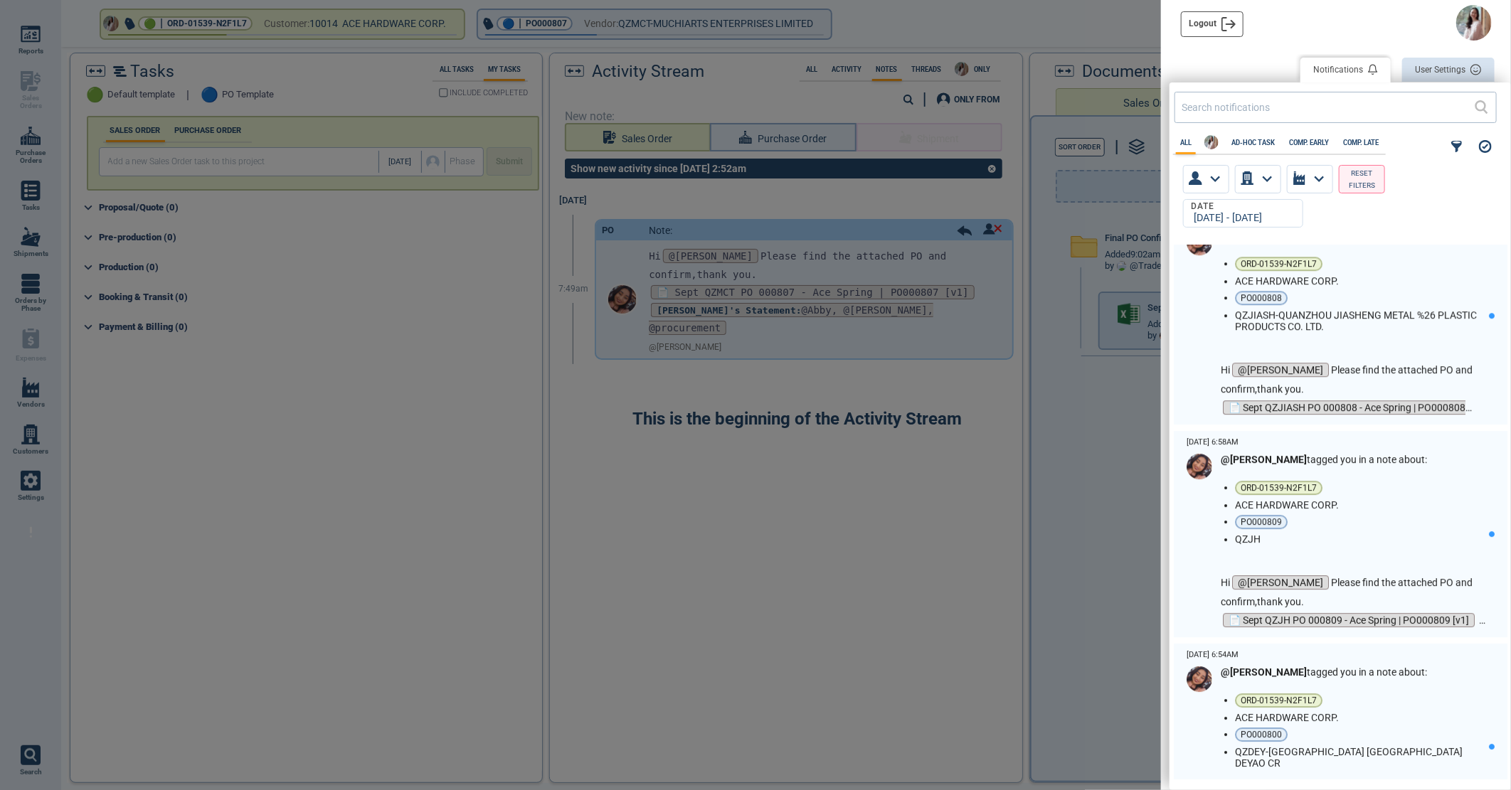
scroll to position [2608, 0]
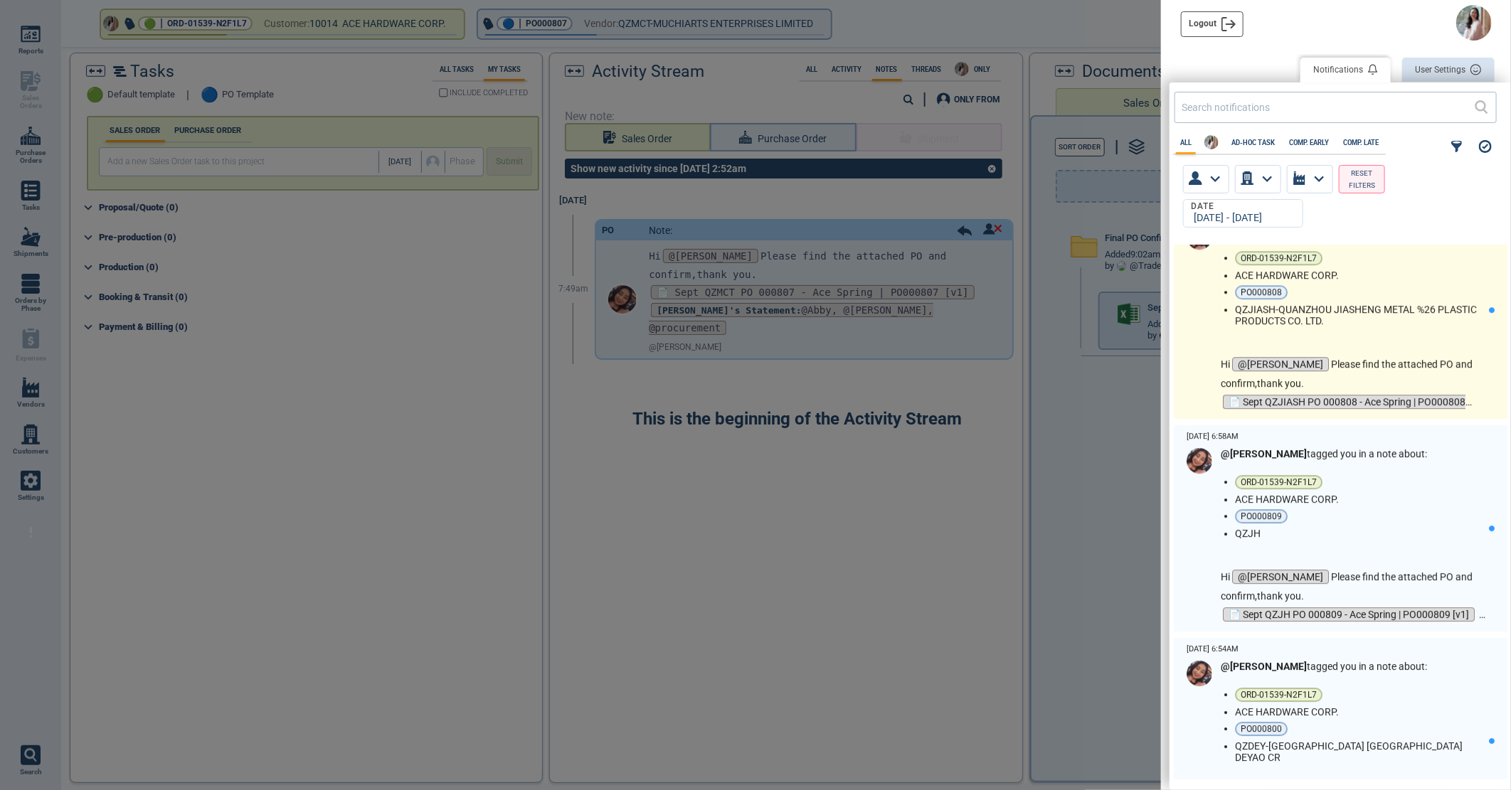
click at [1378, 314] on li "QZJIASH-QUANZHOU JIASHENG METAL %26 PLASTIC PRODUCTS CO. LTD." at bounding box center [1359, 315] width 248 height 23
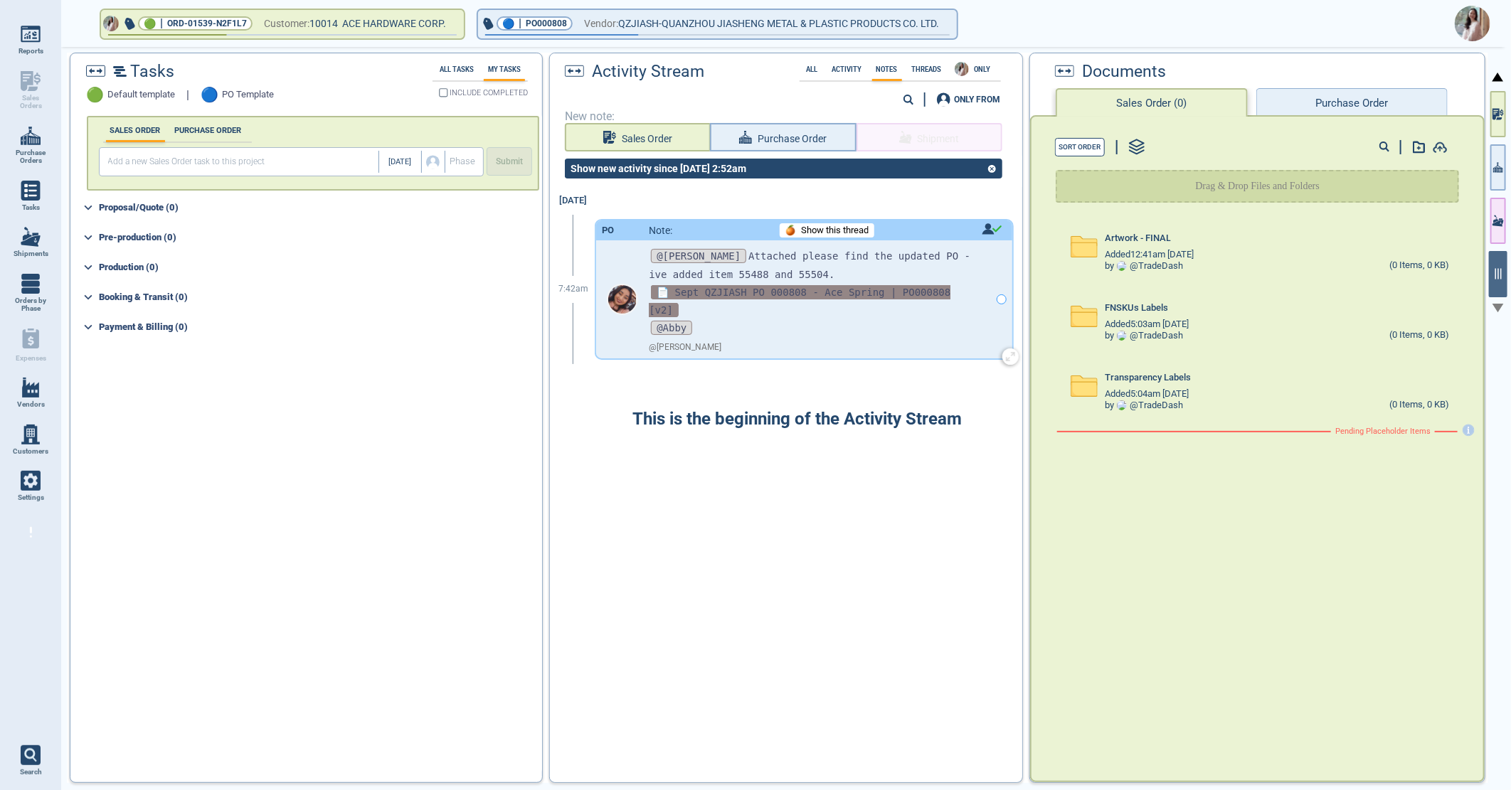
click at [762, 290] on span "📄 Sept QZJIASH PO 000808 - Ace Spring | PO000808 [v2]" at bounding box center [800, 301] width 302 height 32
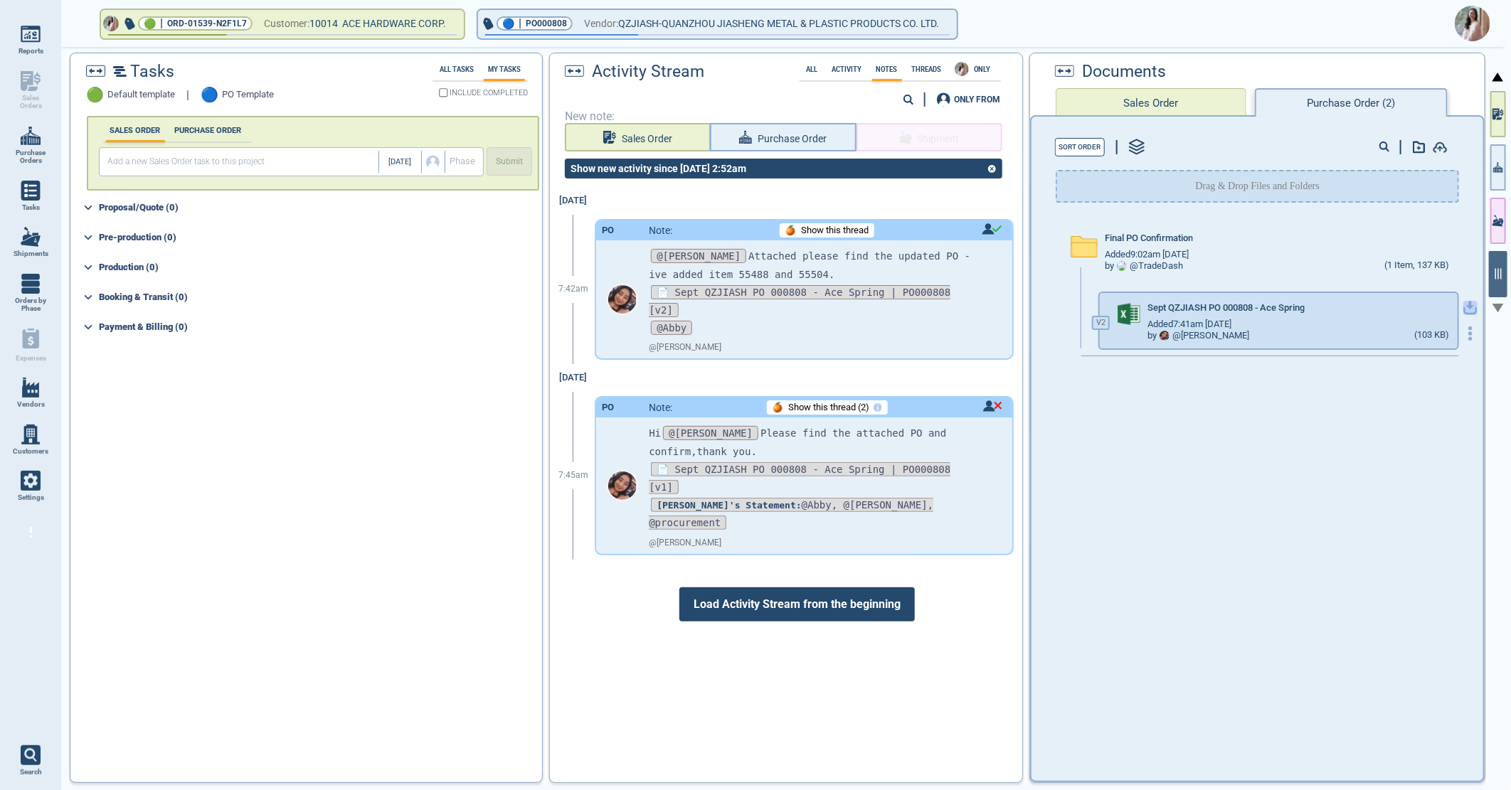
click at [1463, 306] on icon "button" at bounding box center [1470, 308] width 14 height 14
click at [1463, 8] on img at bounding box center [1473, 24] width 36 height 36
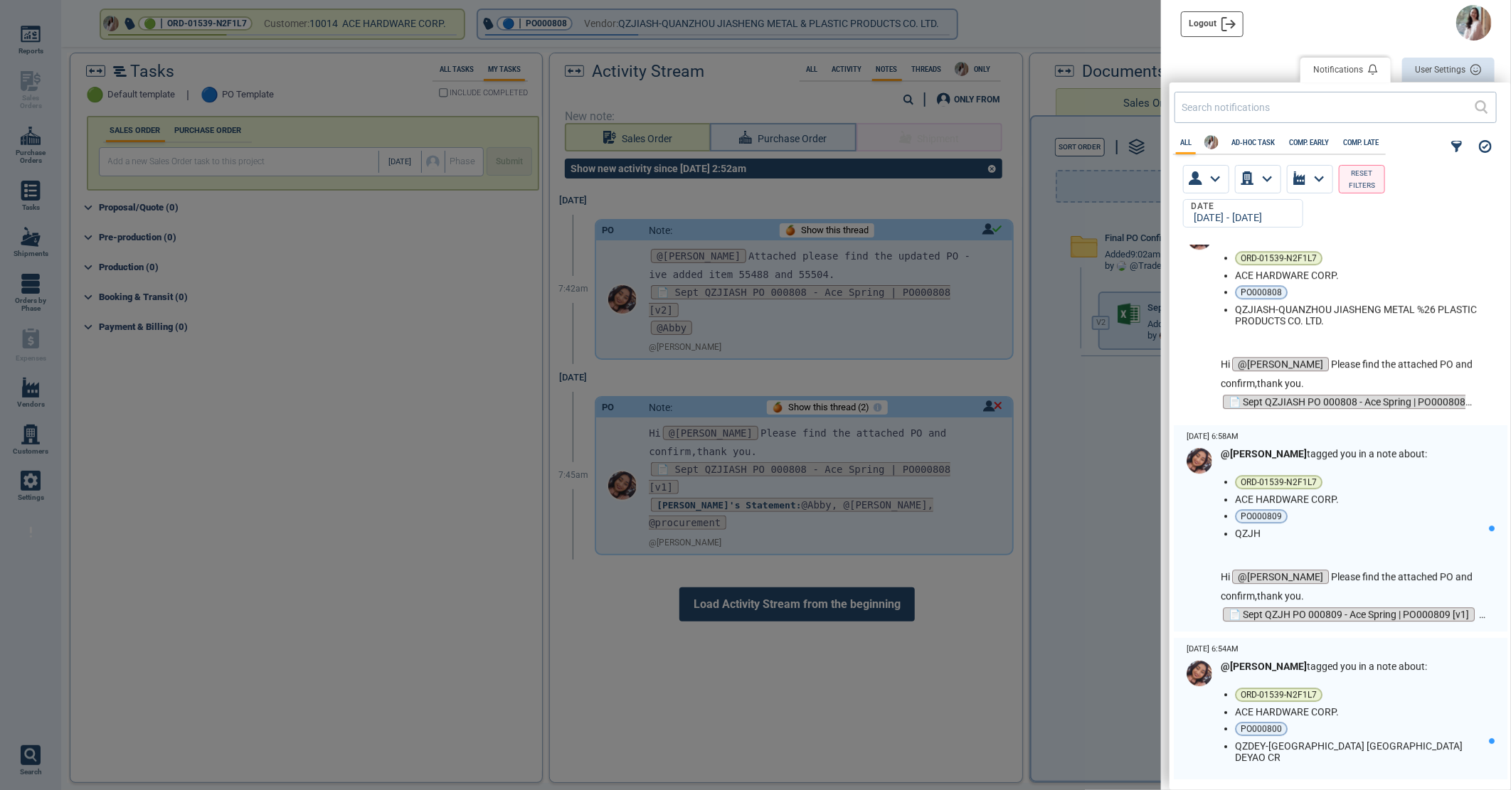
scroll to position [2846, 0]
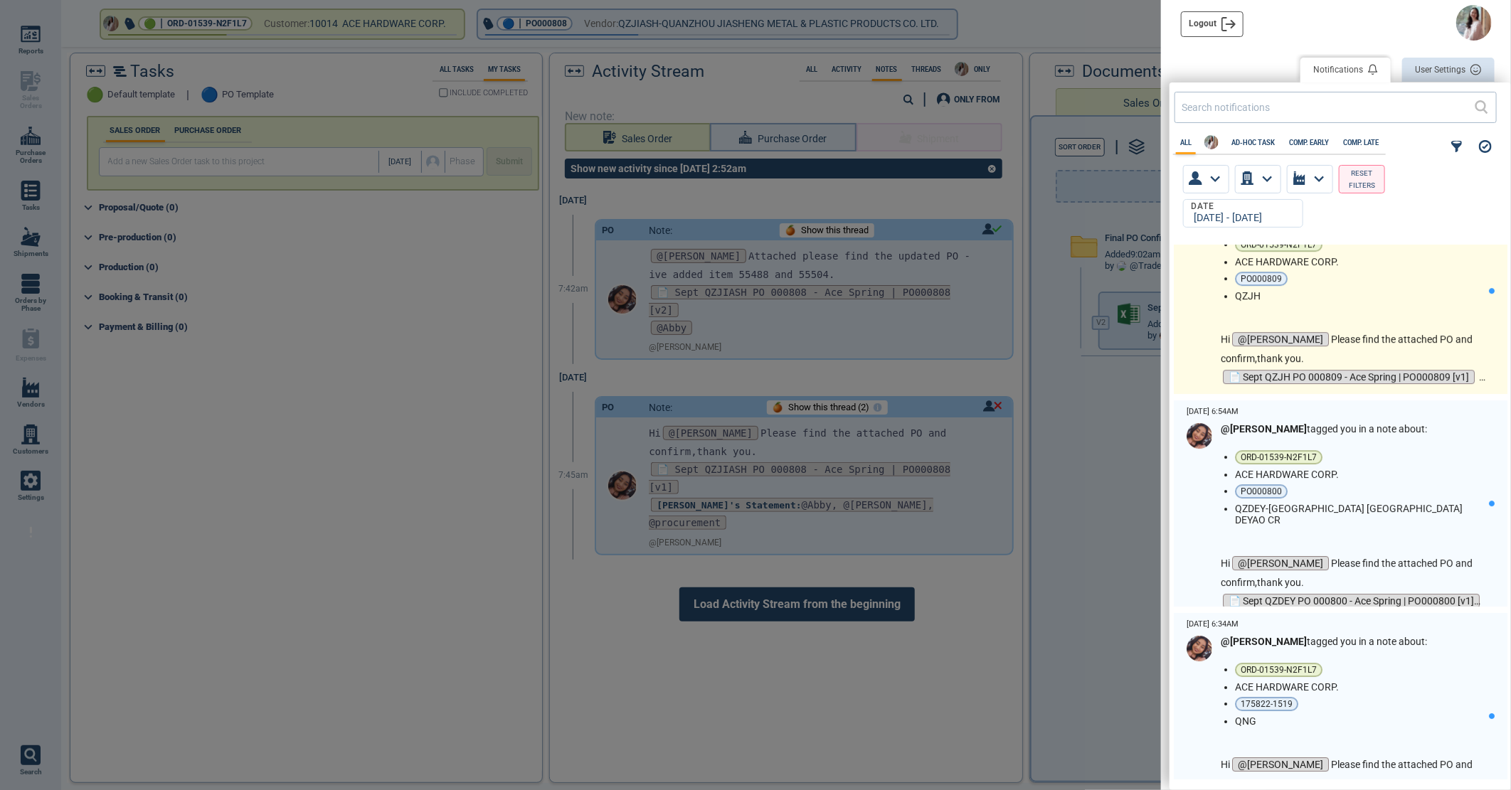
click at [1371, 306] on div "@[PERSON_NAME] tagged you in a note about: ORD-01539-N2F1L7 ACE HARDWARE CORP. …" at bounding box center [1355, 299] width 268 height 176
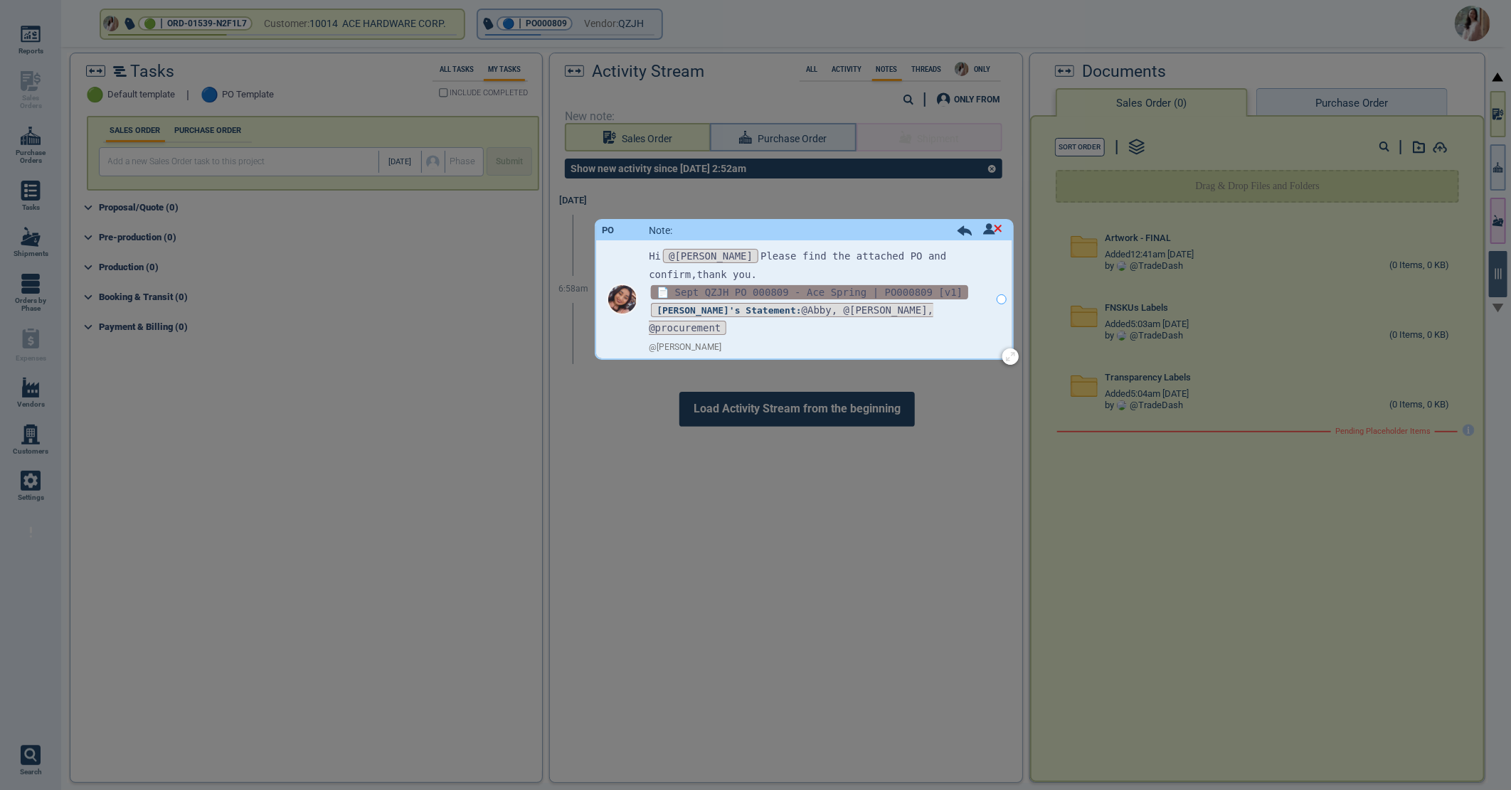
click at [788, 289] on span "📄 Sept QZJH PO 000809 - Ace Spring | PO000809 [v1]" at bounding box center [809, 292] width 317 height 14
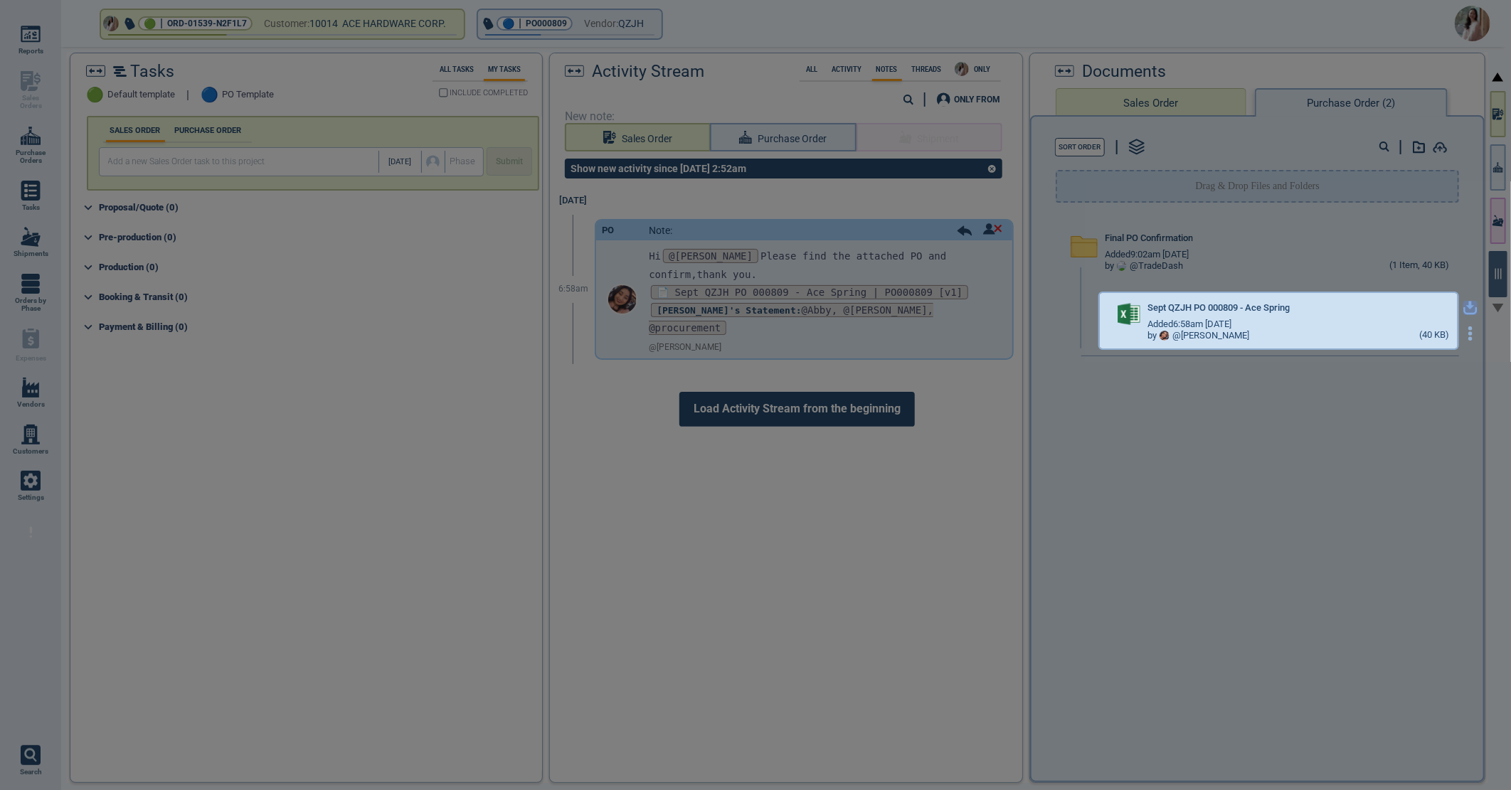
click at [1466, 304] on icon "button" at bounding box center [1470, 306] width 9 height 9
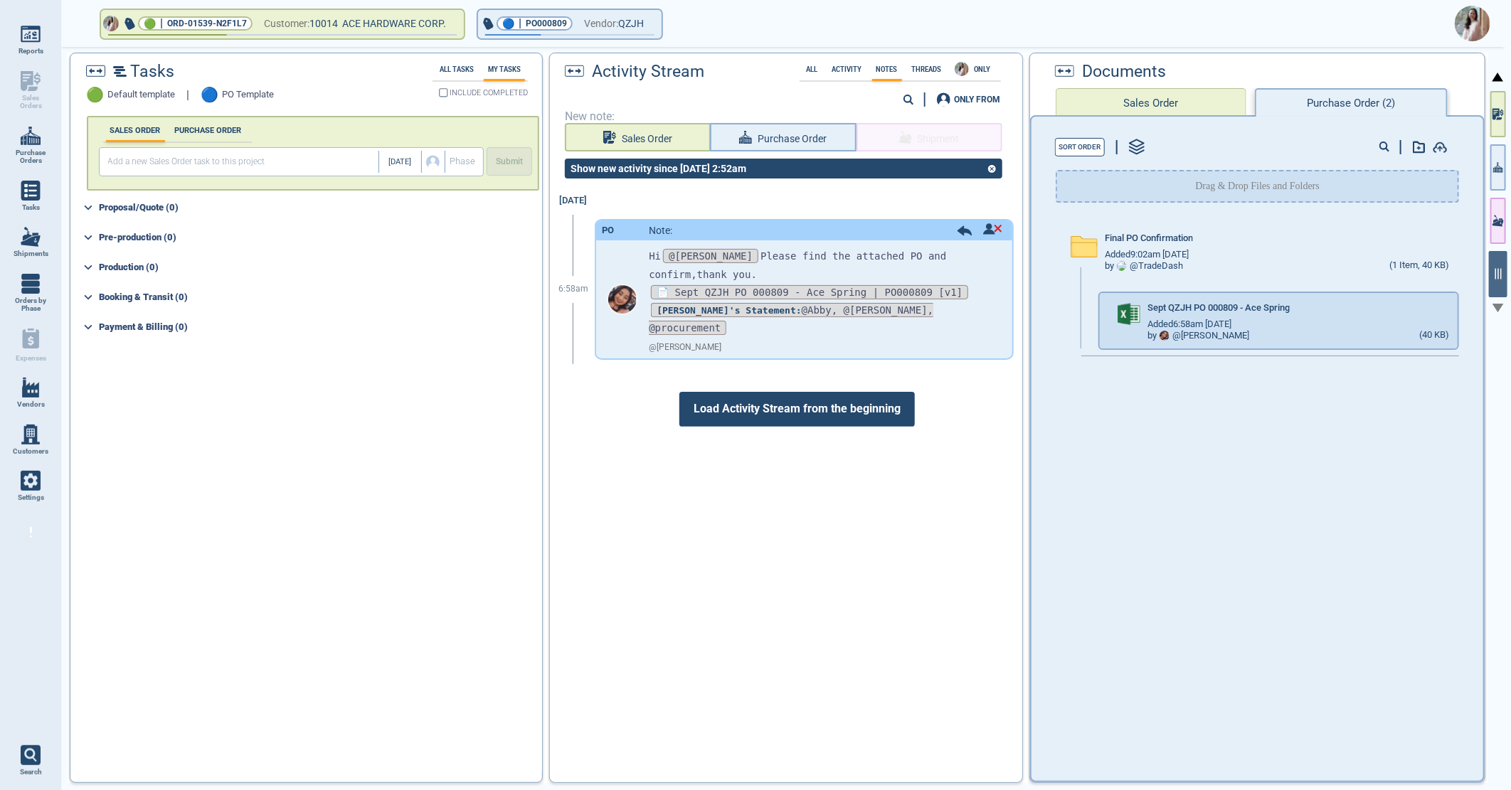
click at [1469, 26] on img at bounding box center [1473, 24] width 36 height 36
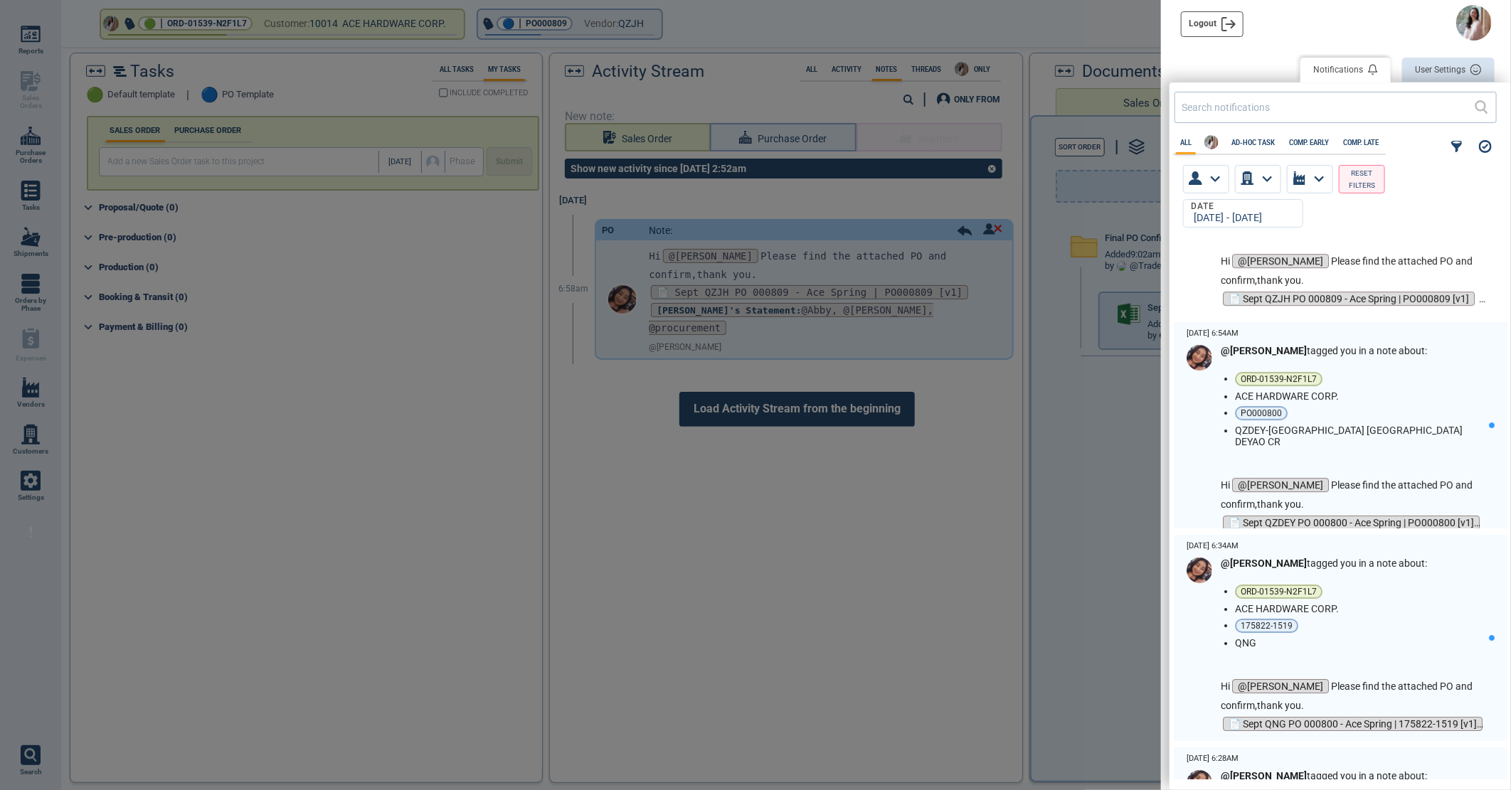
scroll to position [2924, 0]
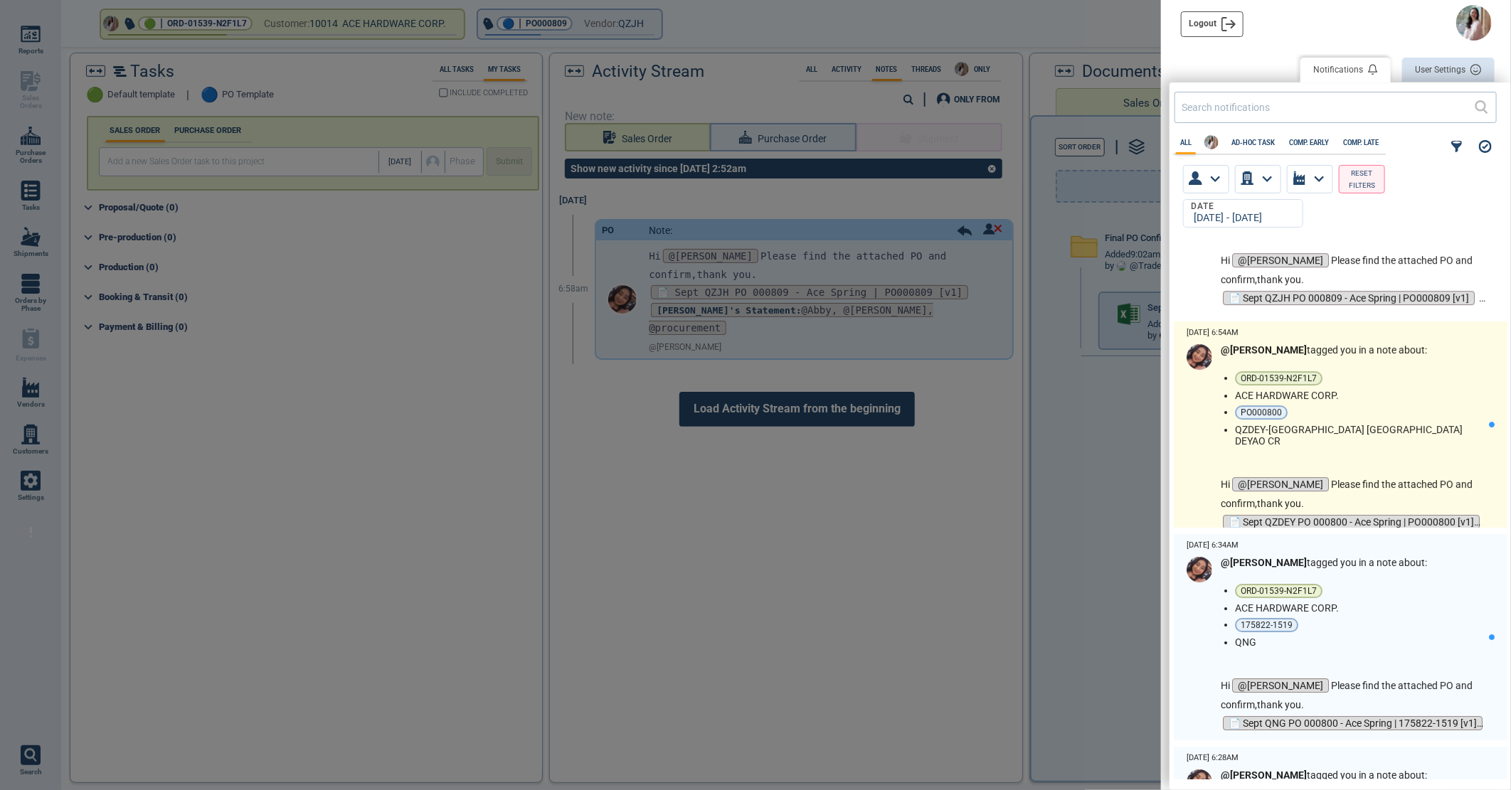
click at [1431, 398] on li "ACE HARDWARE CORP." at bounding box center [1359, 395] width 248 height 11
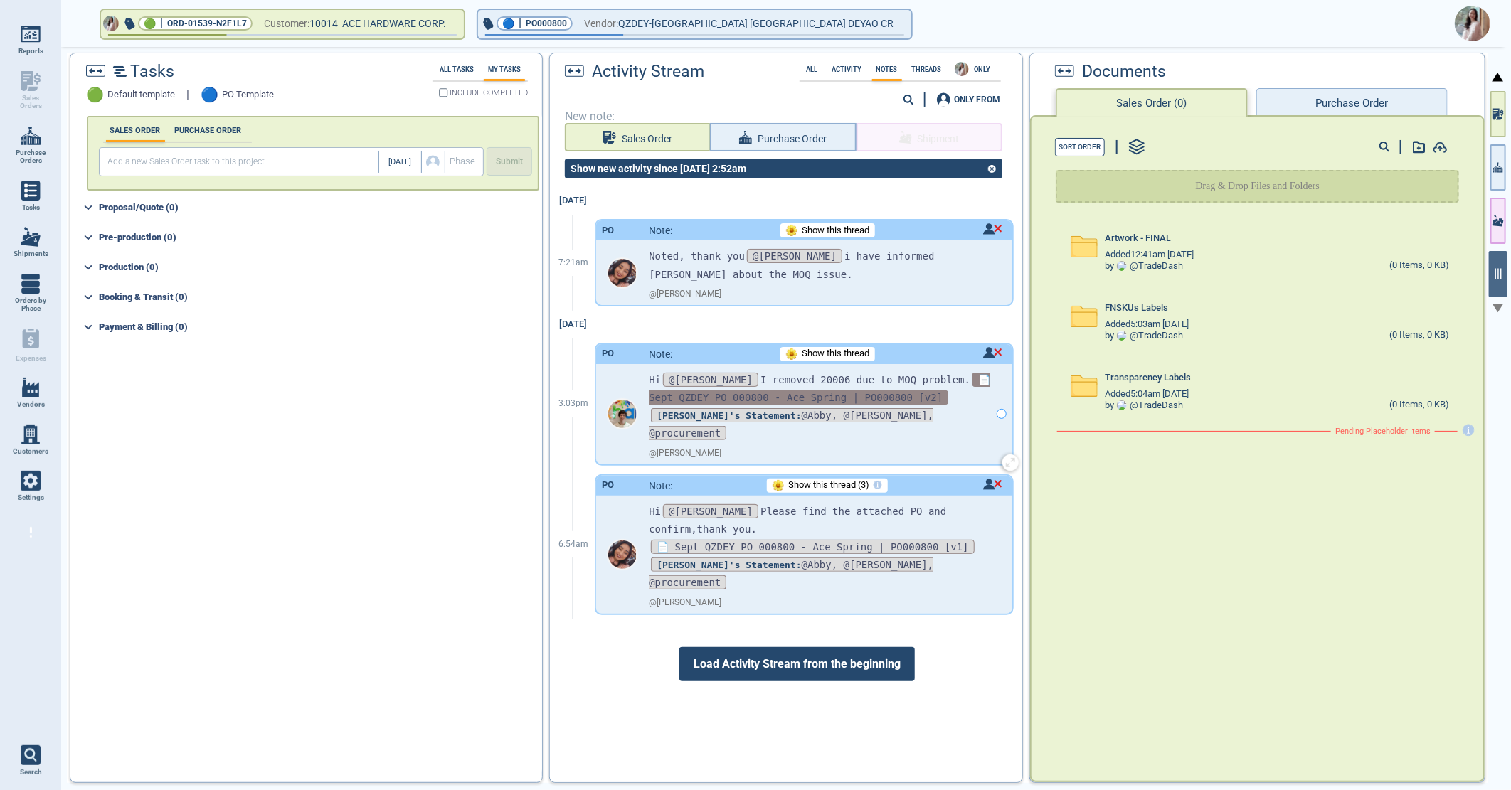
click at [728, 402] on span "📄 Sept QZDEY PO 000800 - Ace Spring | PO000800 [v2]" at bounding box center [819, 389] width 341 height 32
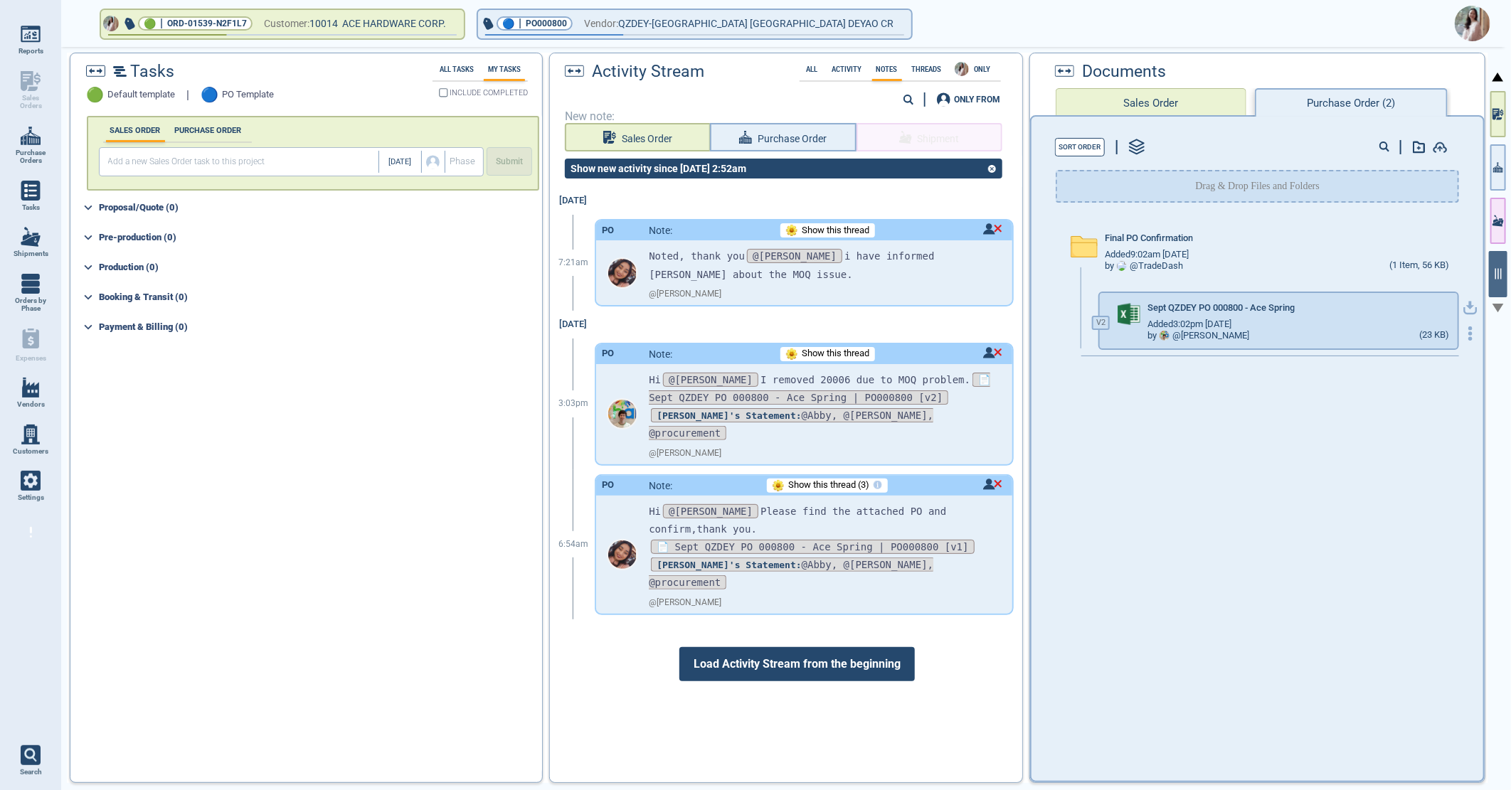
click at [1461, 300] on div "Tasks 🟢 Default template | 🔵 PO Template All Tasks My Tasks INCLUDE COMPLETED S…" at bounding box center [777, 418] width 1421 height 731
click at [1466, 302] on icon "button" at bounding box center [1470, 306] width 9 height 9
click at [1473, 26] on img at bounding box center [1473, 24] width 36 height 36
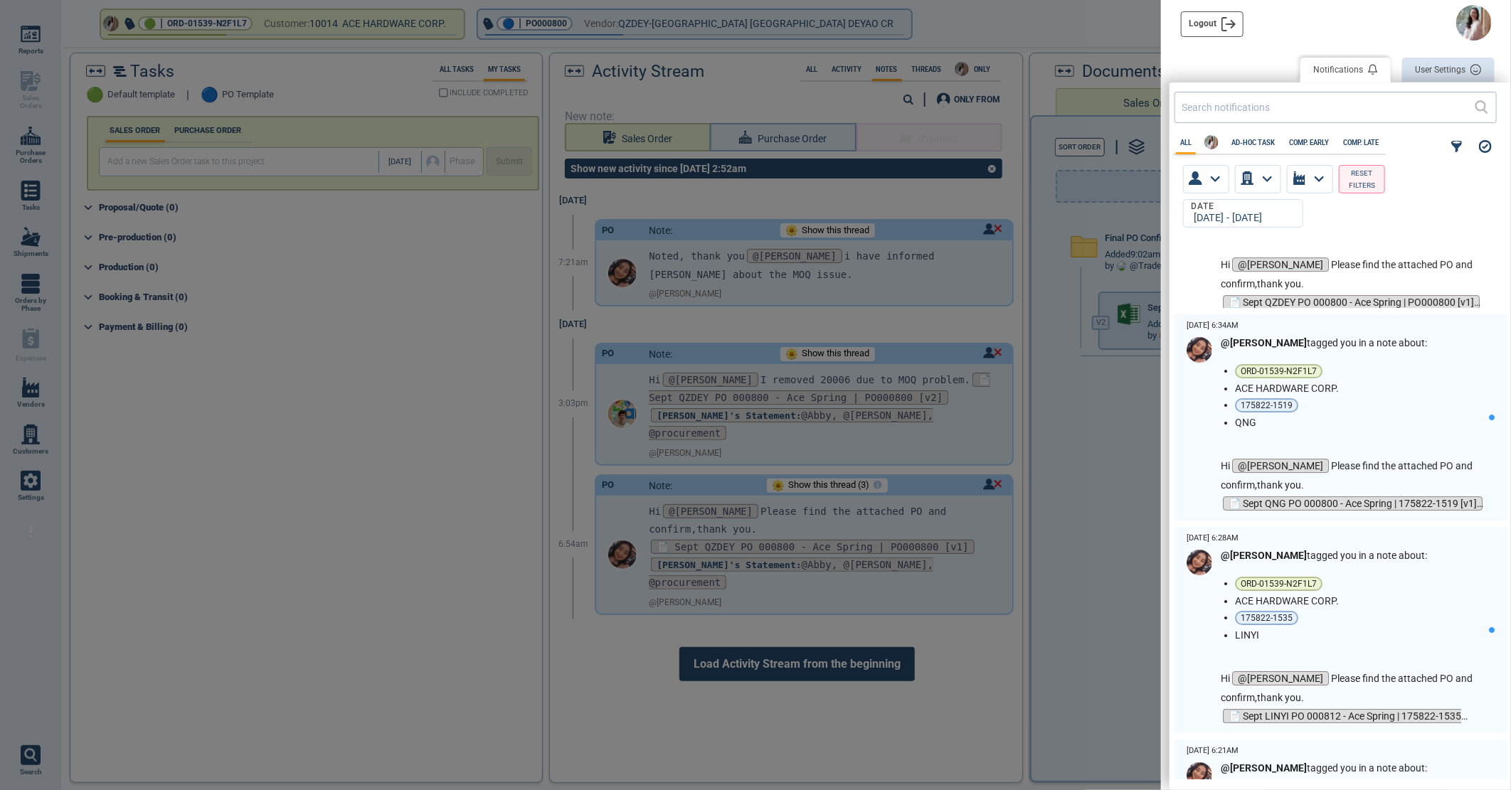
scroll to position [3161, 0]
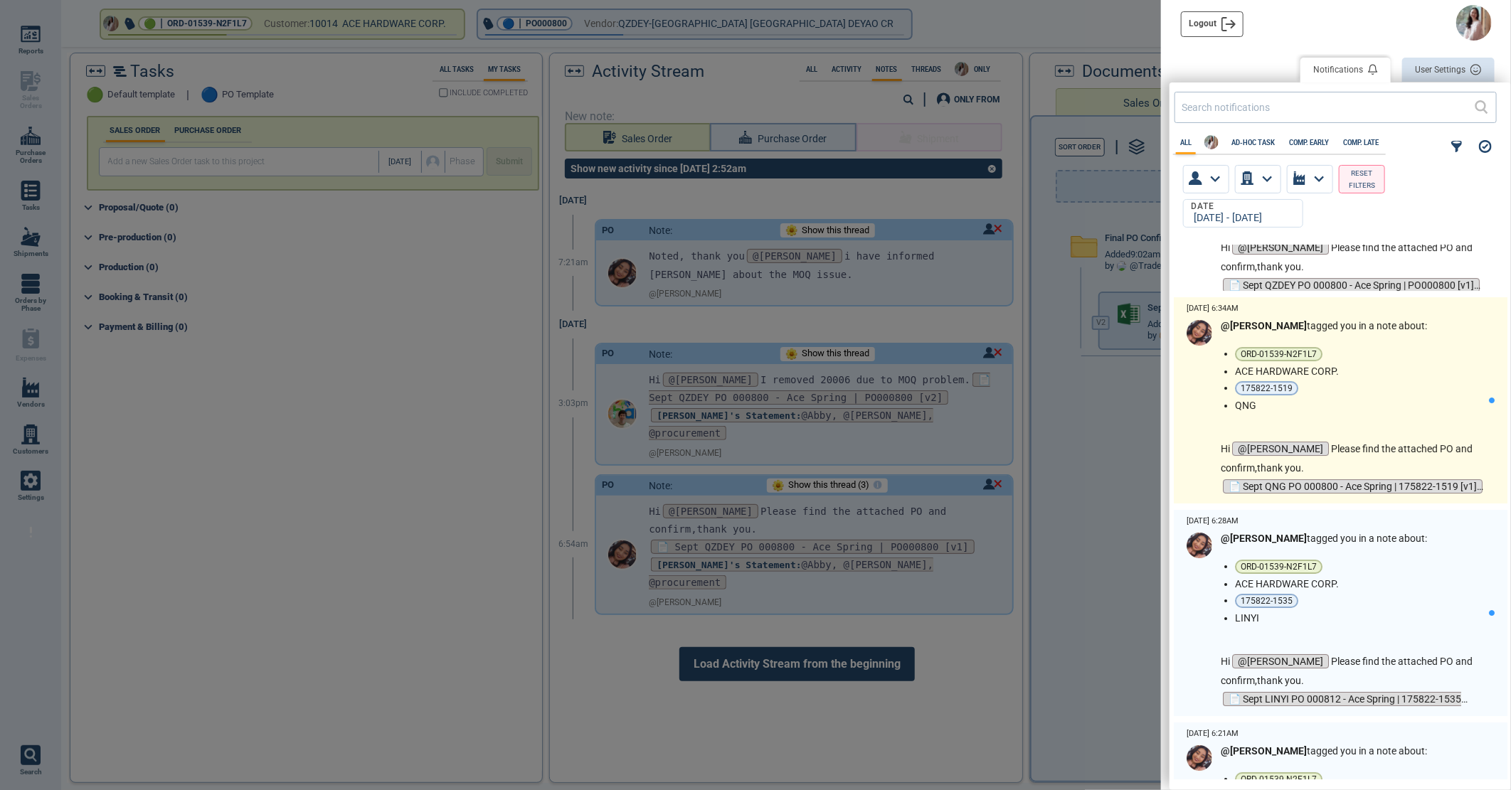
click at [1369, 413] on div "@[PERSON_NAME] tagged you in a note about: ORD-01539-N2F1L7 ACE HARDWARE CORP. …" at bounding box center [1355, 408] width 268 height 176
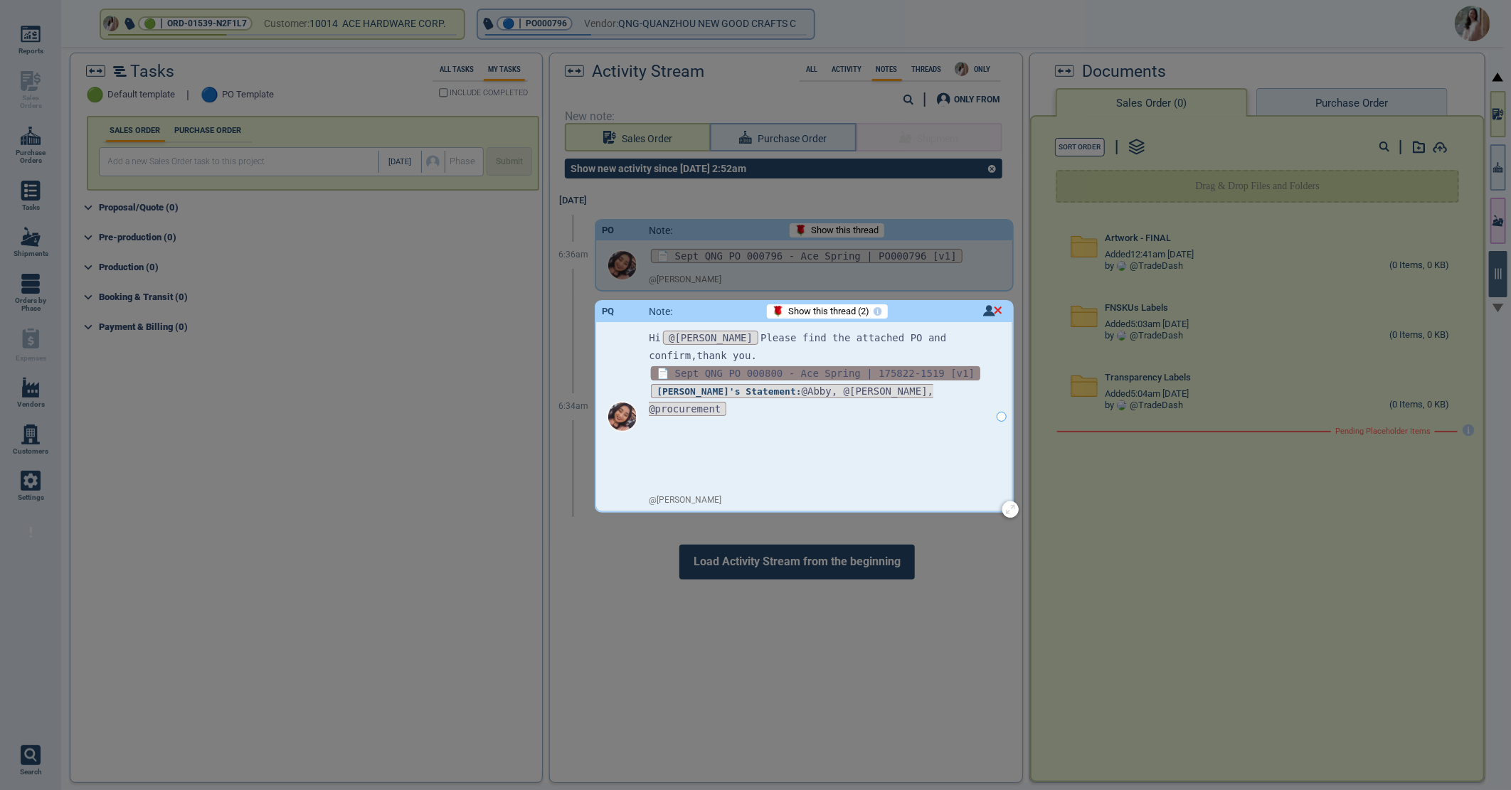
click at [818, 371] on span "📄 Sept QNG PO 000800 - Ace Spring | 175822-1519 [v1]" at bounding box center [815, 373] width 329 height 14
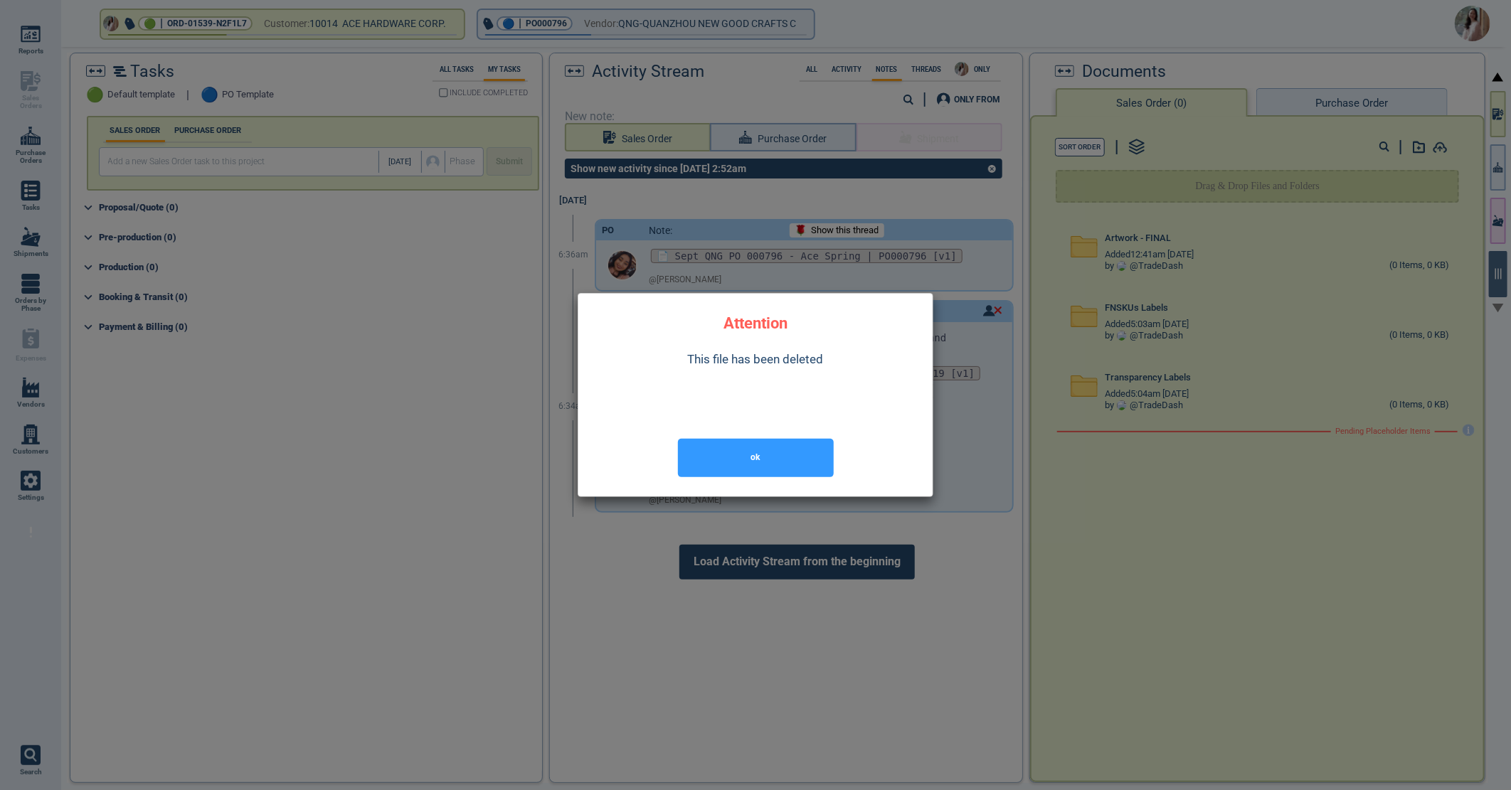
click at [775, 462] on button "ok" at bounding box center [756, 458] width 156 height 38
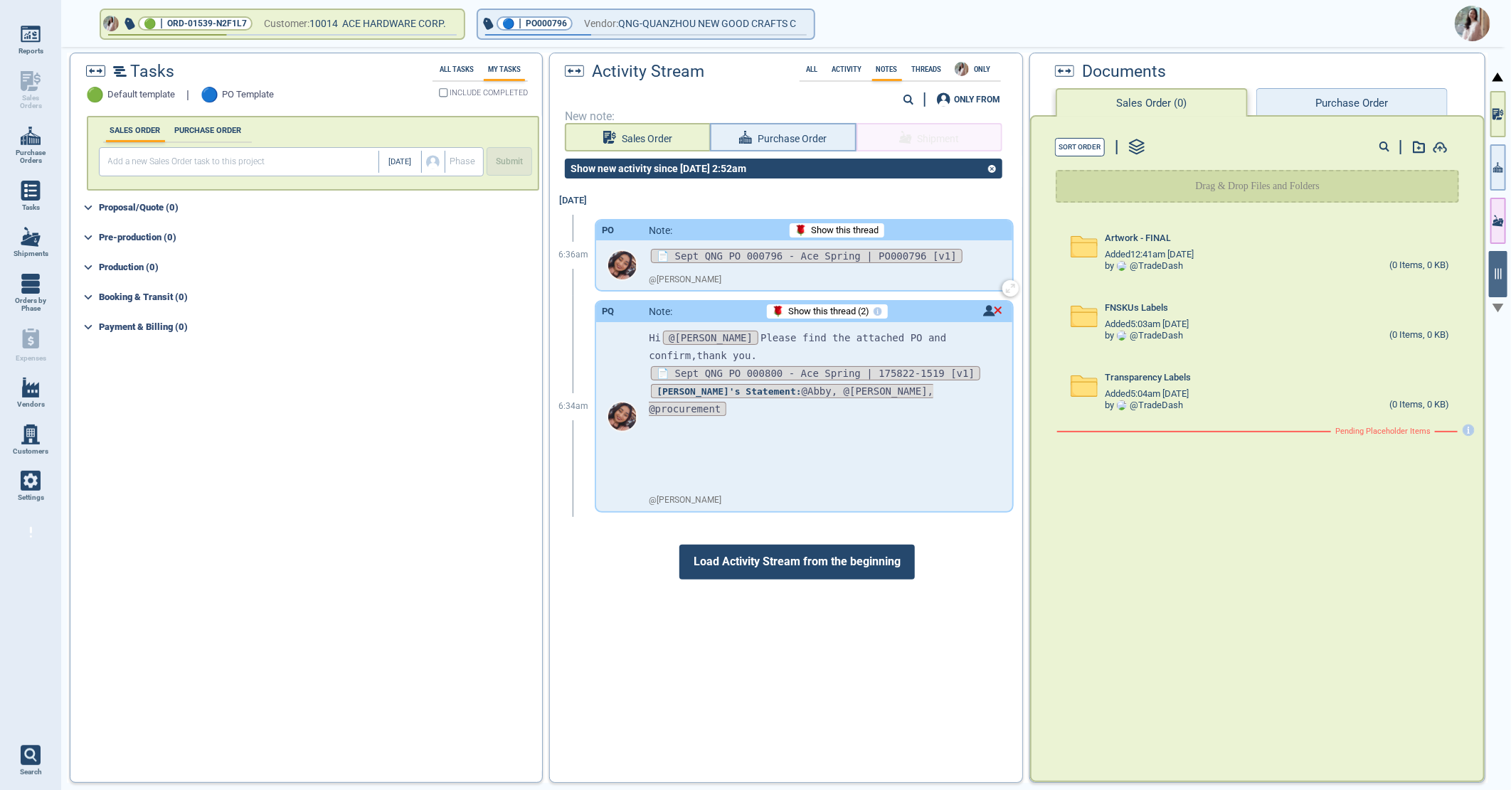
click at [780, 267] on div "📄 Sept QNG PO 000796 - Ace Spring | PO000796 [v1]" at bounding box center [819, 254] width 341 height 28
click at [783, 253] on span "📄 Sept QNG PO 000796 - Ace Spring | PO000796 [v1]" at bounding box center [807, 256] width 312 height 14
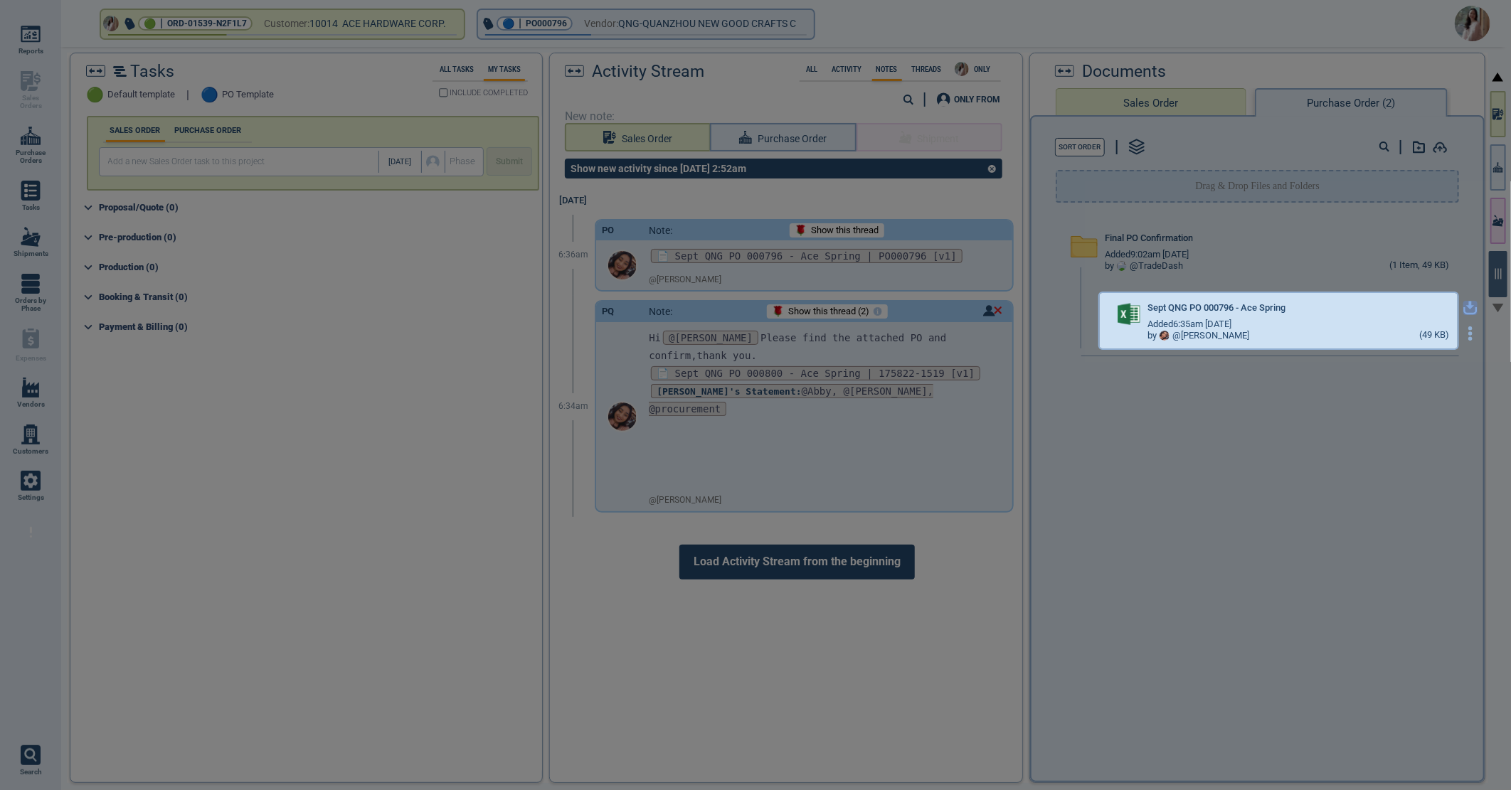
click at [1463, 304] on icon "button" at bounding box center [1470, 308] width 14 height 14
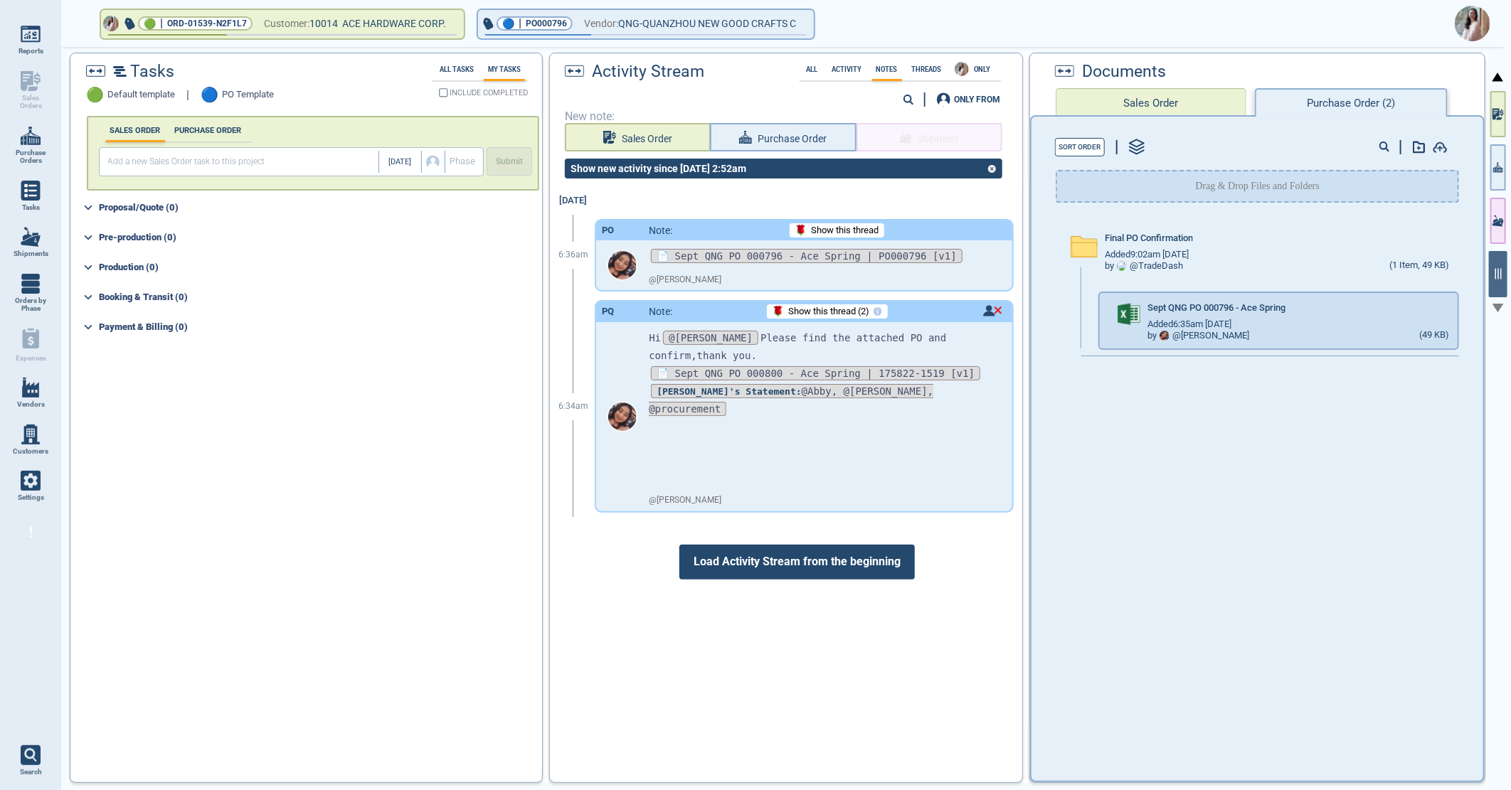
click at [1469, 23] on img at bounding box center [1473, 24] width 36 height 36
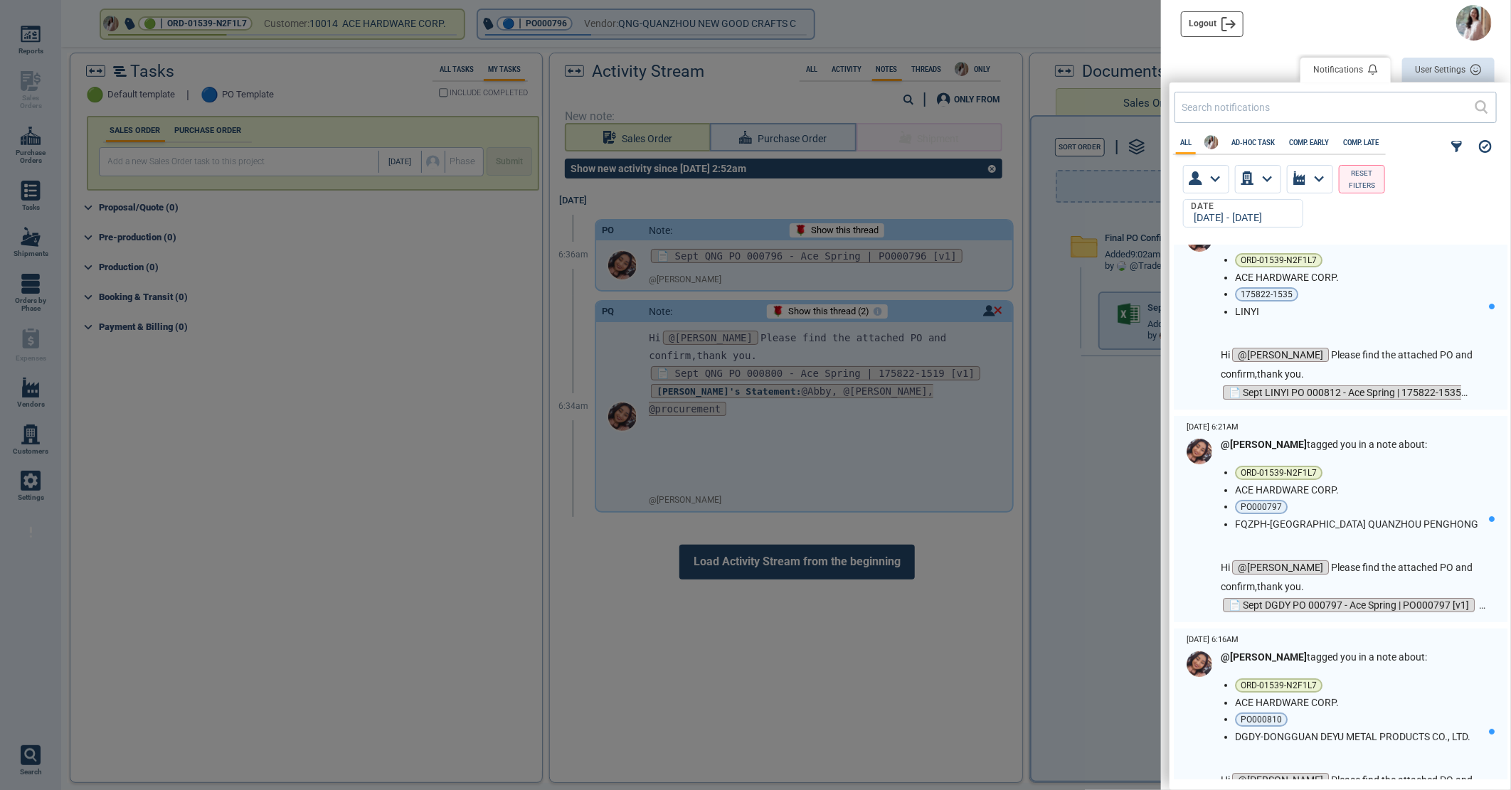
scroll to position [3477, 0]
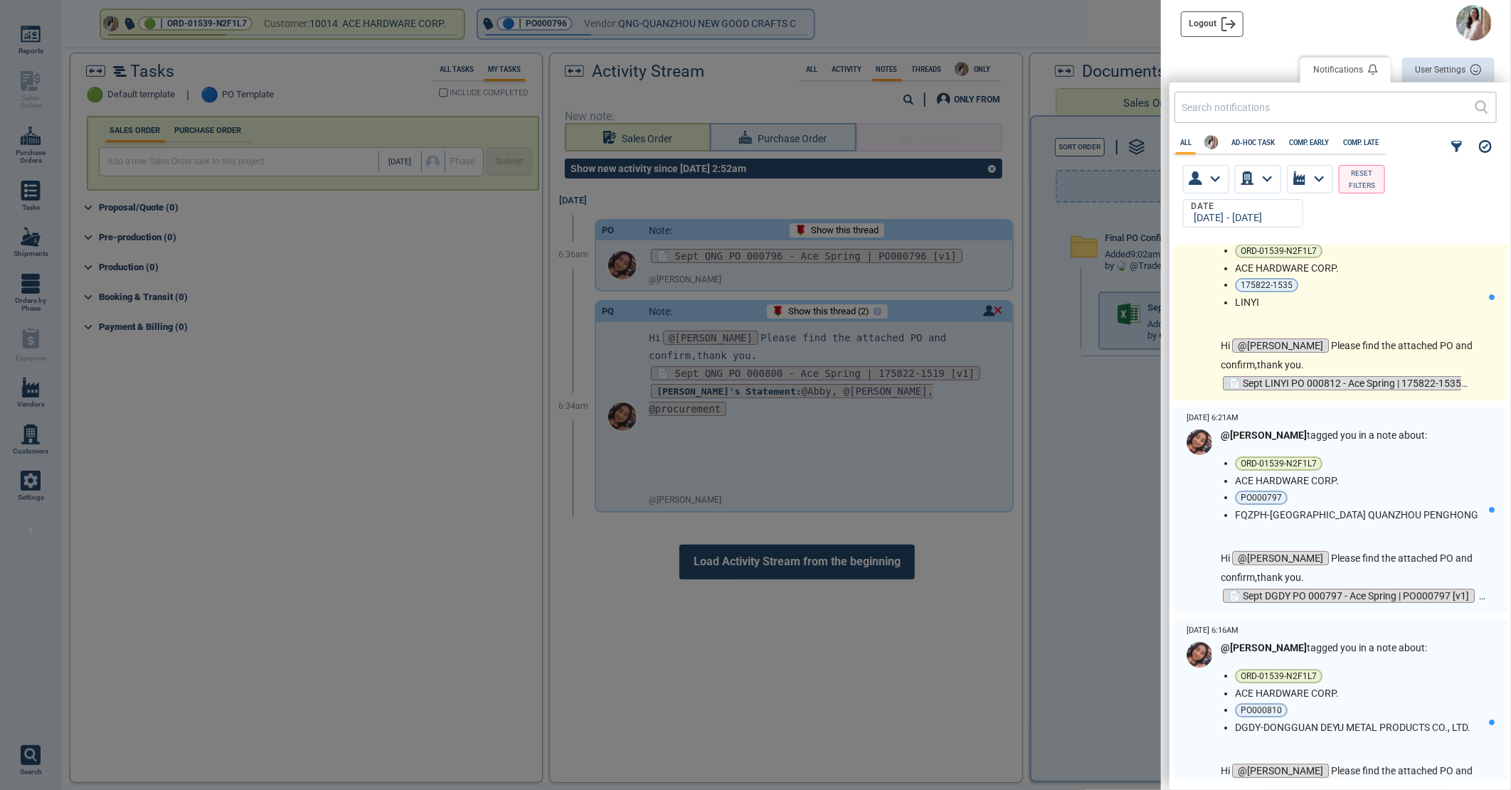
click at [1412, 304] on li "LINYI" at bounding box center [1359, 302] width 248 height 11
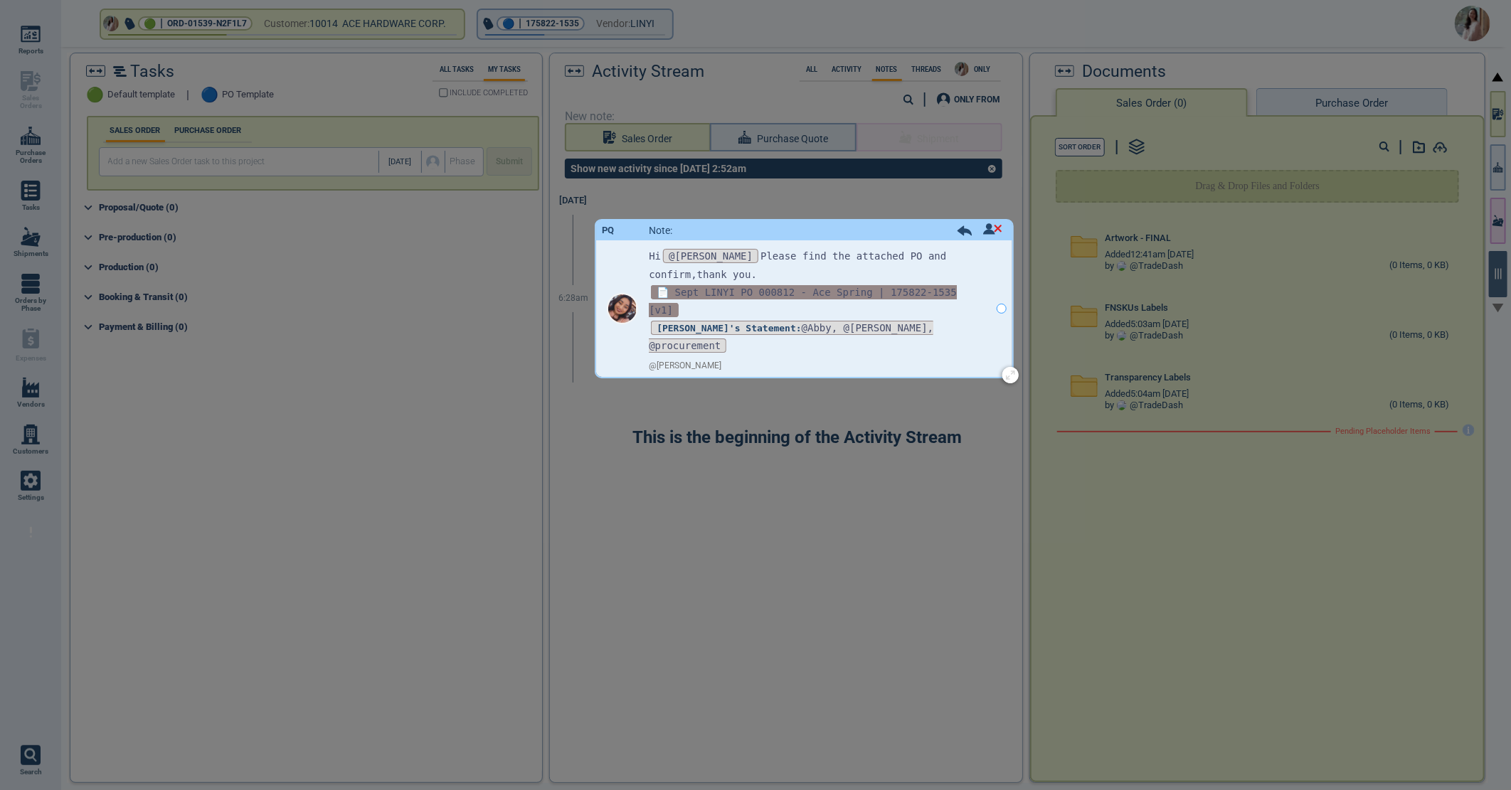
click at [736, 290] on span "📄 Sept LINYI PO 000812 - Ace Spring | 175822-1535 [v1]" at bounding box center [803, 301] width 308 height 32
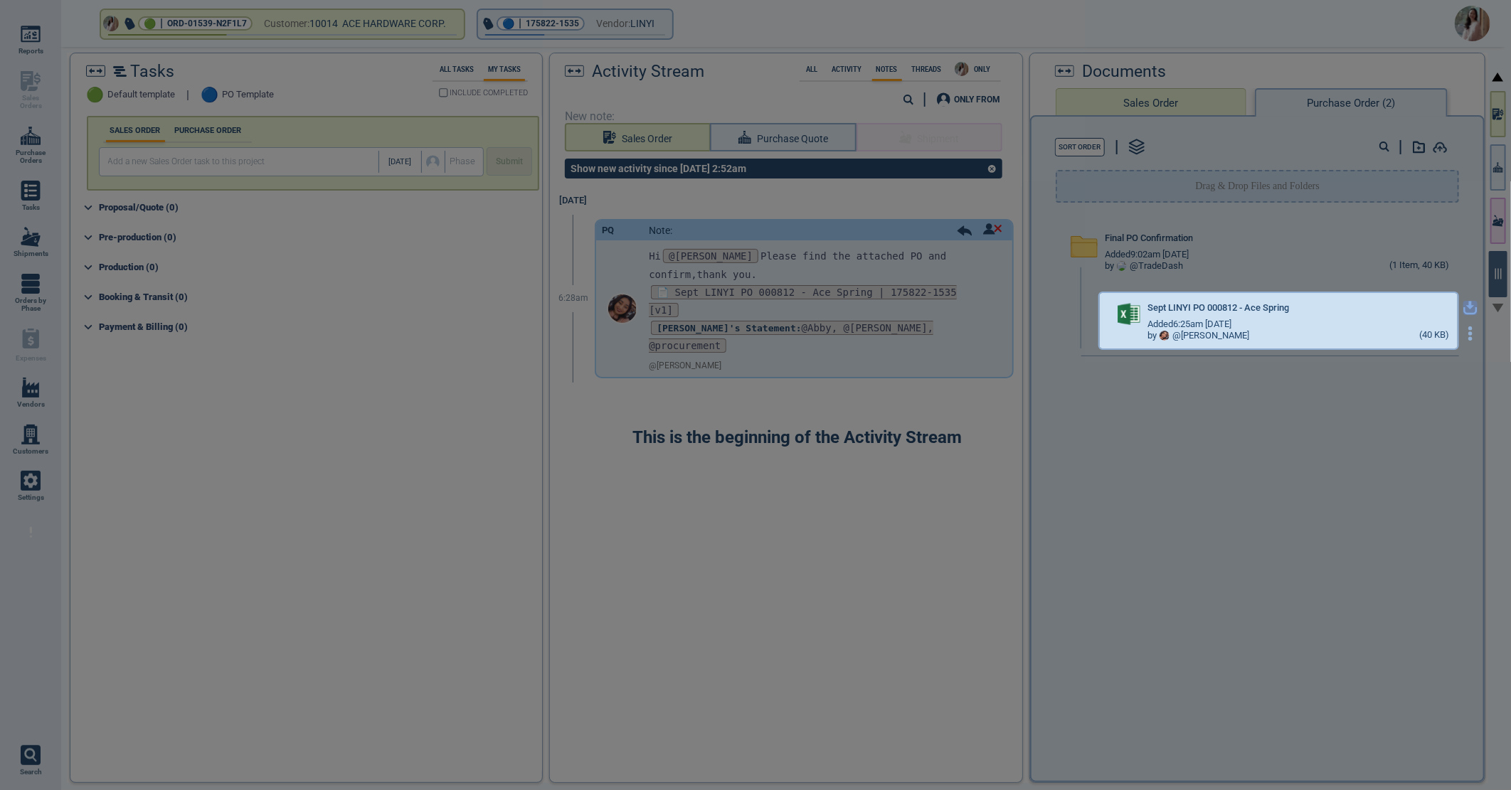
click at [1464, 309] on icon "button" at bounding box center [1470, 308] width 14 height 14
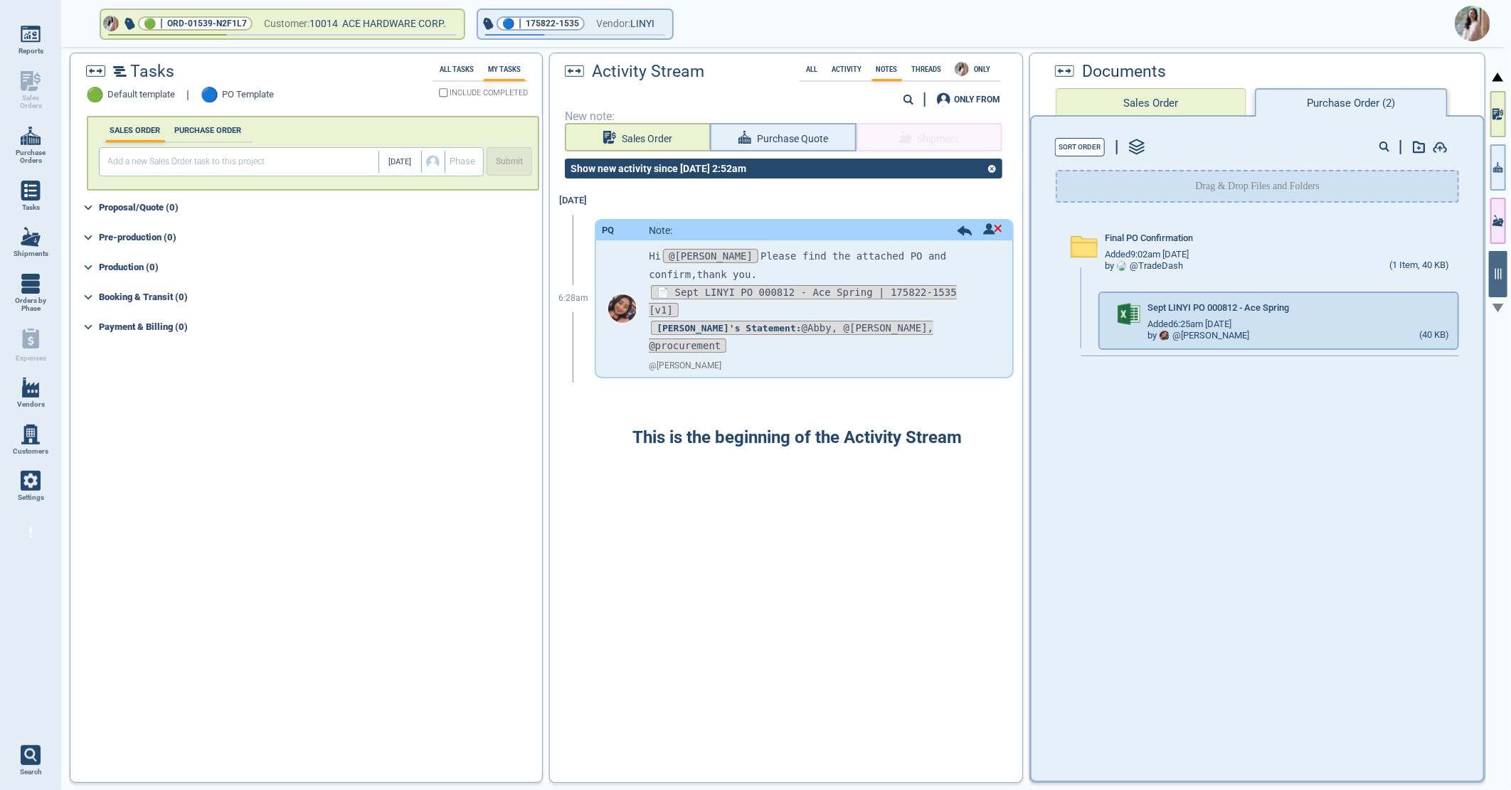
click at [1465, 23] on img at bounding box center [1473, 24] width 36 height 36
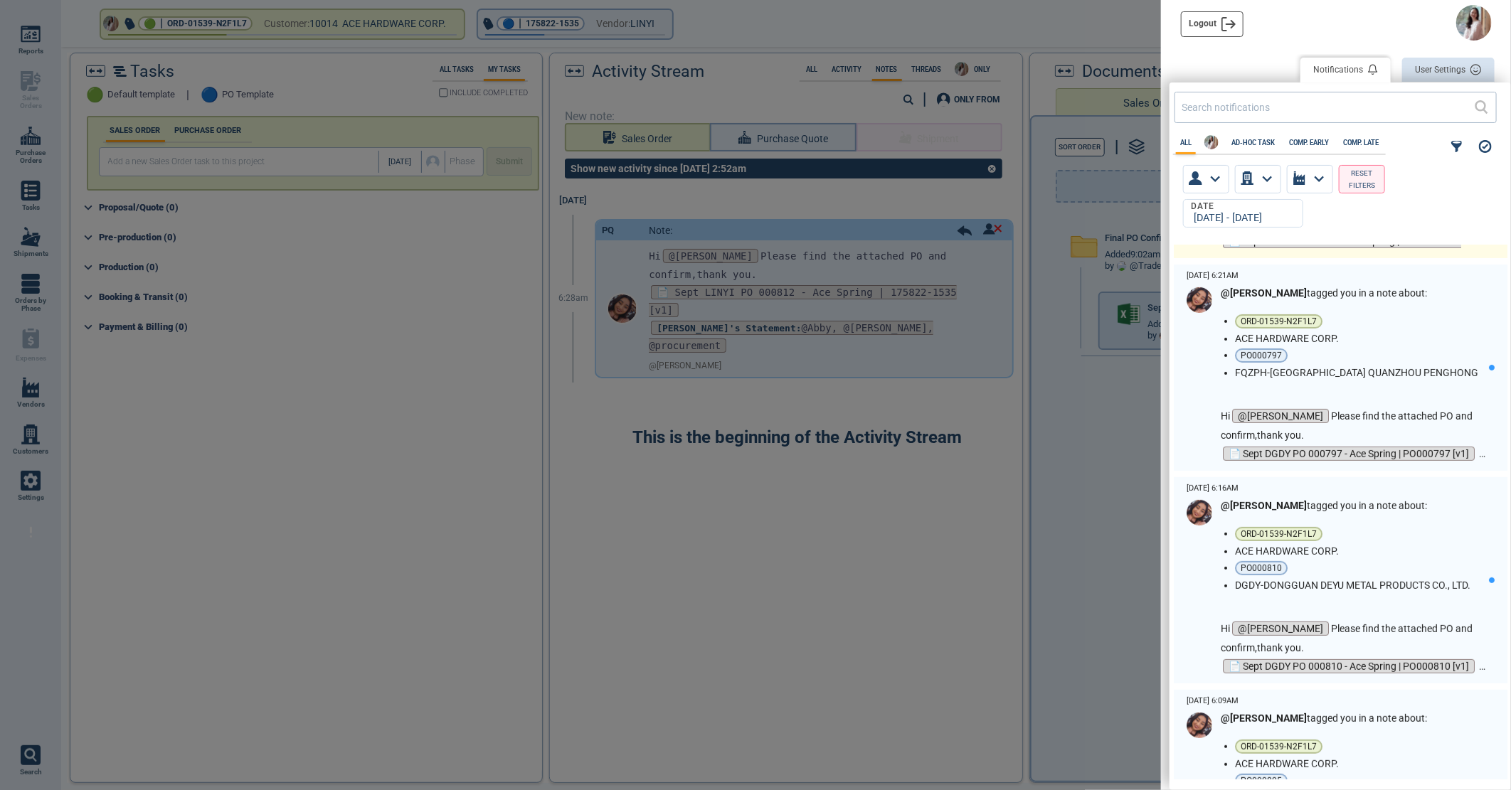
scroll to position [3505, 0]
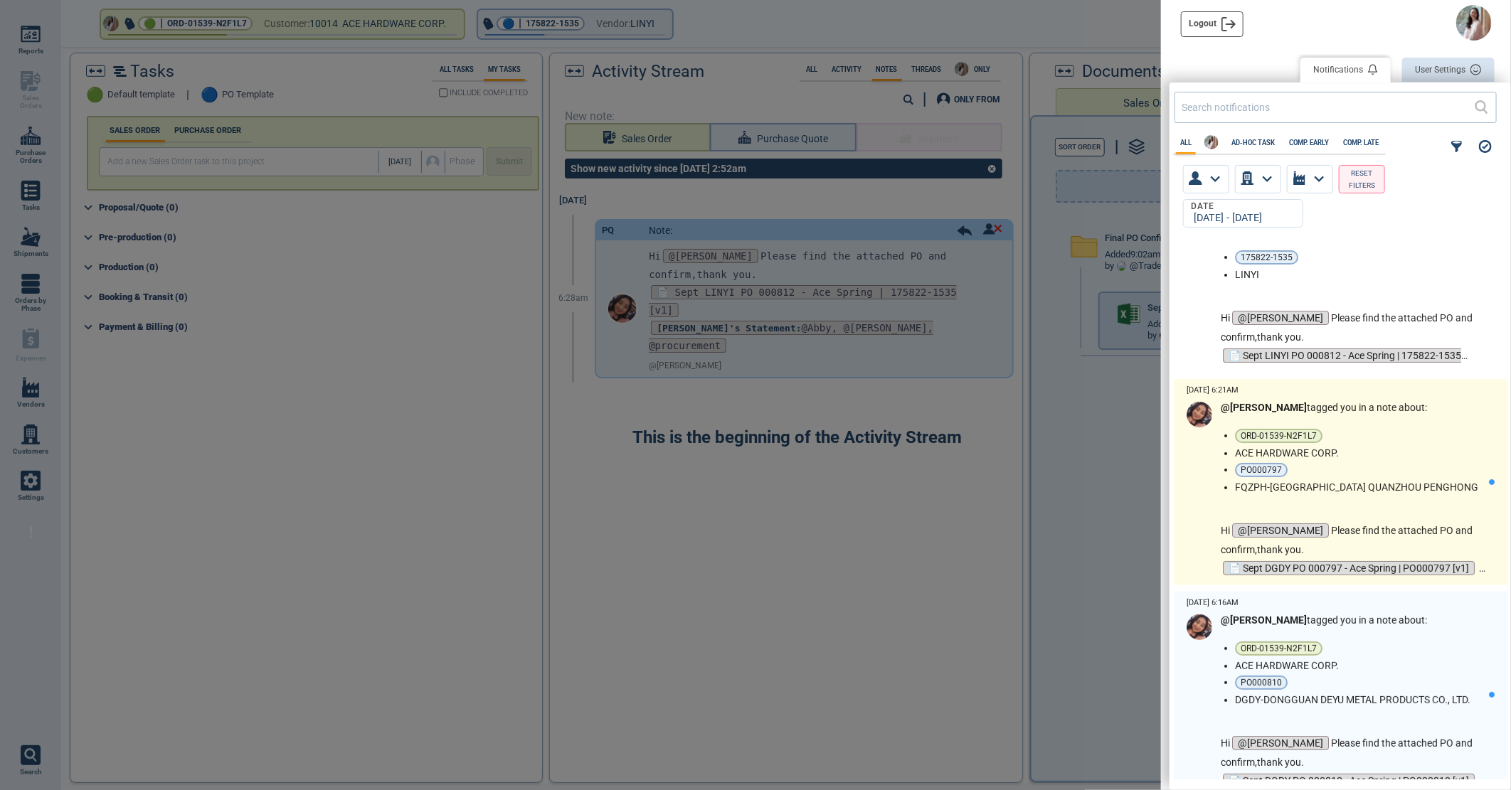
click at [1389, 439] on li "ORD-01539-N2F1L7" at bounding box center [1359, 436] width 248 height 14
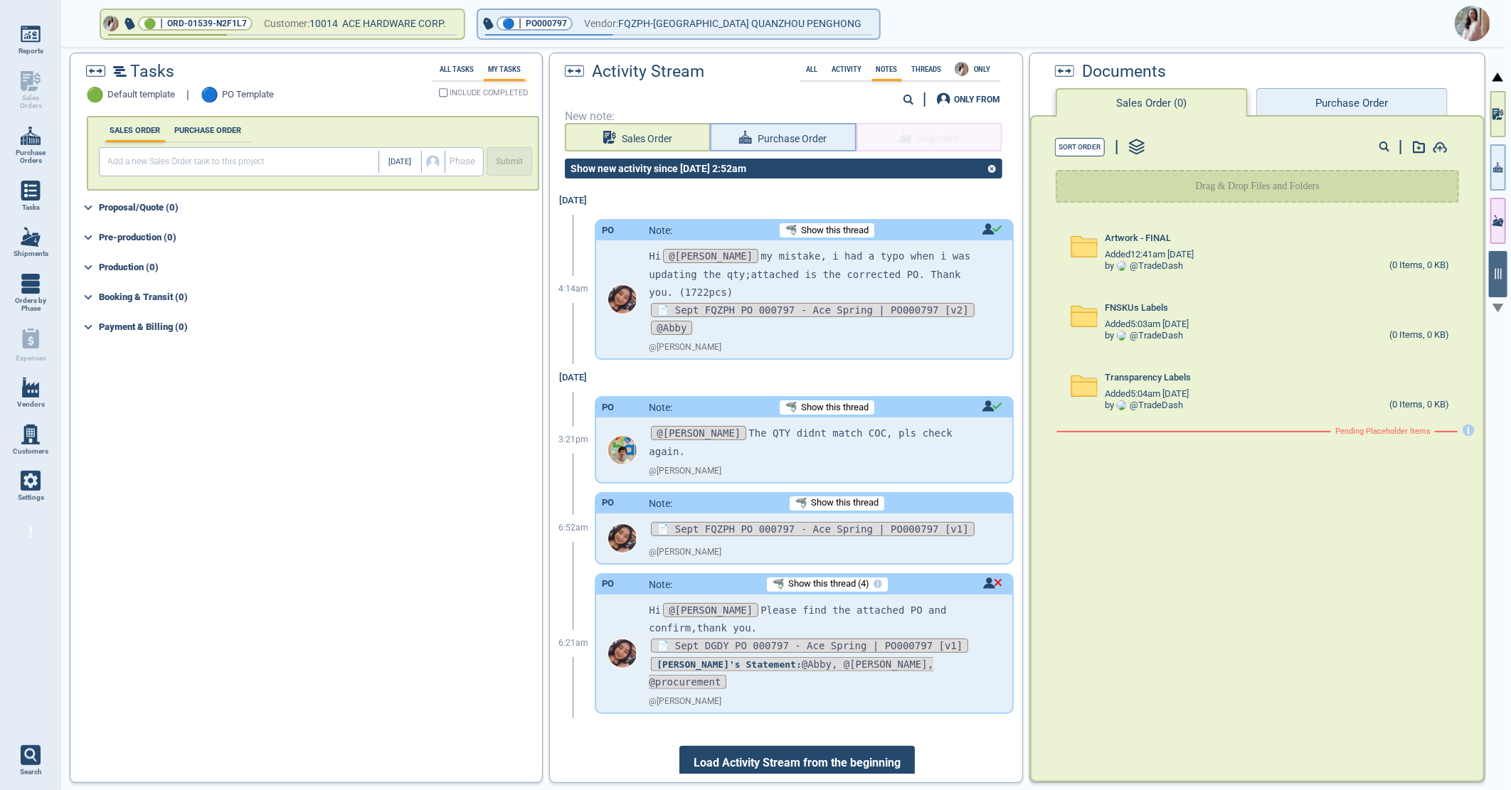
click at [797, 285] on div "Activity Stream All Activity Notes Threads ONLY 0 ONLY FROM New note: Sales Ord…" at bounding box center [786, 417] width 472 height 729
click at [797, 290] on div "Activity Stream All Activity Notes Threads ONLY 0 ONLY FROM New note: Sales Ord…" at bounding box center [786, 417] width 472 height 729
click at [797, 303] on span "📄 Sept FQZPH PO 000797 - Ace Spring | PO000797 [v2]" at bounding box center [812, 310] width 323 height 14
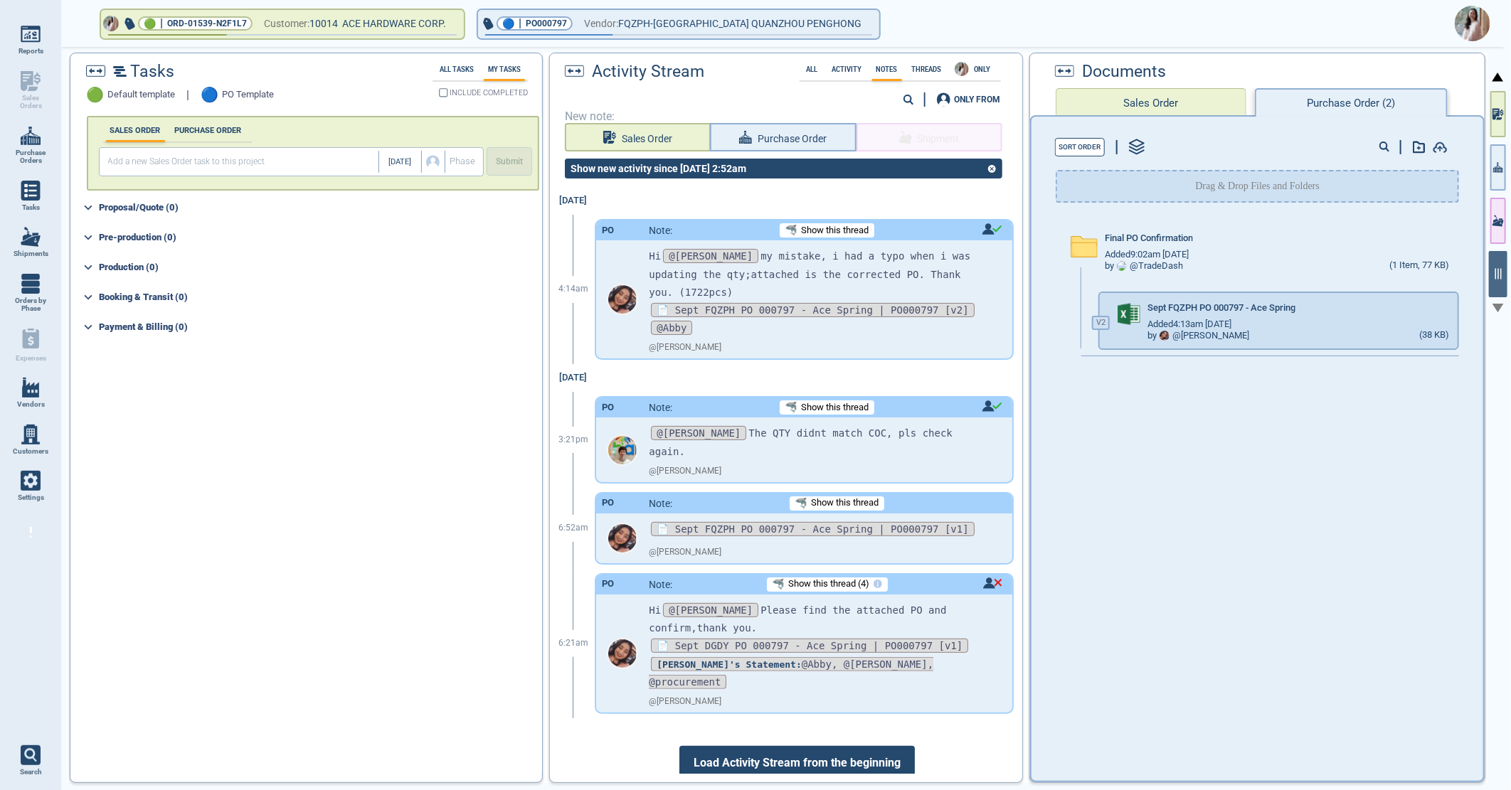
click at [1455, 304] on div "Tasks 🟢 Default template | 🔵 PO Template All Tasks My Tasks INCLUDE COMPLETED S…" at bounding box center [777, 418] width 1421 height 731
click at [1463, 309] on icon "button" at bounding box center [1470, 308] width 14 height 14
click at [1468, 23] on img at bounding box center [1473, 24] width 36 height 36
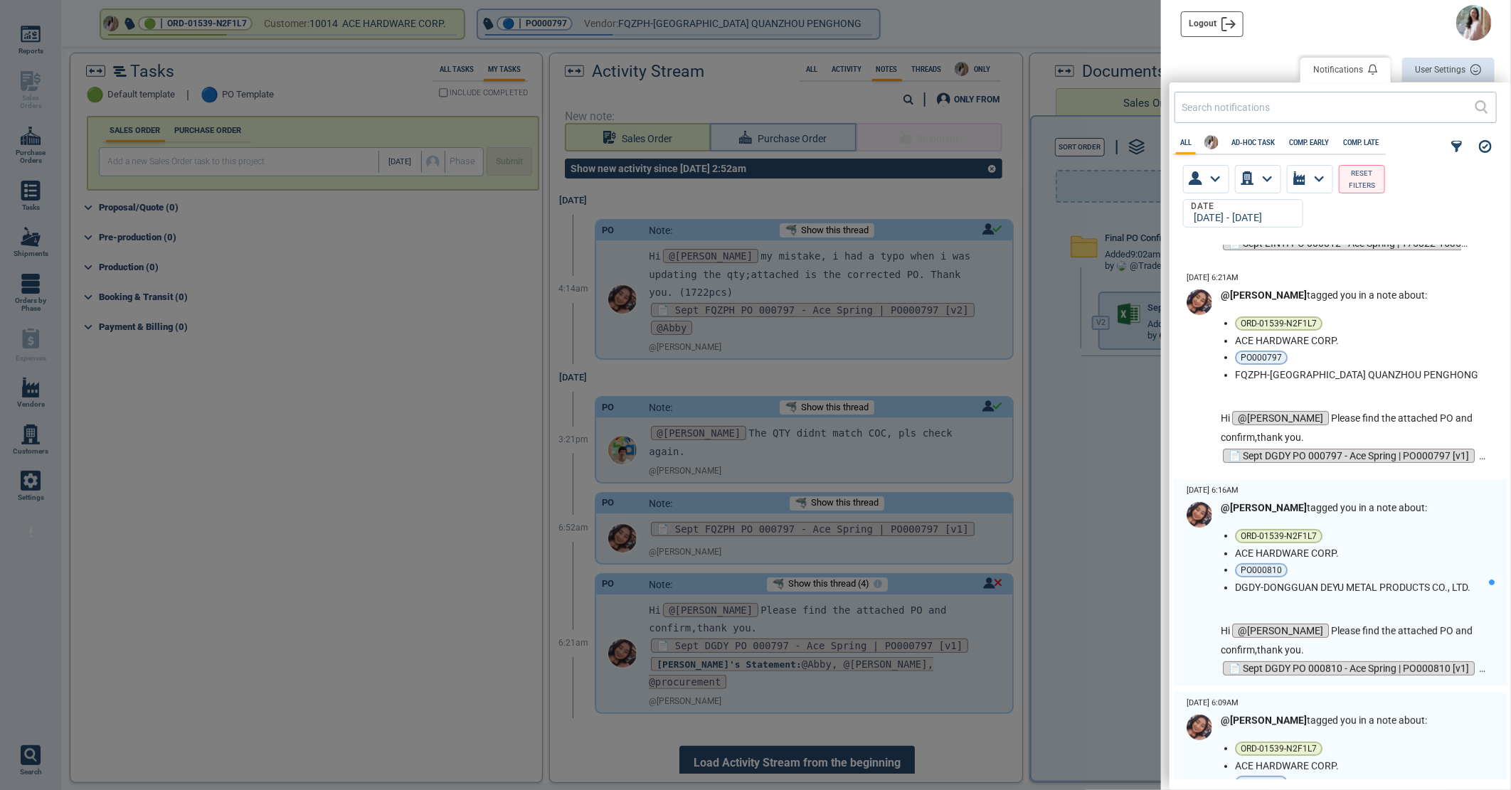
scroll to position [3743, 0]
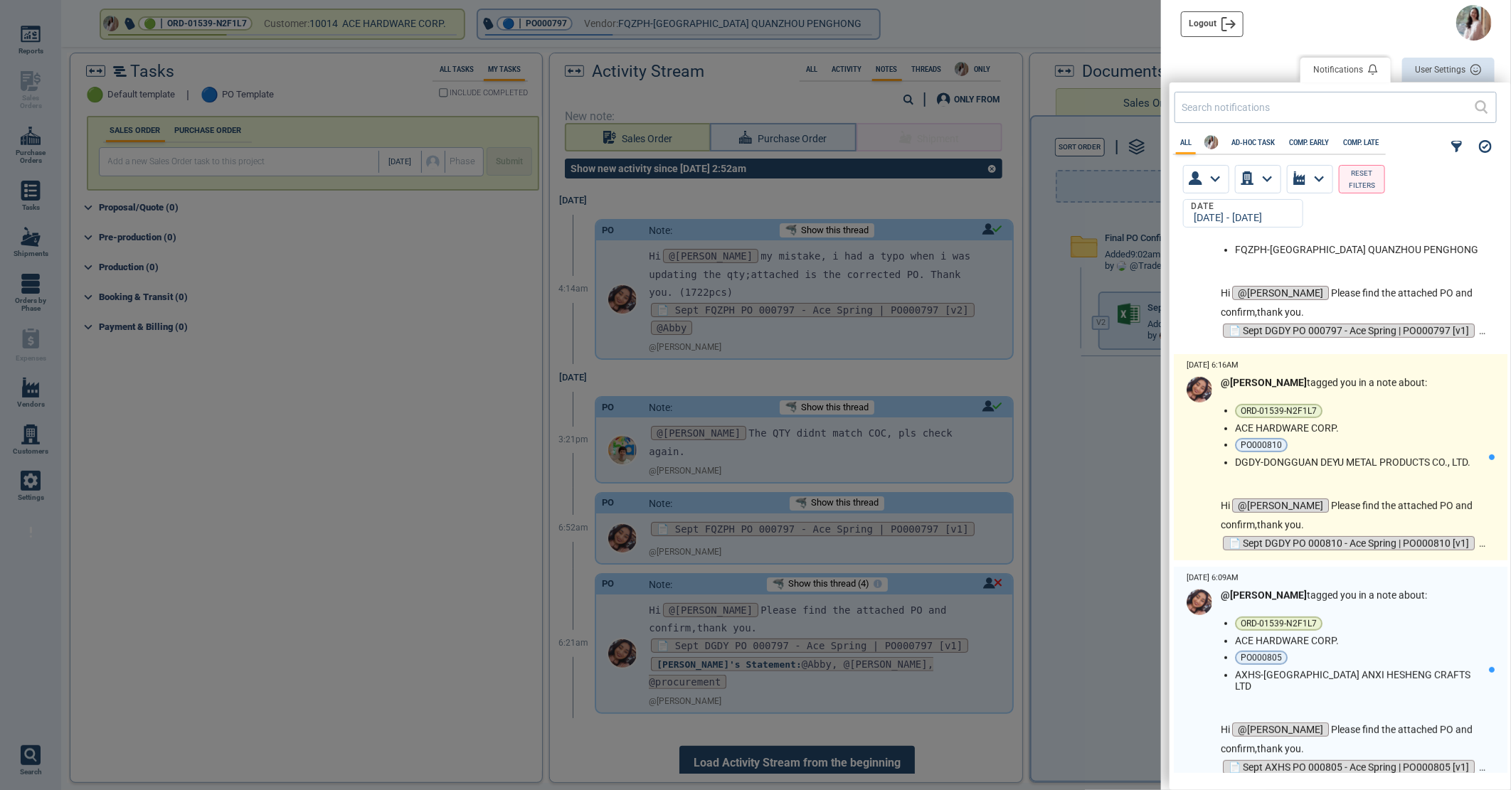
click at [1381, 420] on ul "ORD-01539-N2F1L7 ACE HARDWARE CORP. PO000810 DGDY-DONGGUAN DEYU METAL PRODUCTS …" at bounding box center [1362, 436] width 254 height 64
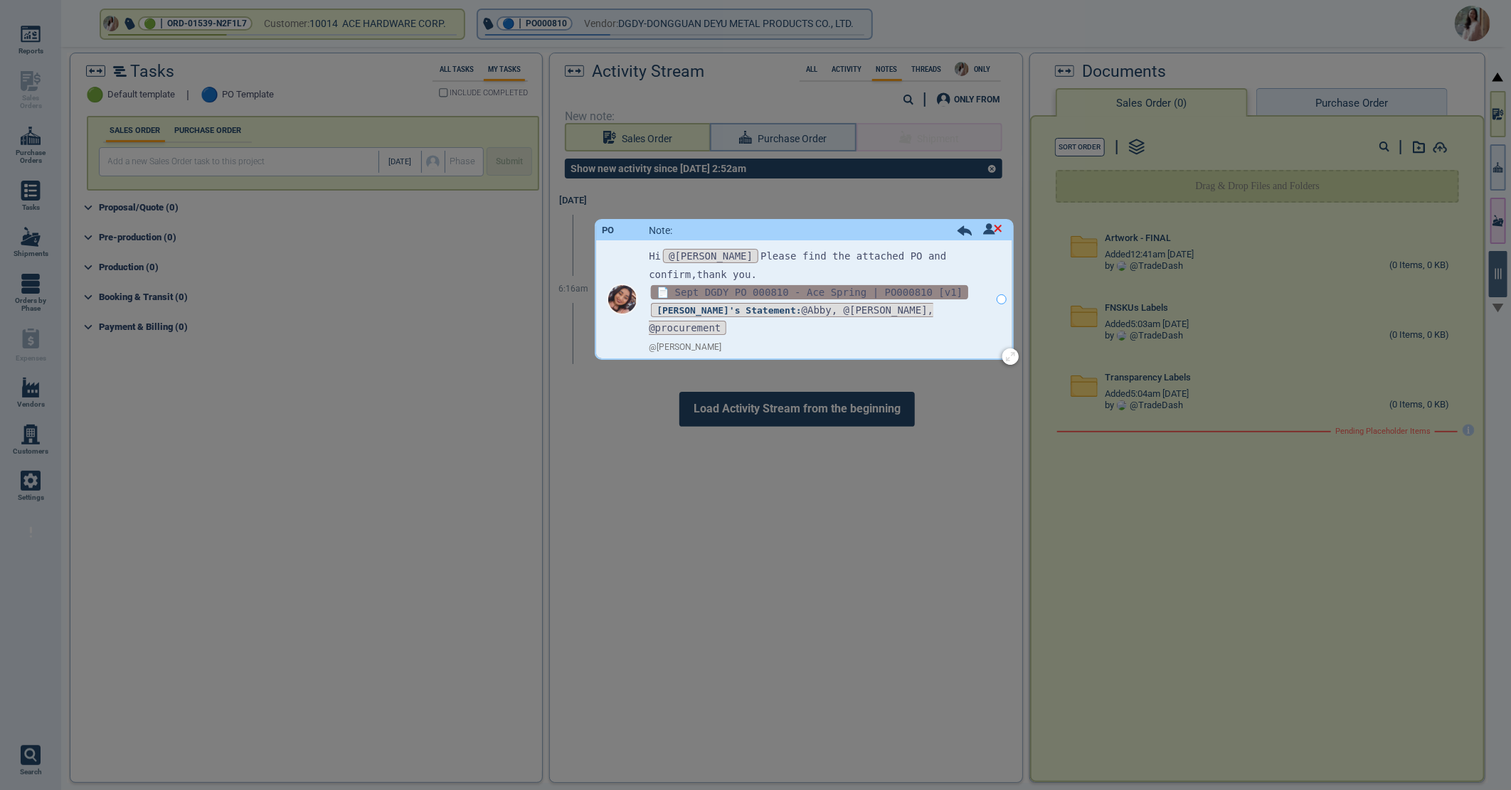
click at [824, 290] on span "📄 Sept DGDY PO 000810 - Ace Spring | PO000810 [v1]" at bounding box center [809, 292] width 317 height 14
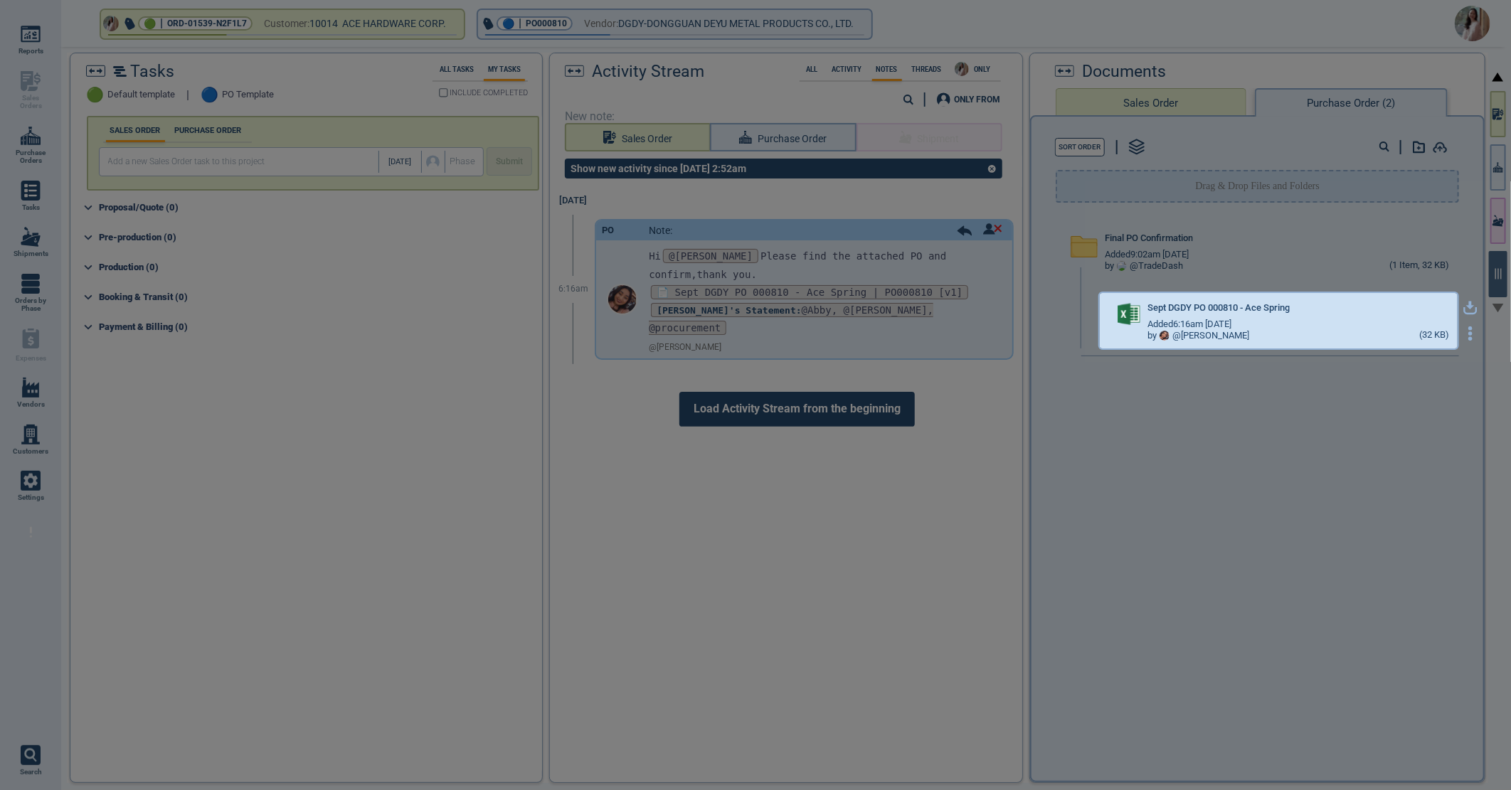
click at [1463, 304] on icon "button" at bounding box center [1470, 308] width 14 height 14
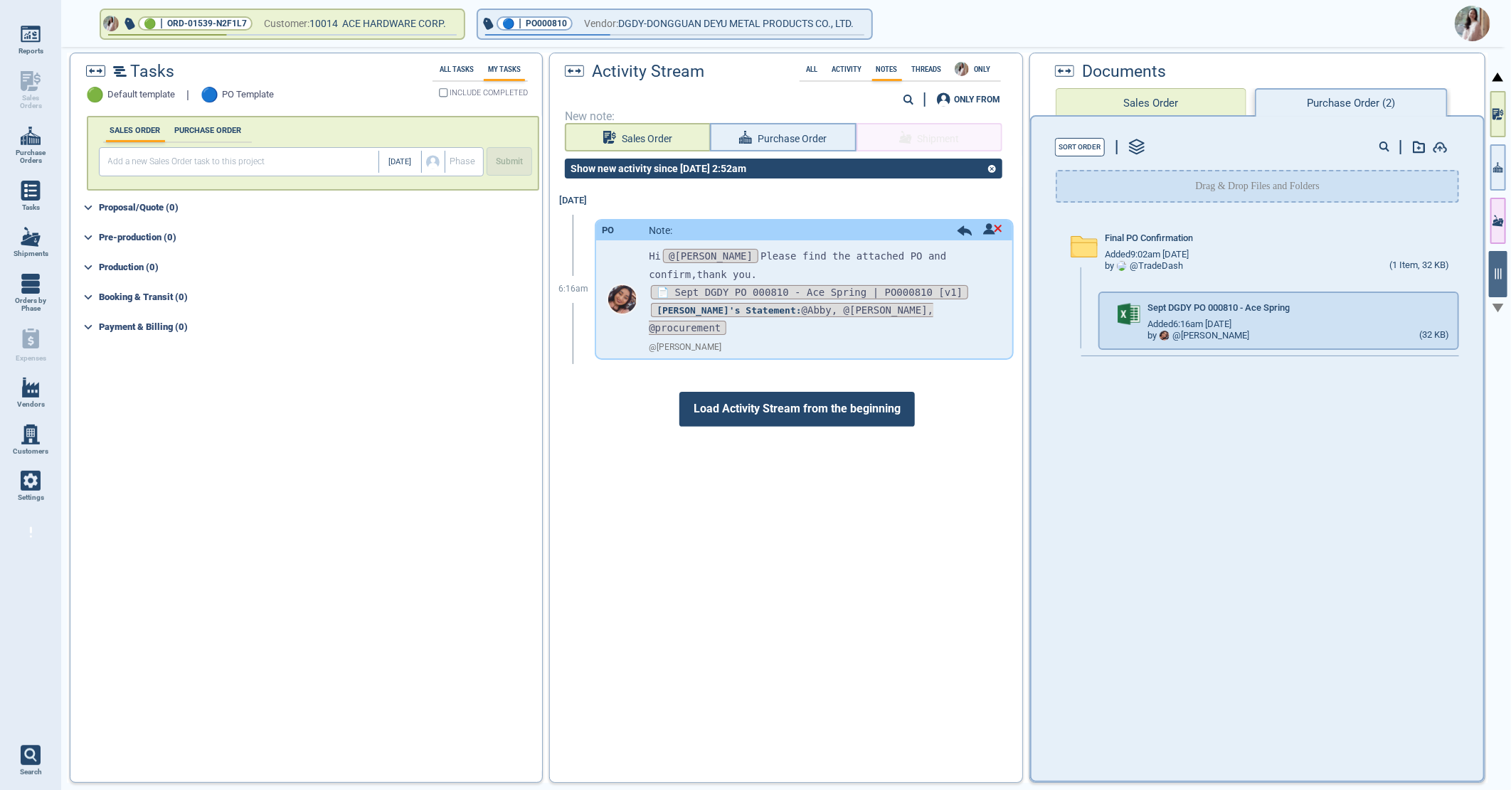
click at [1478, 22] on img at bounding box center [1473, 24] width 36 height 36
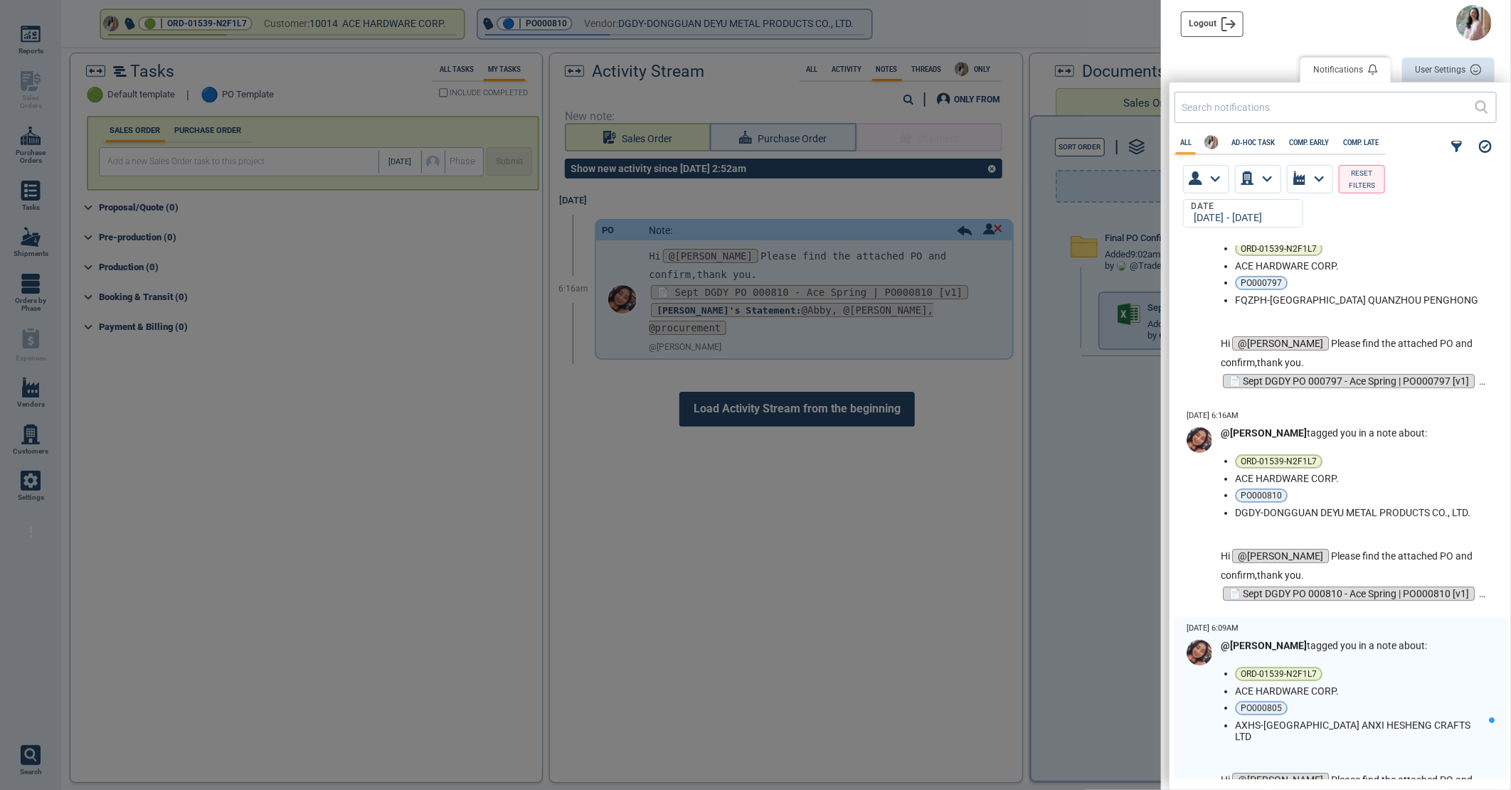
scroll to position [3743, 0]
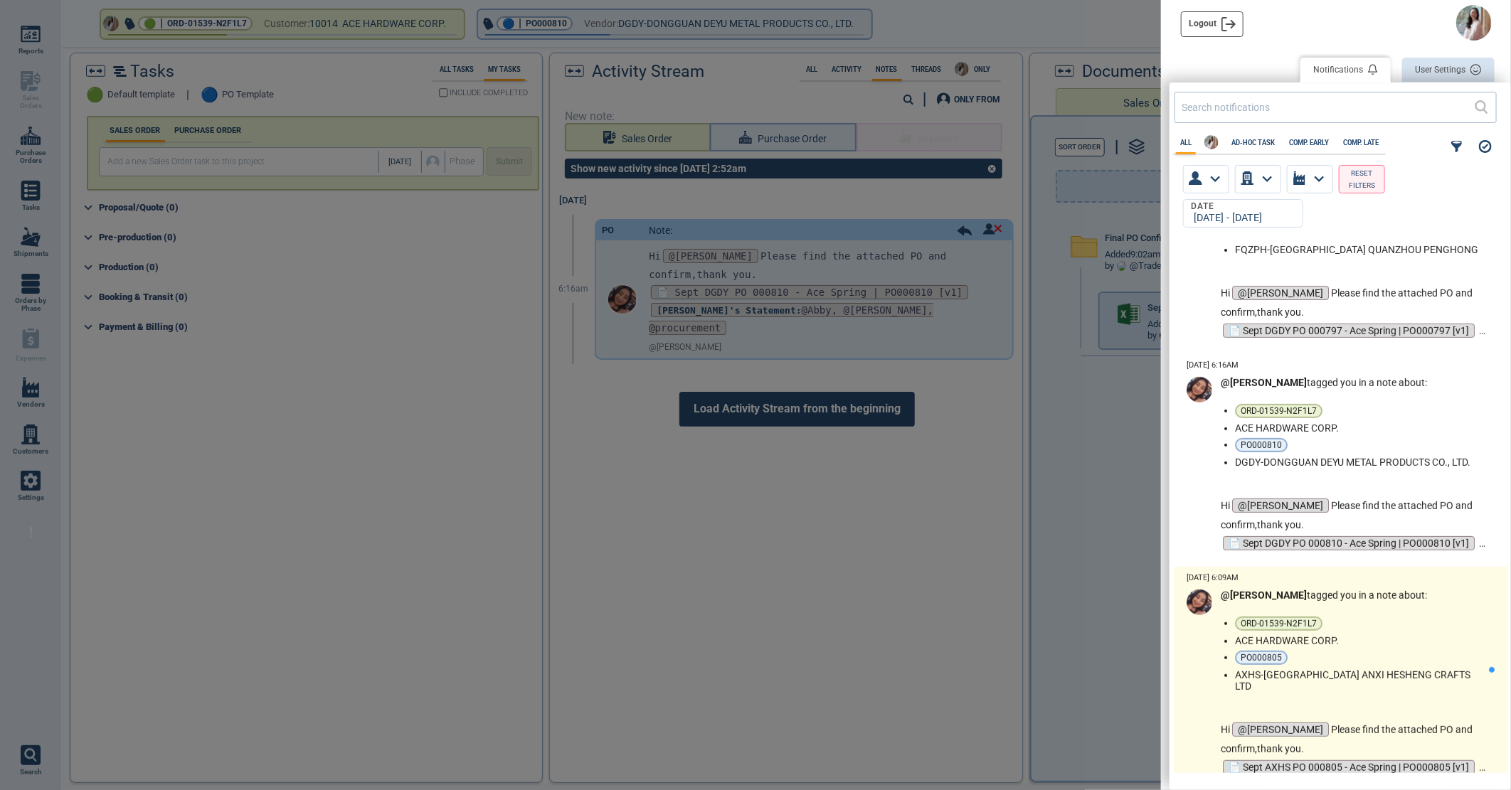
click at [1363, 663] on li "PO000805" at bounding box center [1359, 658] width 248 height 14
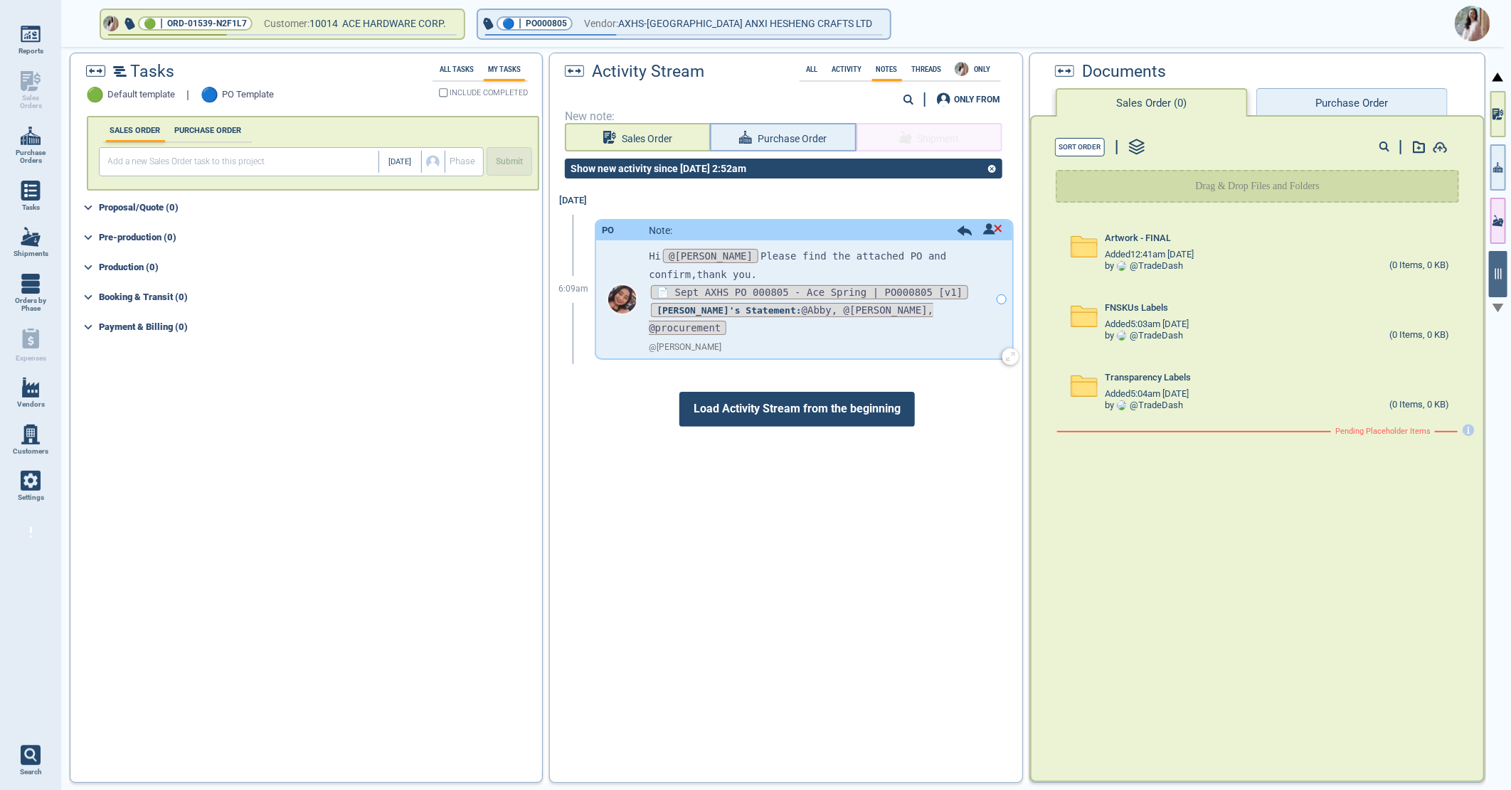
click at [692, 297] on p "📄 Sept AXHS PO 000805 - Ace Spring | PO000805 [v1]" at bounding box center [819, 293] width 341 height 18
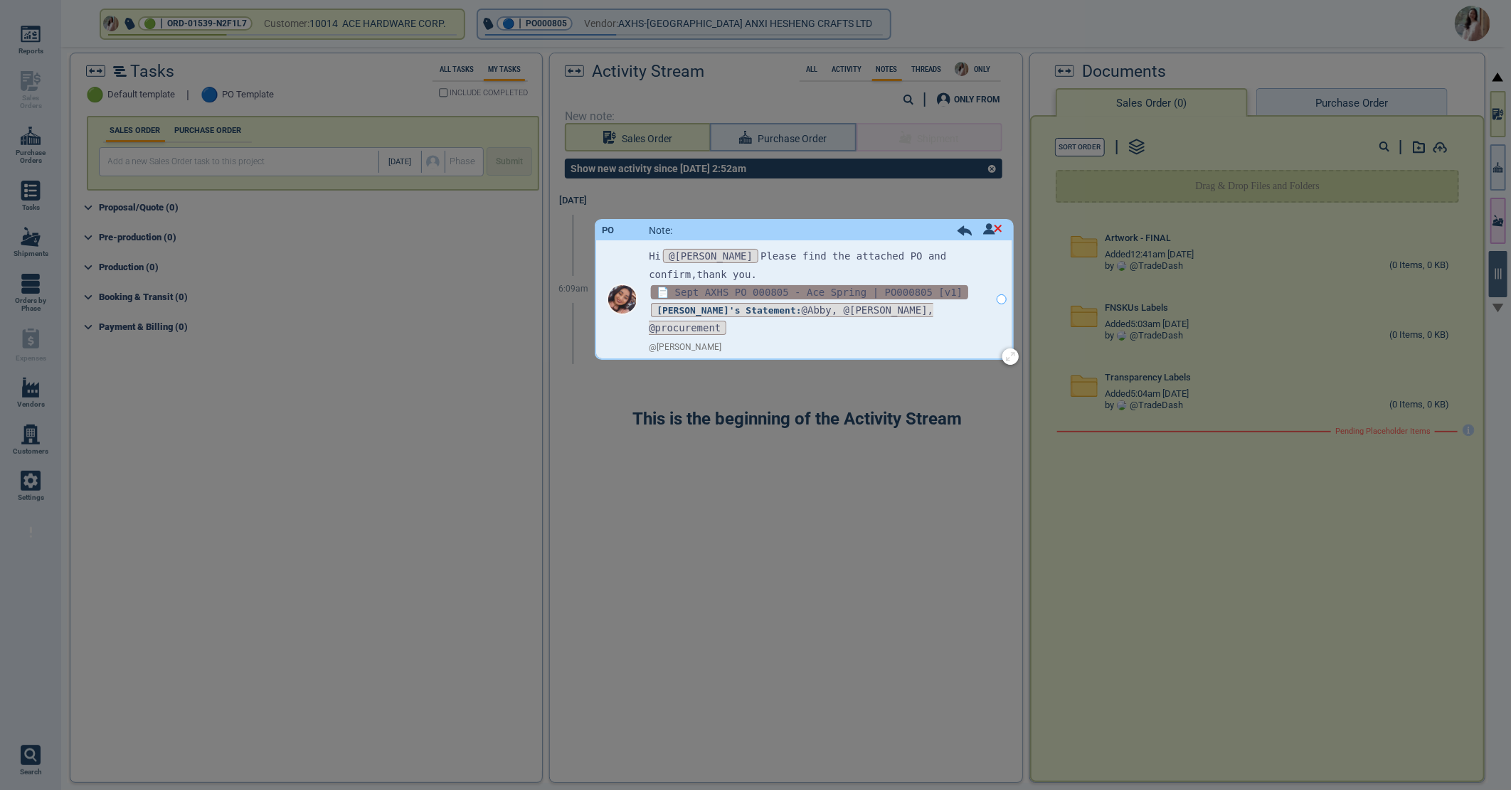
click at [696, 293] on span "📄 Sept AXHS PO 000805 - Ace Spring | PO000805 [v1]" at bounding box center [809, 292] width 317 height 14
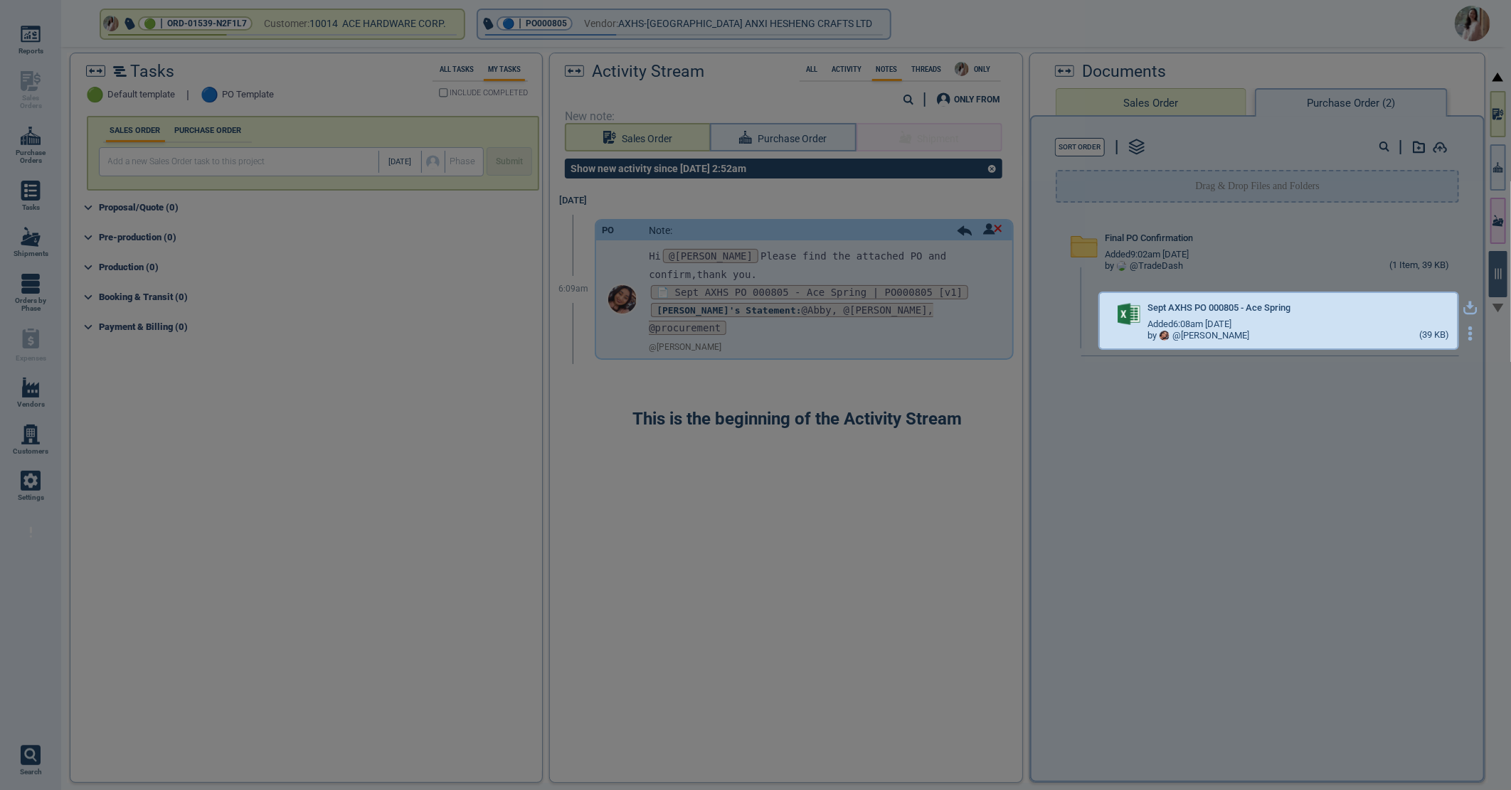
click at [1463, 307] on icon "button" at bounding box center [1470, 308] width 14 height 14
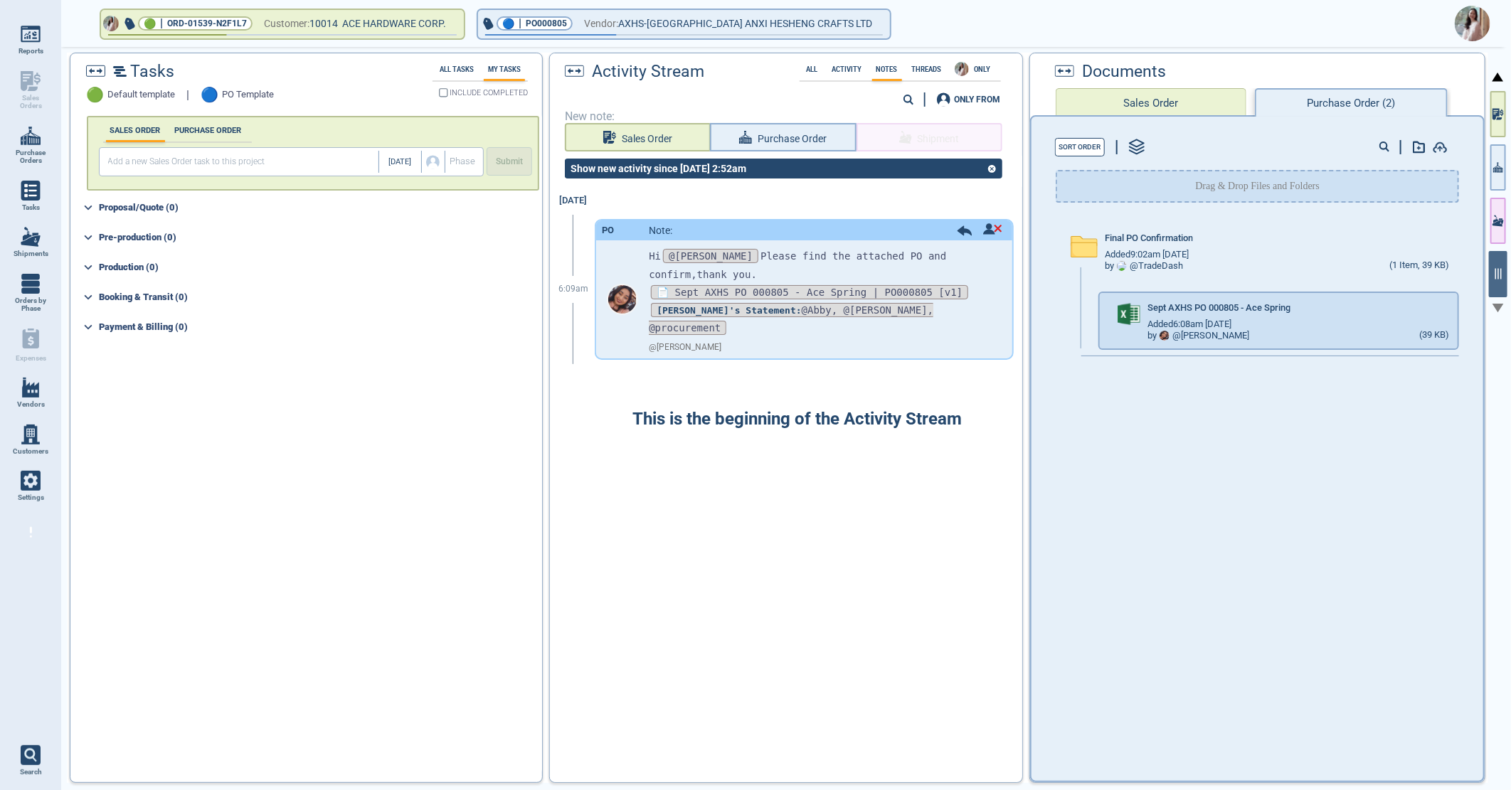
click at [1469, 25] on img at bounding box center [1473, 24] width 36 height 36
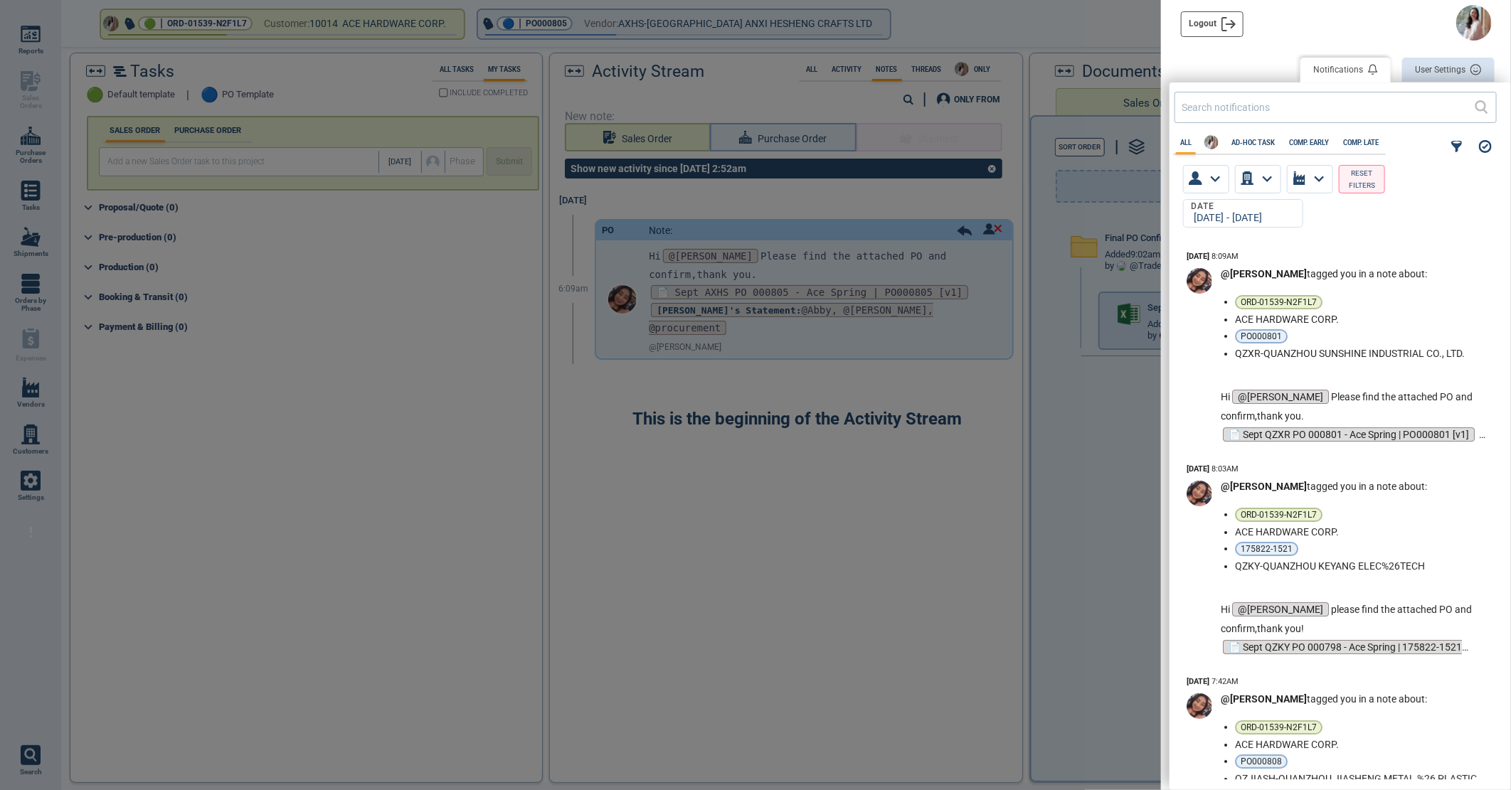
scroll to position [530, 333]
